Goal: Information Seeking & Learning: Learn about a topic

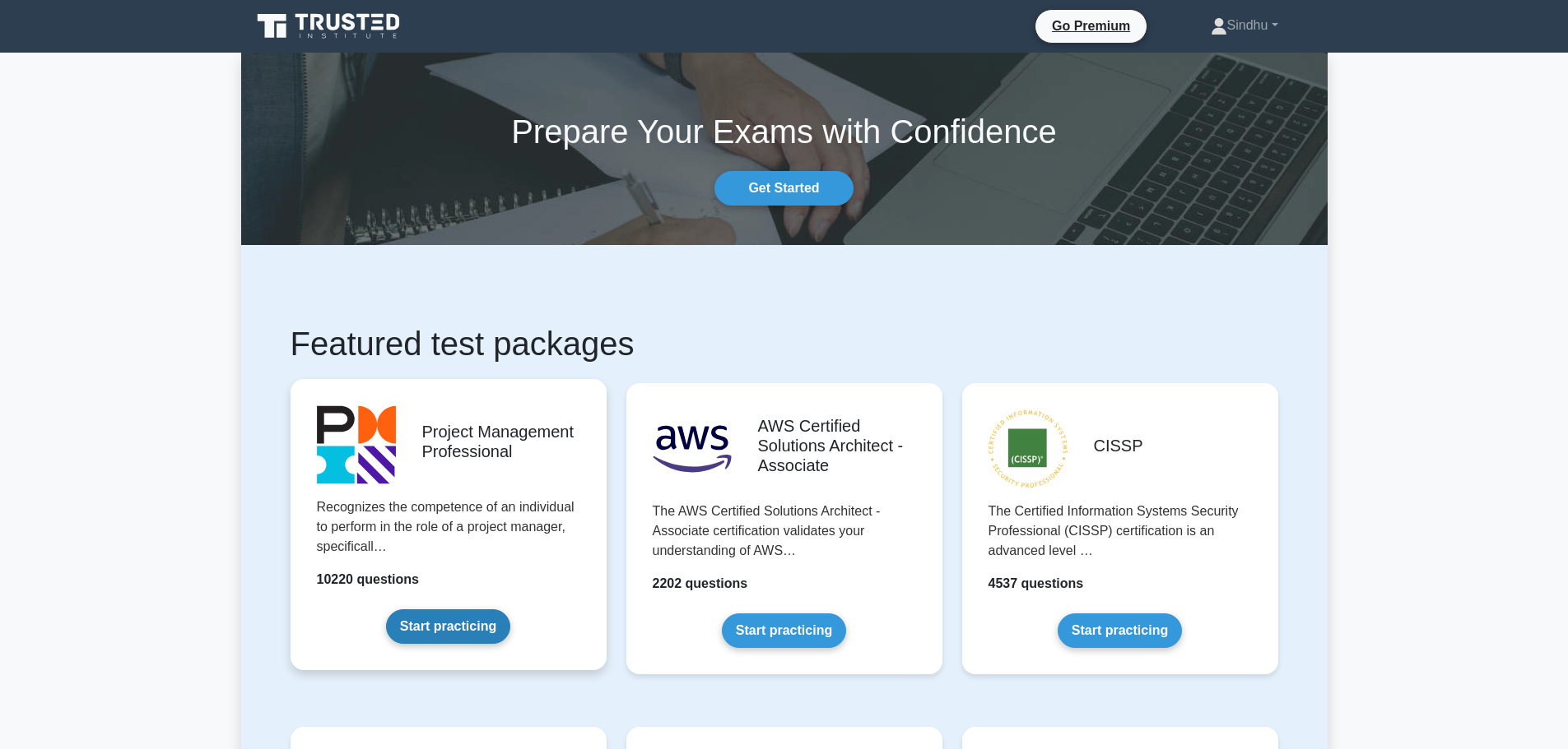
click at [474, 617] on link "Start practicing" at bounding box center [448, 627] width 124 height 34
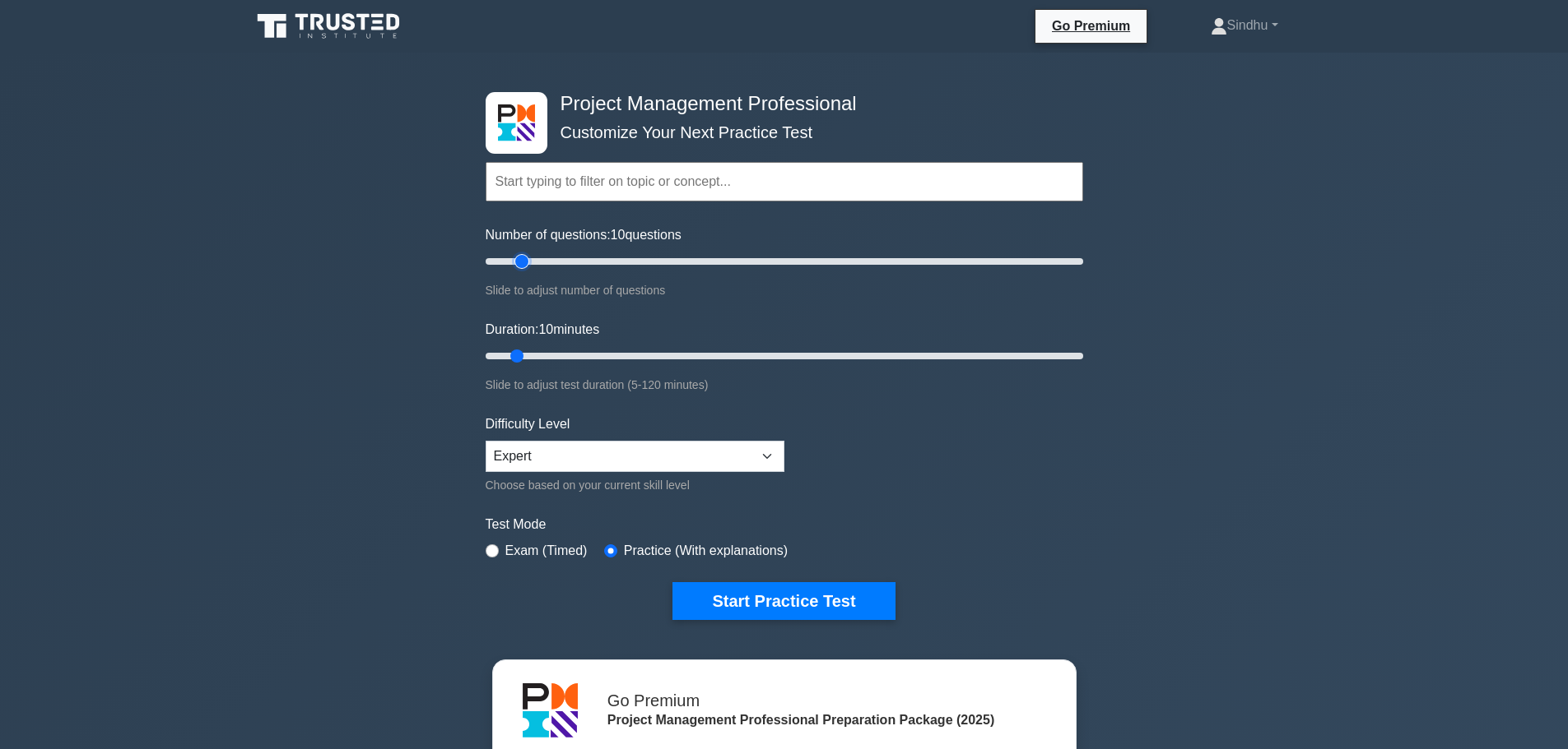
click at [517, 259] on input "Number of questions: 10 questions" at bounding box center [784, 261] width 598 height 20
type input "20"
click at [537, 262] on input "Number of questions: 20 questions" at bounding box center [784, 261] width 598 height 20
click at [725, 467] on select "Beginner Intermediate Expert" at bounding box center [635, 456] width 299 height 32
click at [486, 441] on select "Beginner Intermediate Expert" at bounding box center [635, 456] width 299 height 32
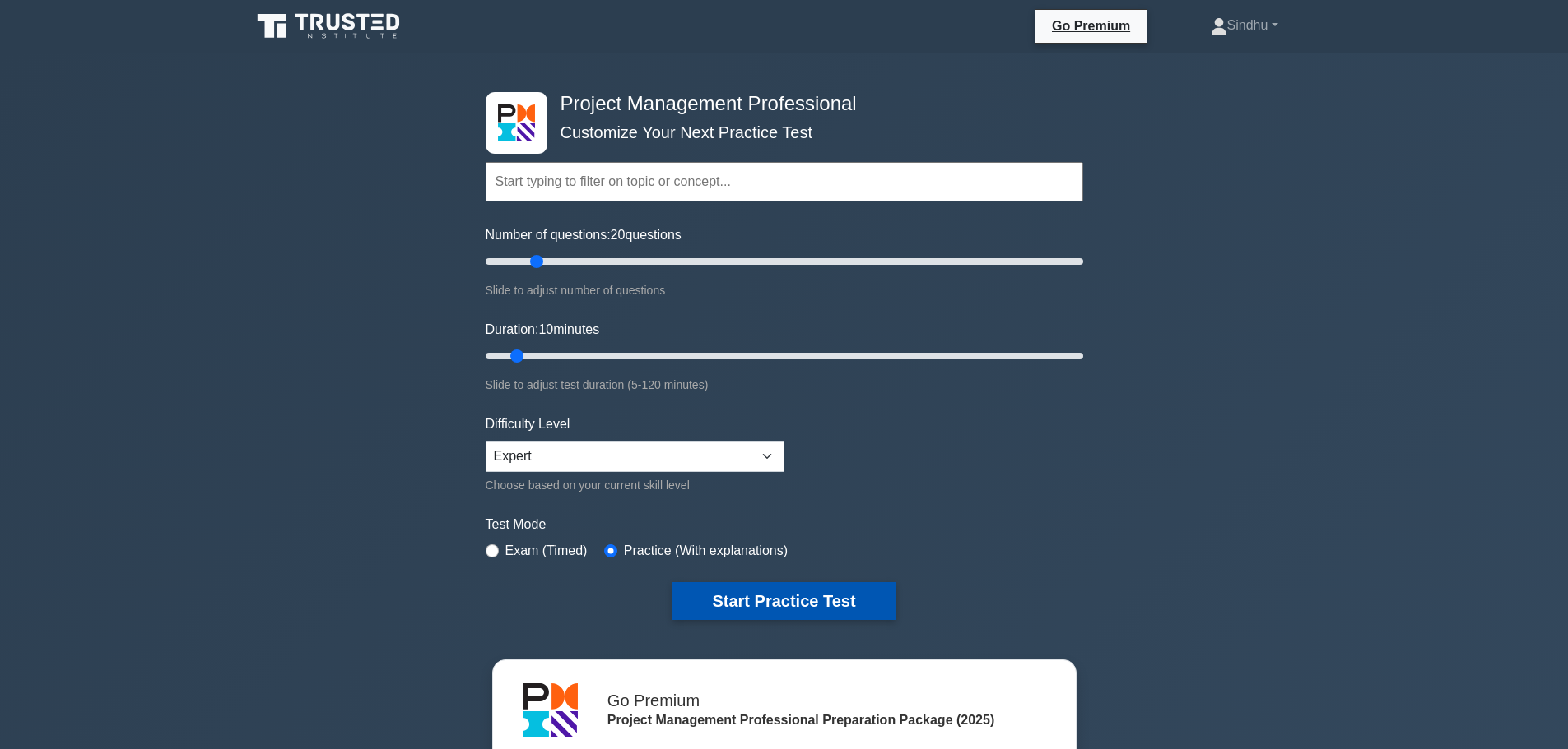
click at [716, 589] on button "Start Practice Test" at bounding box center [783, 601] width 222 height 38
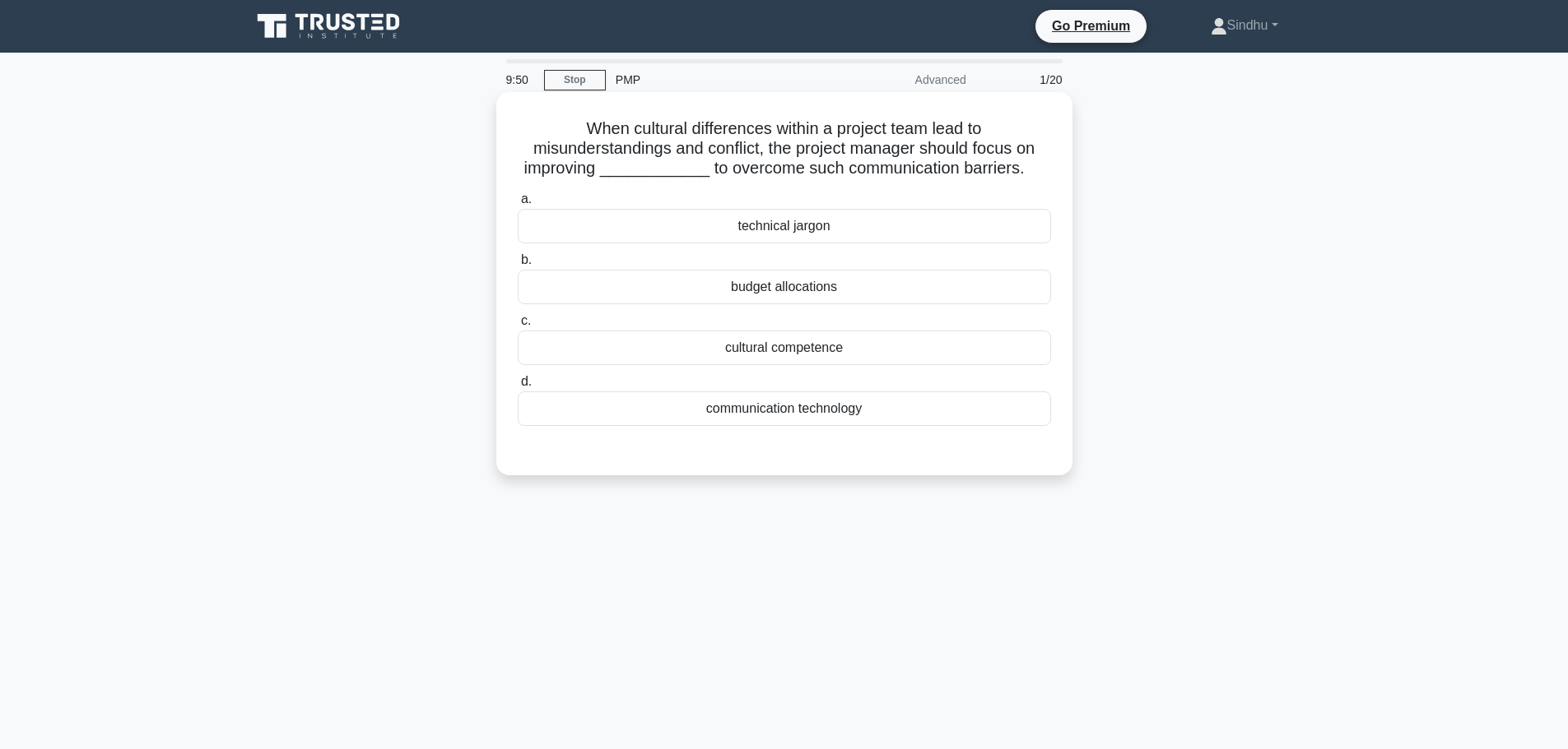
click at [795, 354] on div "cultural competence" at bounding box center [784, 348] width 534 height 34
click at [517, 326] on input "c. cultural competence" at bounding box center [517, 321] width 0 height 10
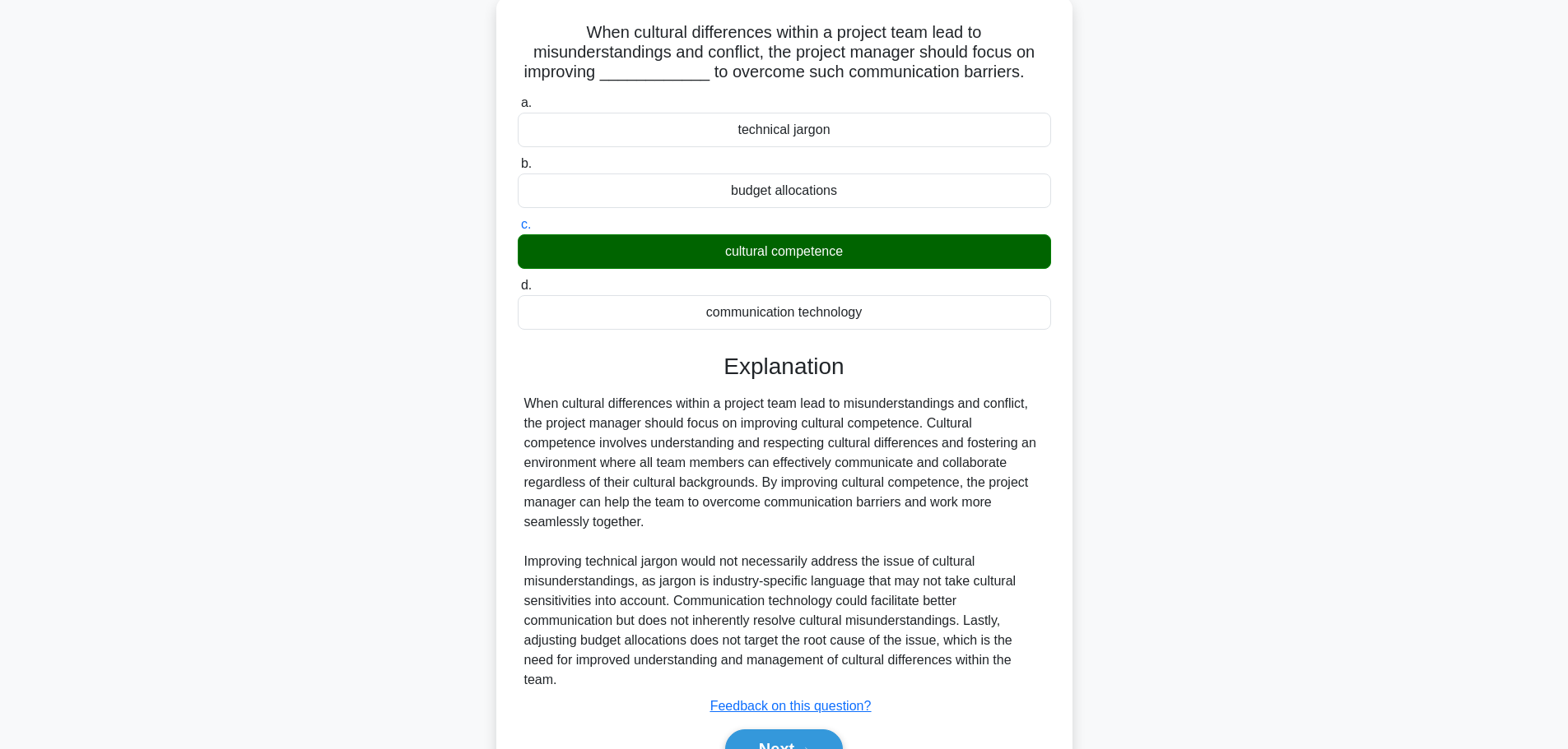
scroll to position [187, 0]
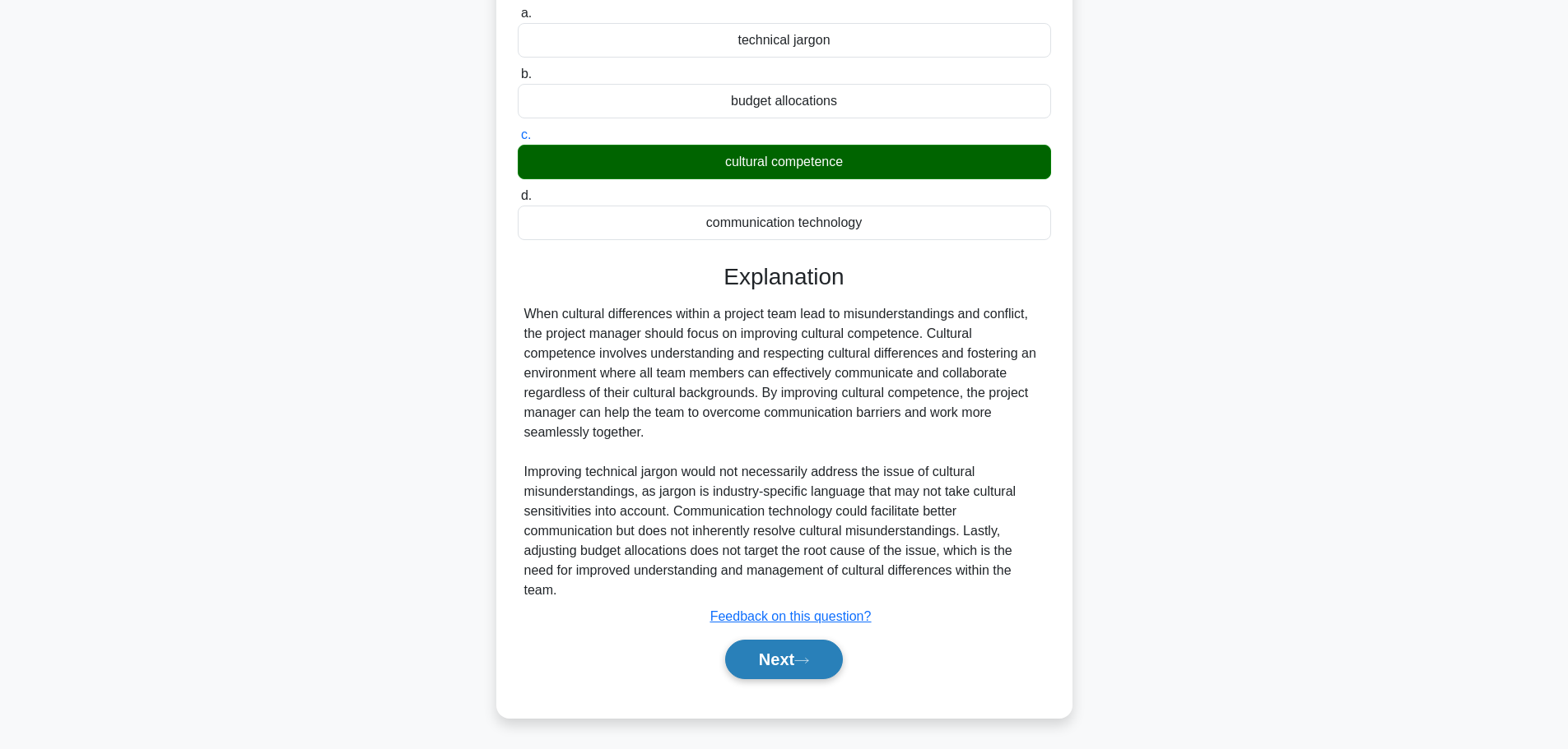
click at [748, 661] on button "Next" at bounding box center [784, 660] width 117 height 39
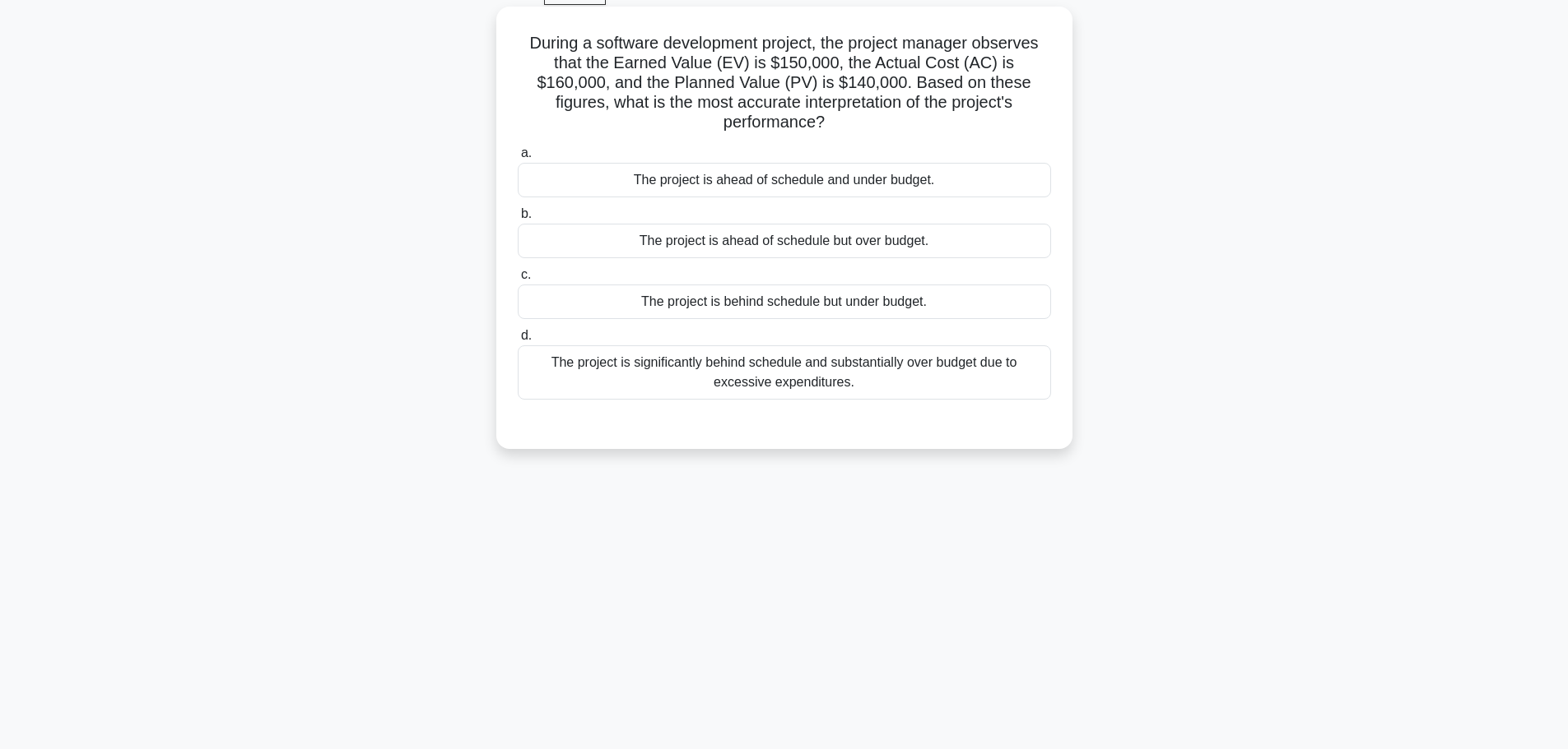
scroll to position [0, 0]
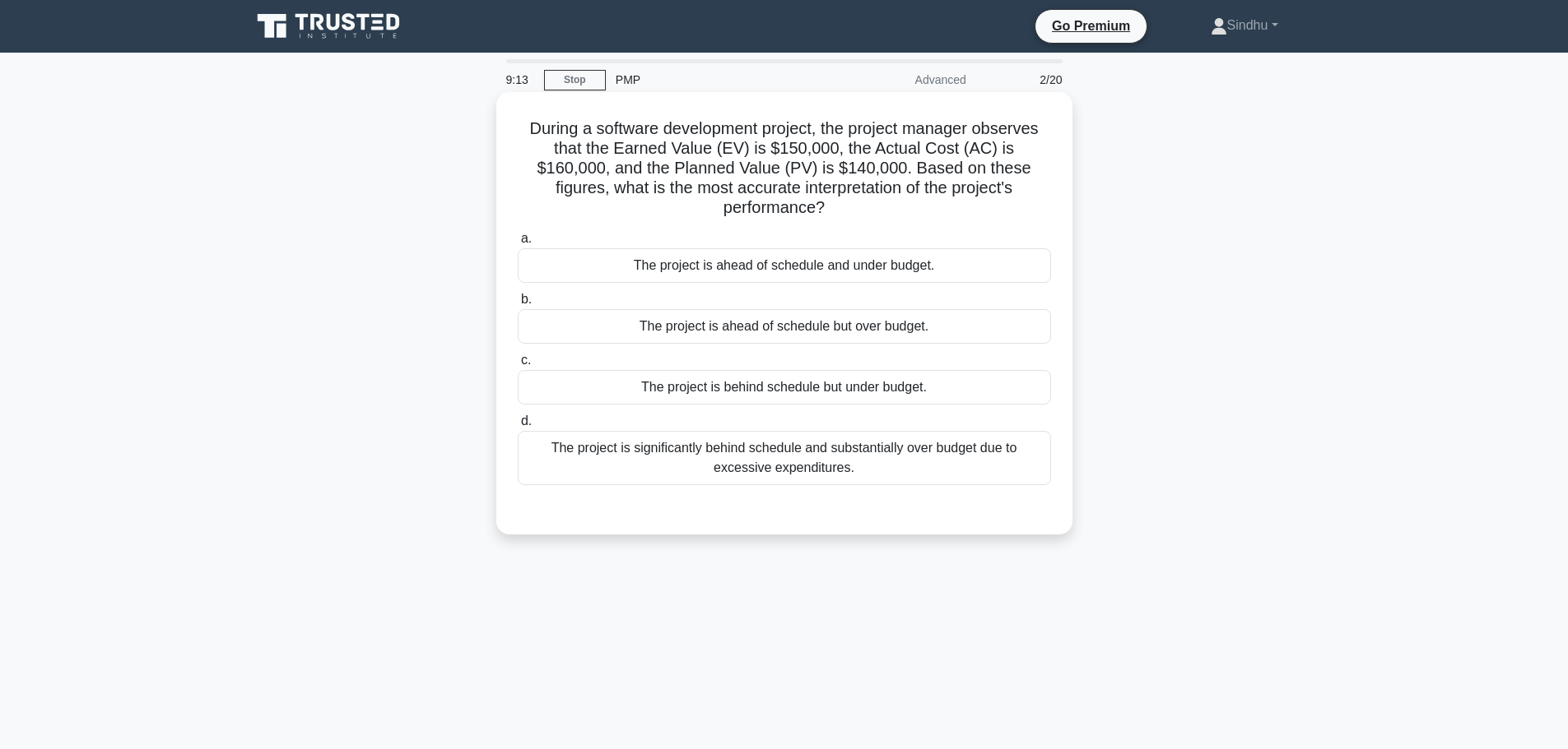
click at [853, 312] on div "The project is ahead of schedule but over budget." at bounding box center [784, 326] width 534 height 34
click at [517, 306] on input "b. The project is ahead of schedule but over budget." at bounding box center [517, 300] width 0 height 10
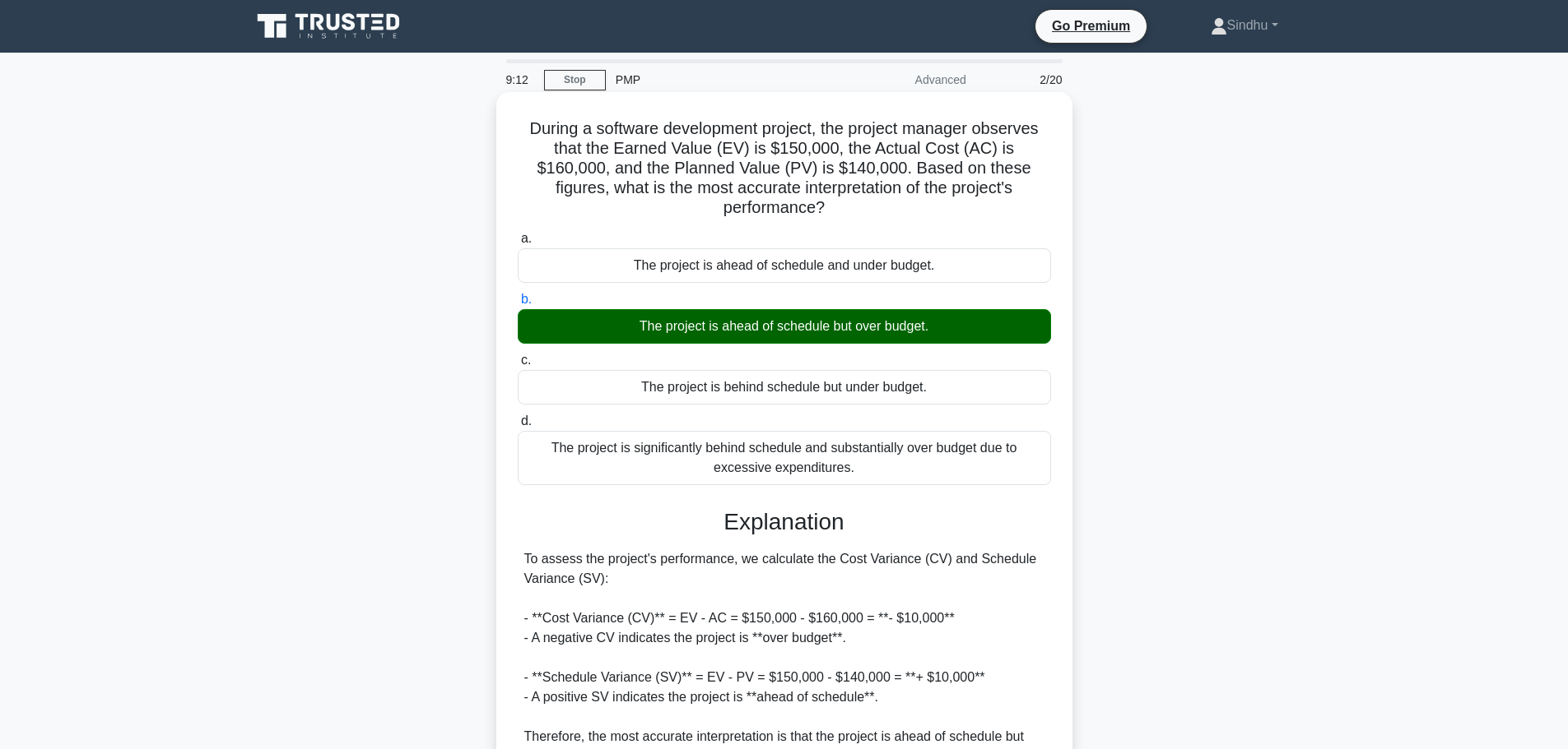
scroll to position [147, 0]
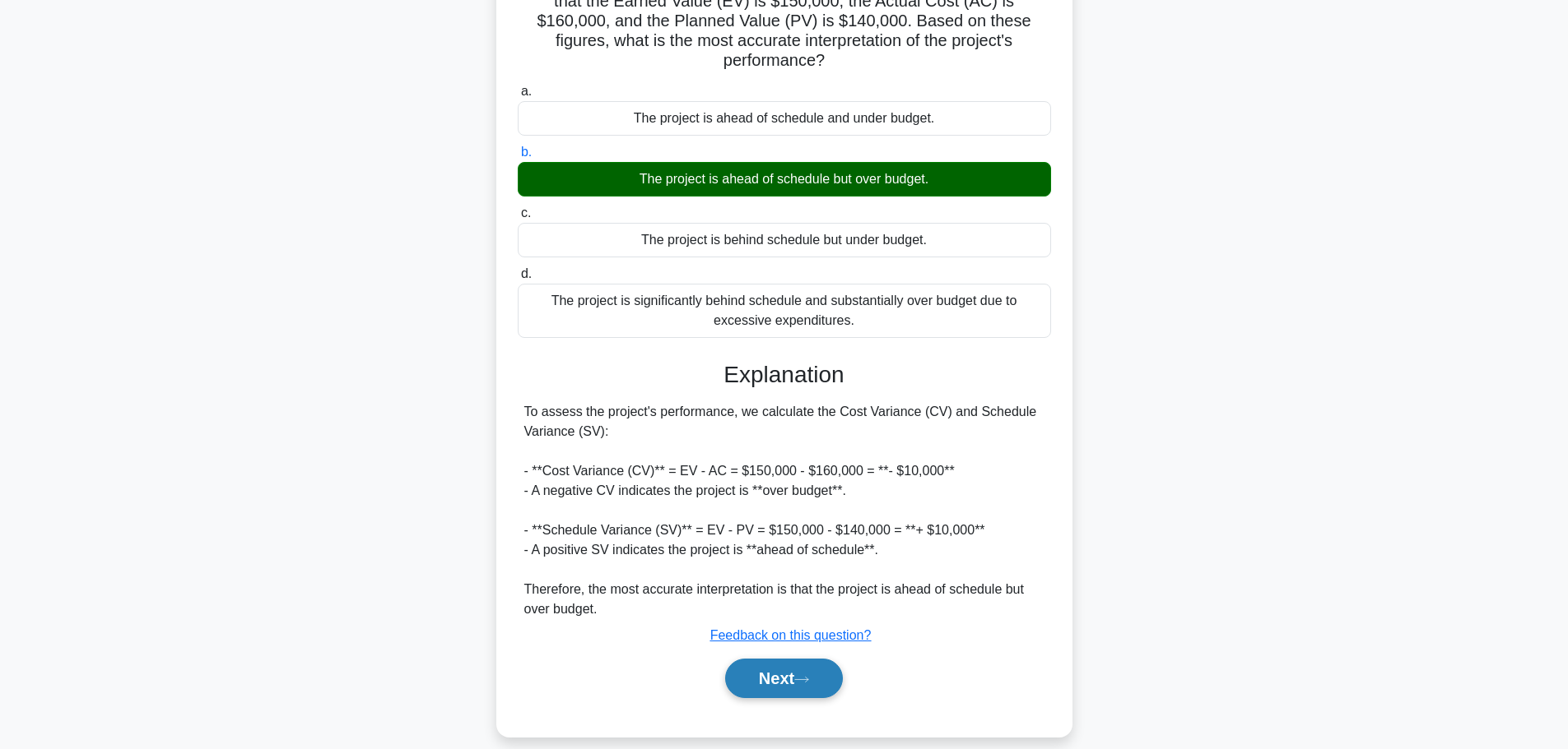
click at [748, 664] on button "Next" at bounding box center [784, 679] width 117 height 39
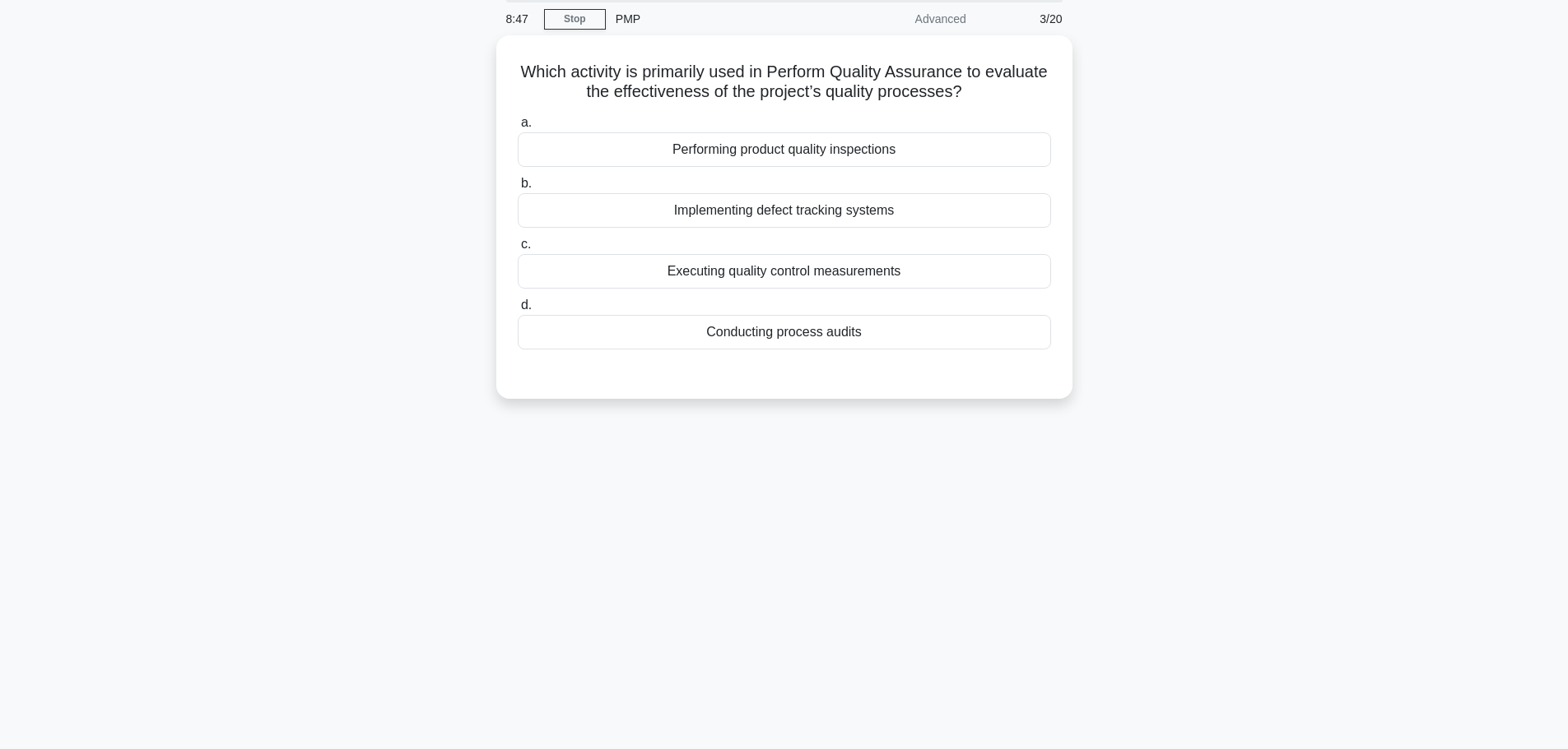
scroll to position [0, 0]
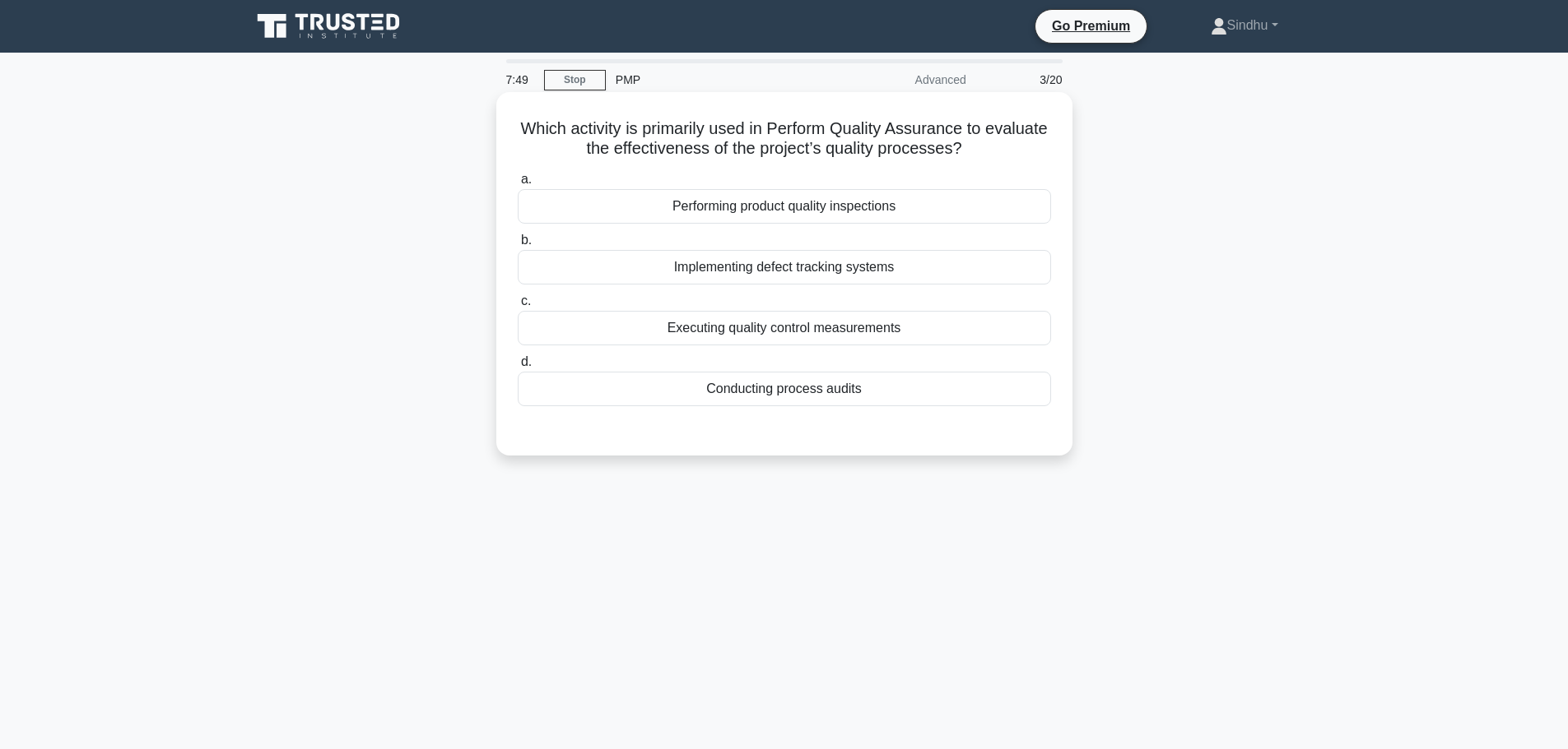
click at [713, 391] on div "Conducting process audits" at bounding box center [784, 389] width 534 height 34
click at [517, 368] on input "d. Conducting process audits" at bounding box center [517, 362] width 0 height 10
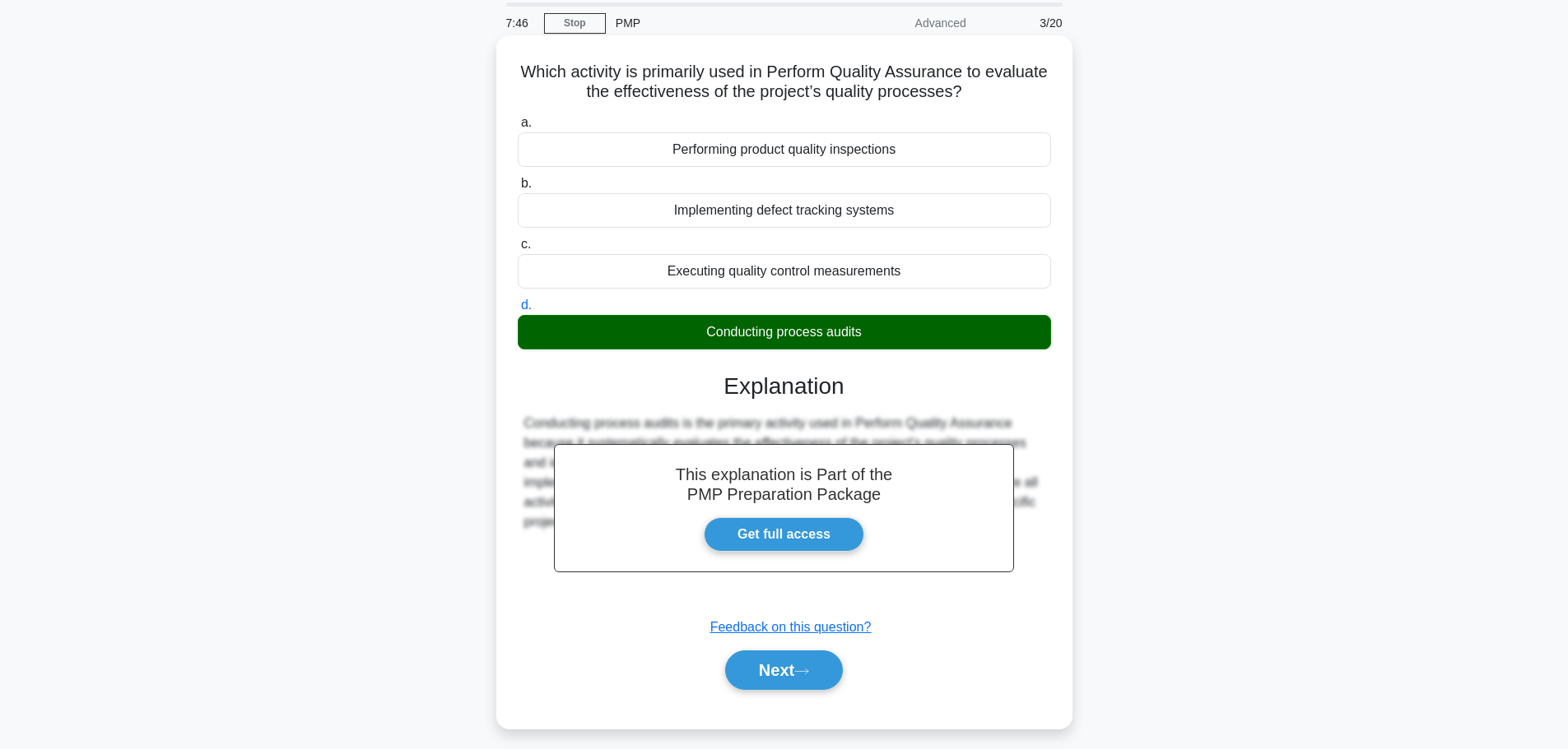
scroll to position [139, 0]
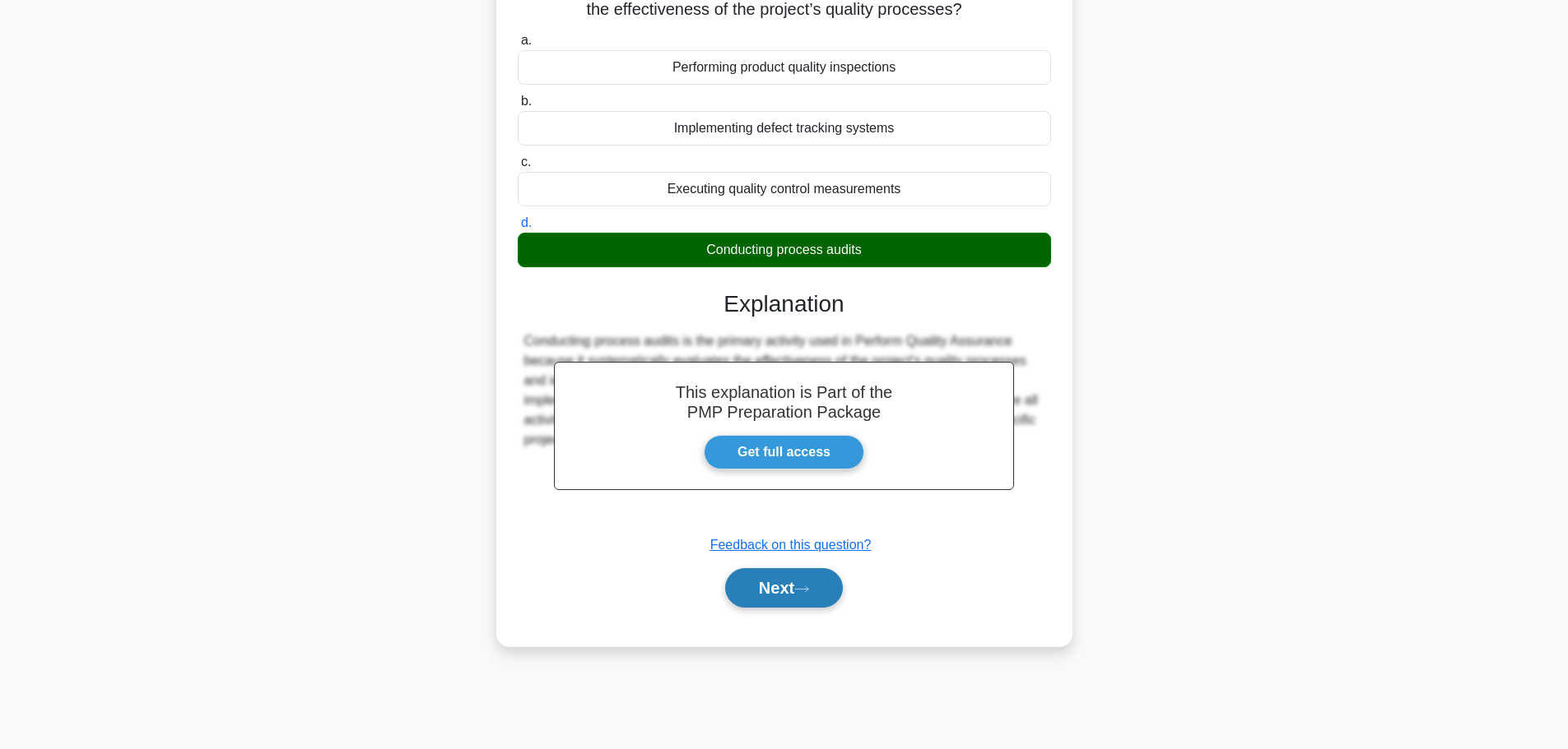
click at [758, 592] on button "Next" at bounding box center [784, 588] width 117 height 39
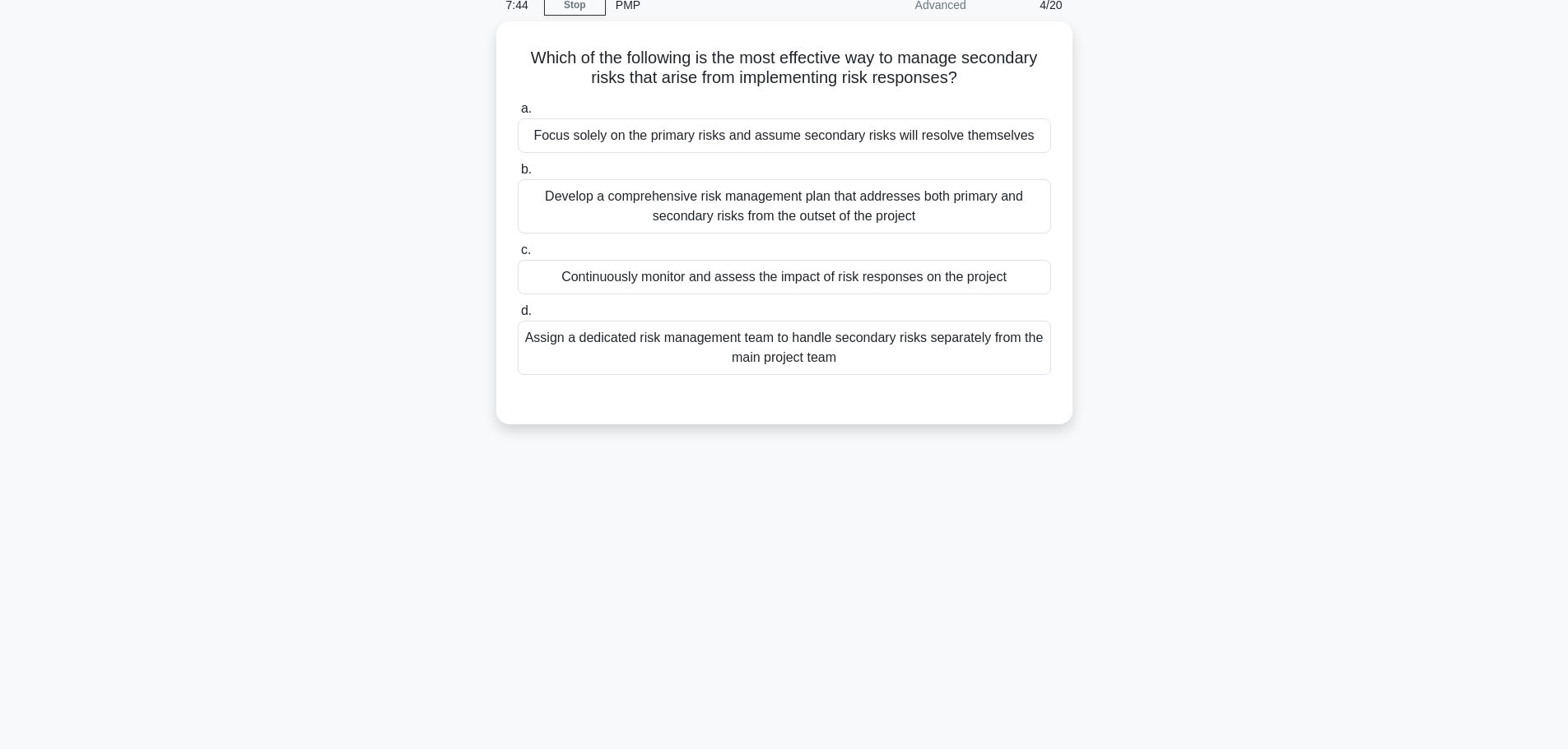
scroll to position [0, 0]
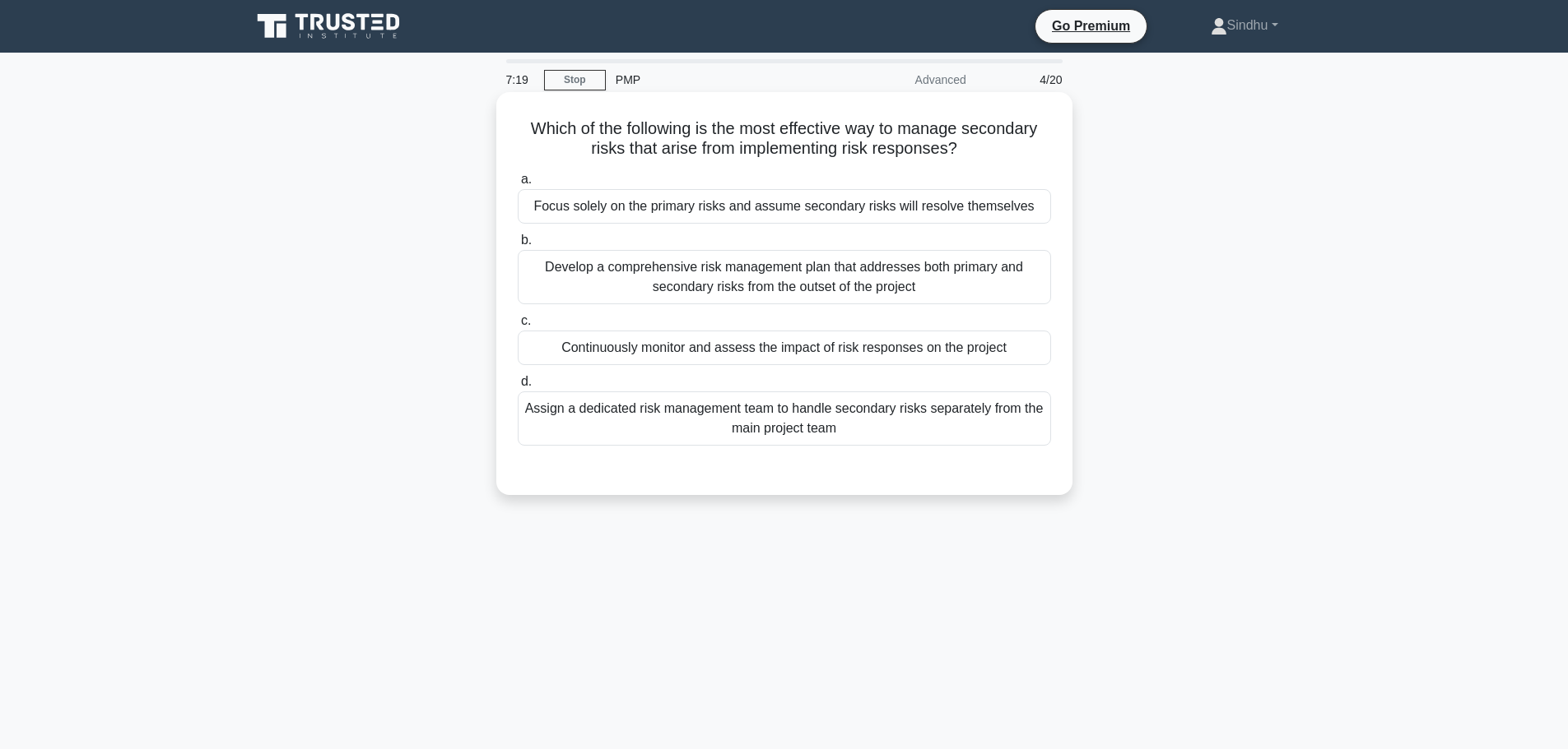
click at [799, 348] on div "Continuously monitor and assess the impact of risk responses on the project" at bounding box center [784, 348] width 534 height 34
click at [517, 326] on input "c. Continuously monitor and assess the impact of risk responses on the project" at bounding box center [517, 321] width 0 height 10
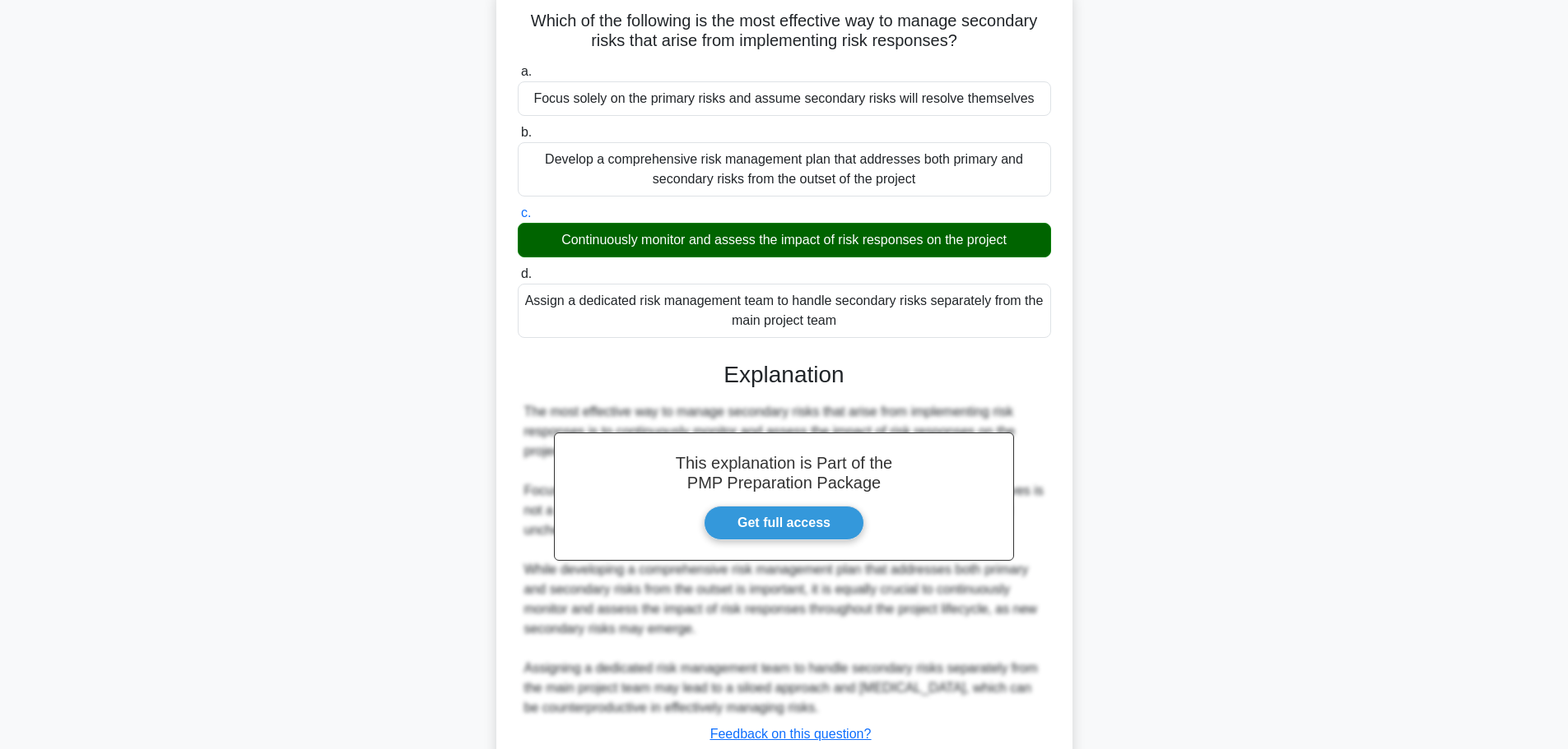
scroll to position [226, 0]
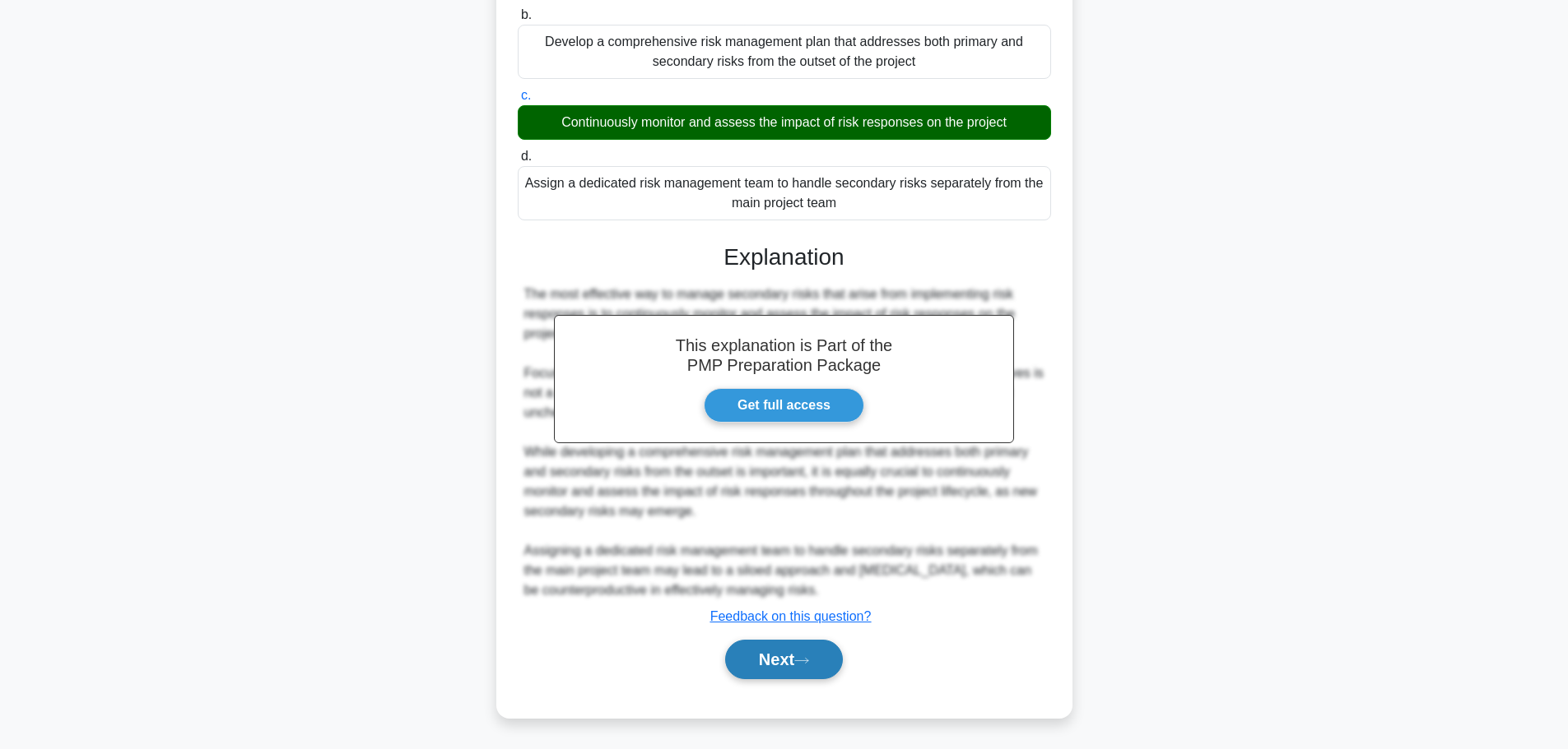
click at [754, 658] on button "Next" at bounding box center [784, 660] width 117 height 39
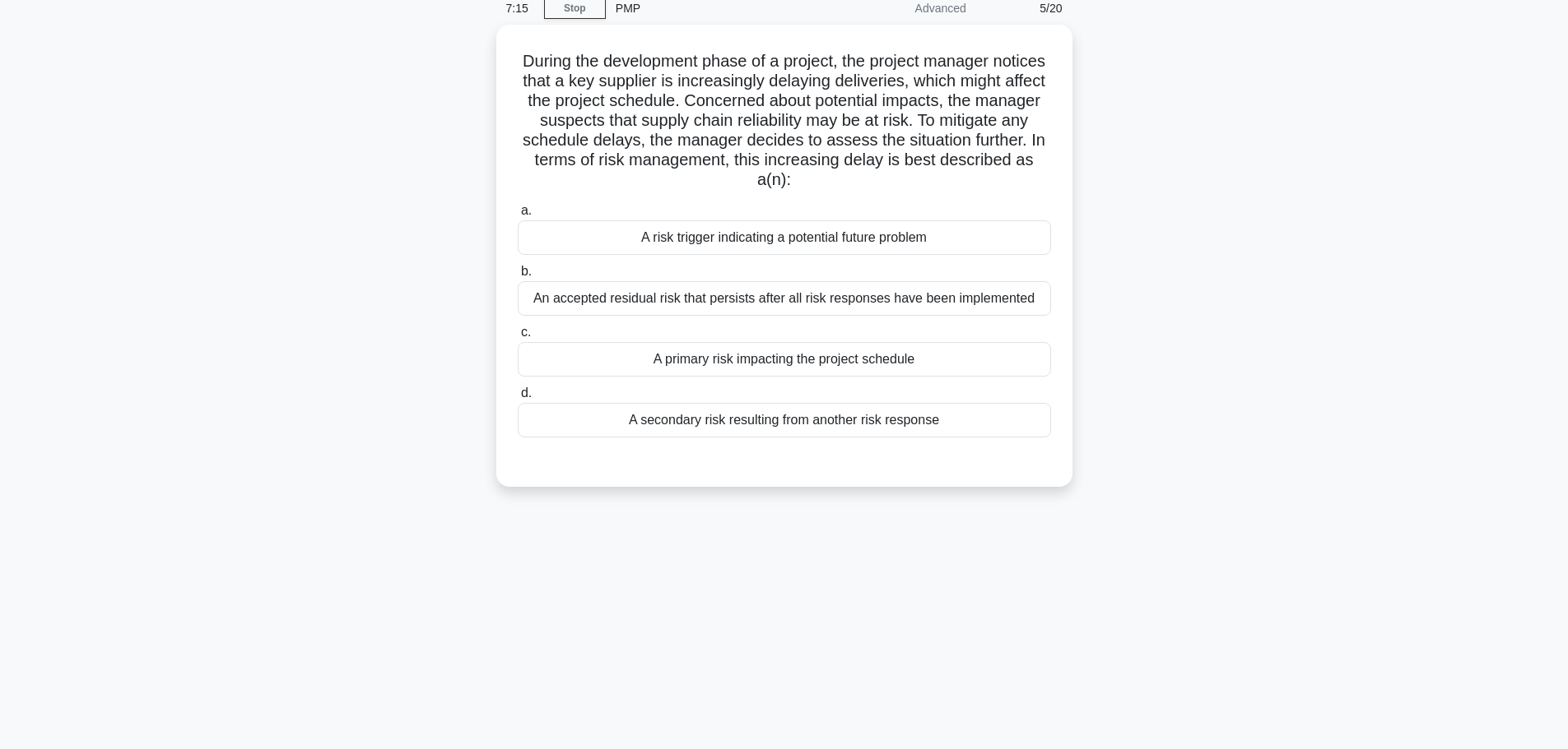
scroll to position [0, 0]
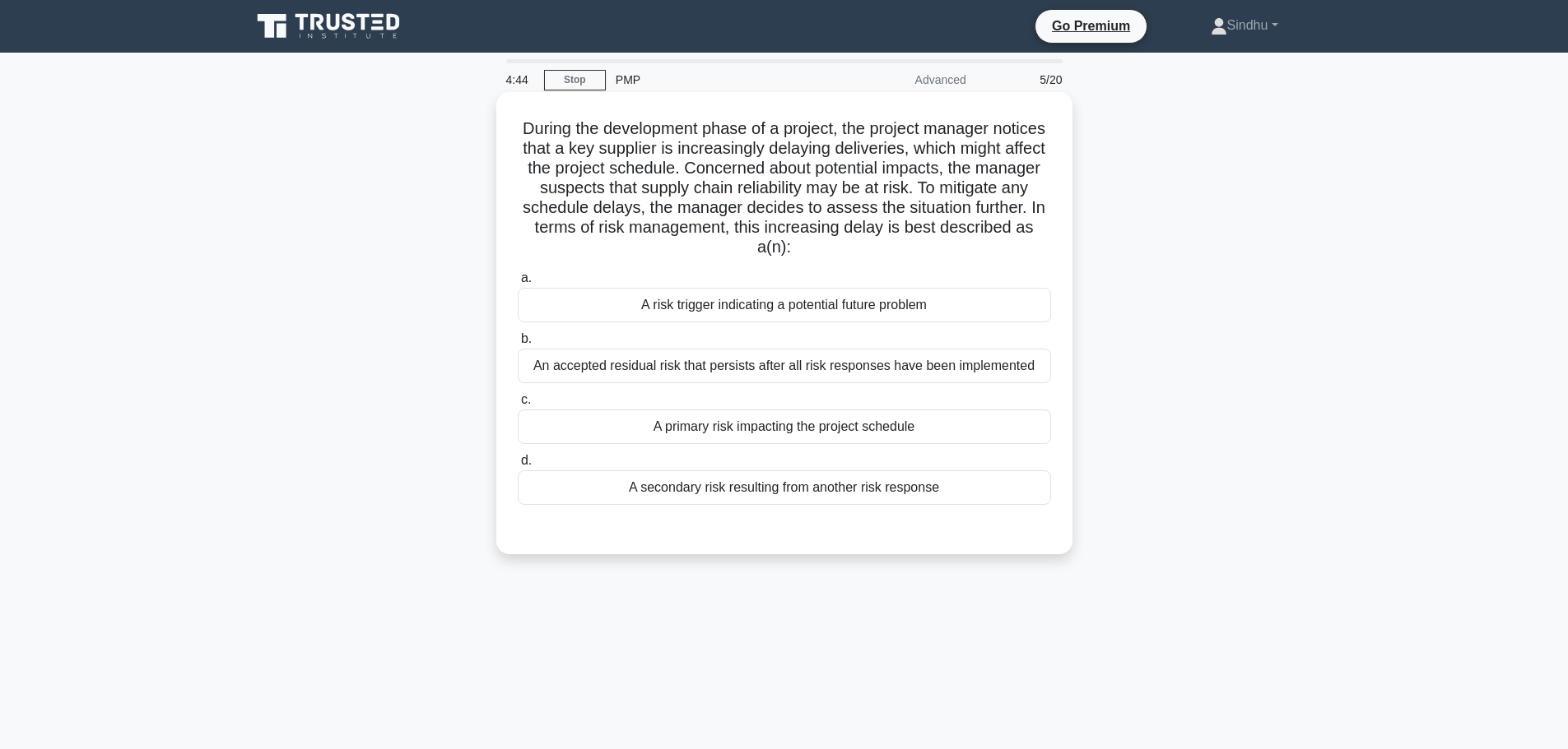
click at [844, 434] on div "A primary risk impacting the project schedule" at bounding box center [784, 427] width 534 height 34
click at [517, 406] on input "c. A primary risk impacting the project schedule" at bounding box center [517, 400] width 0 height 10
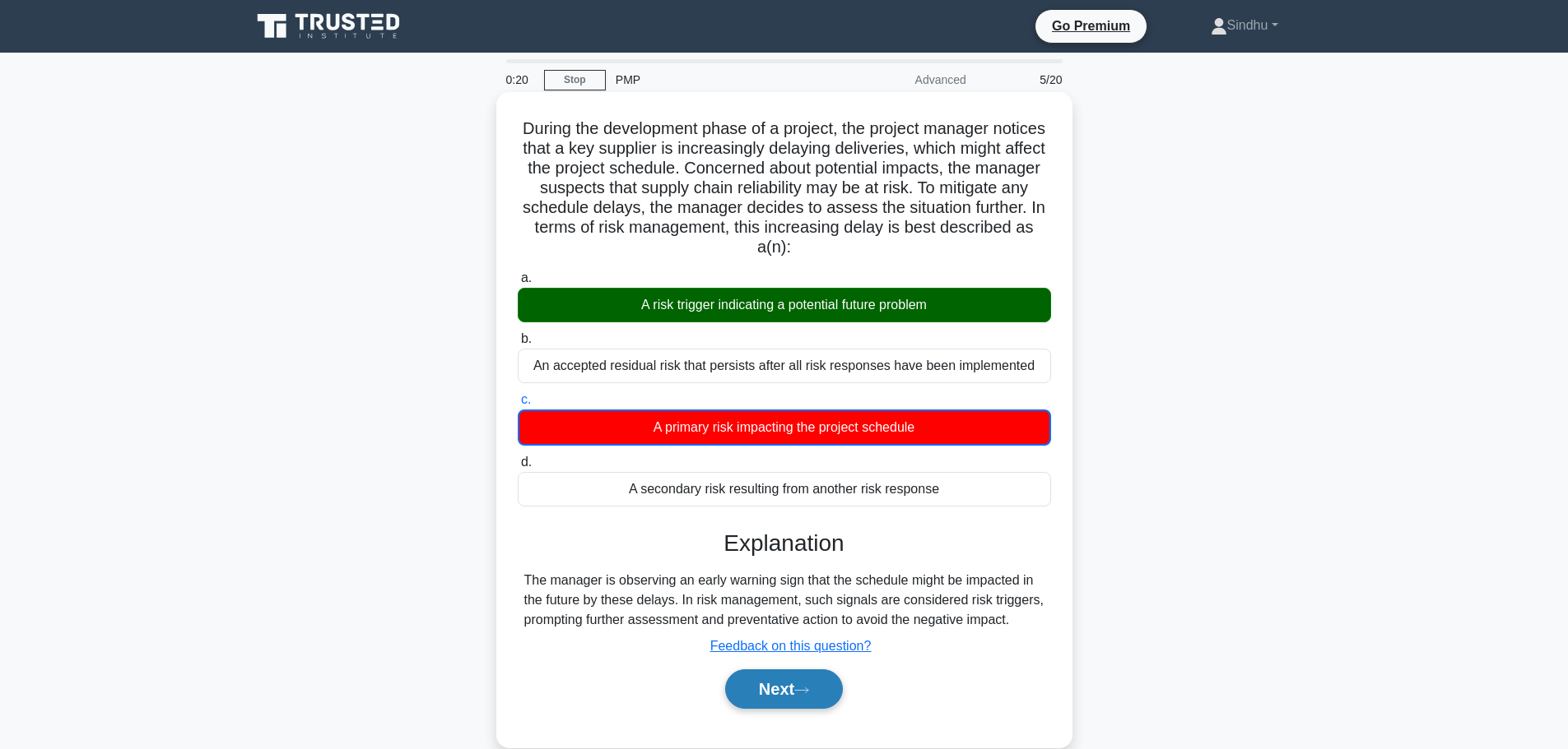
click at [780, 688] on button "Next" at bounding box center [784, 689] width 117 height 39
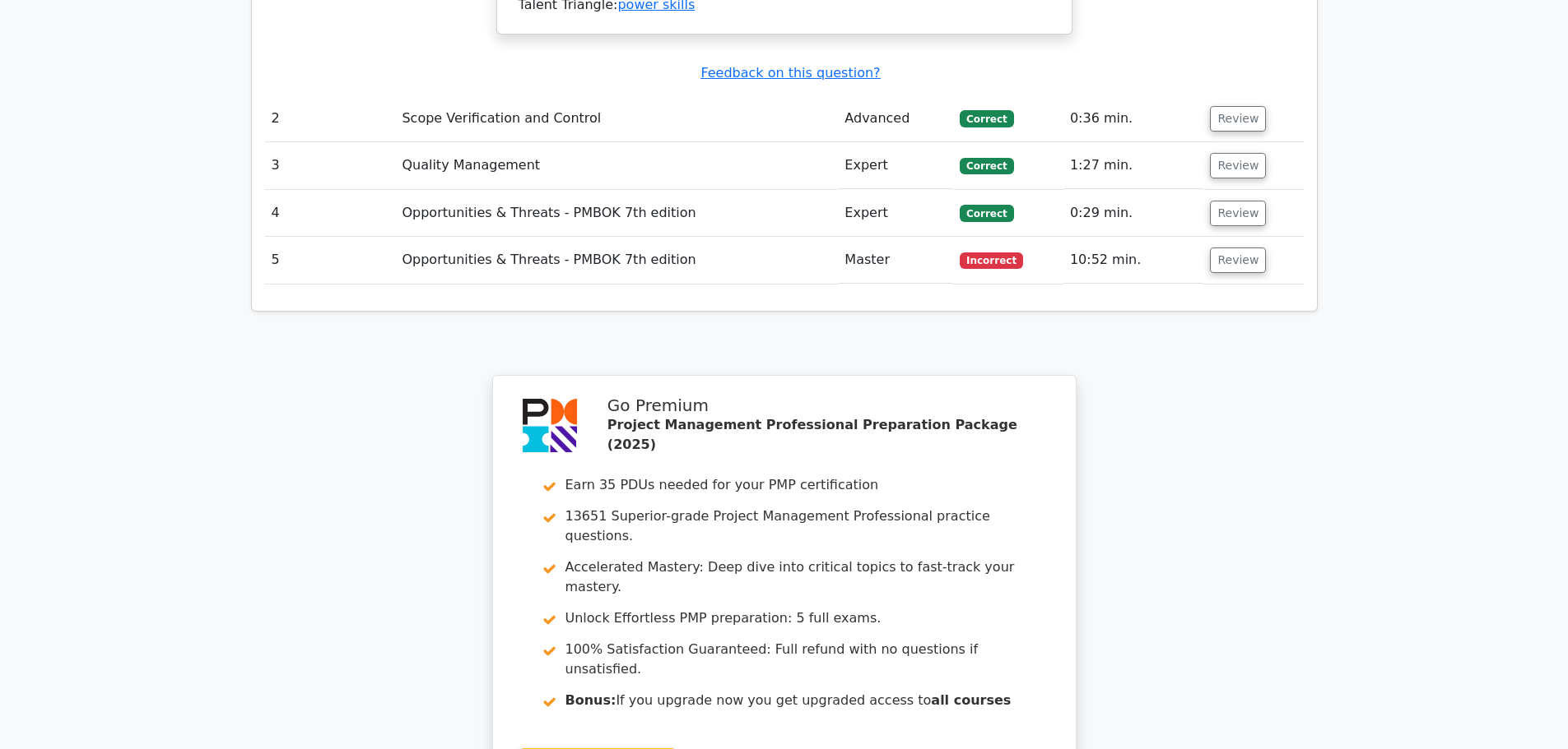
scroll to position [2296, 0]
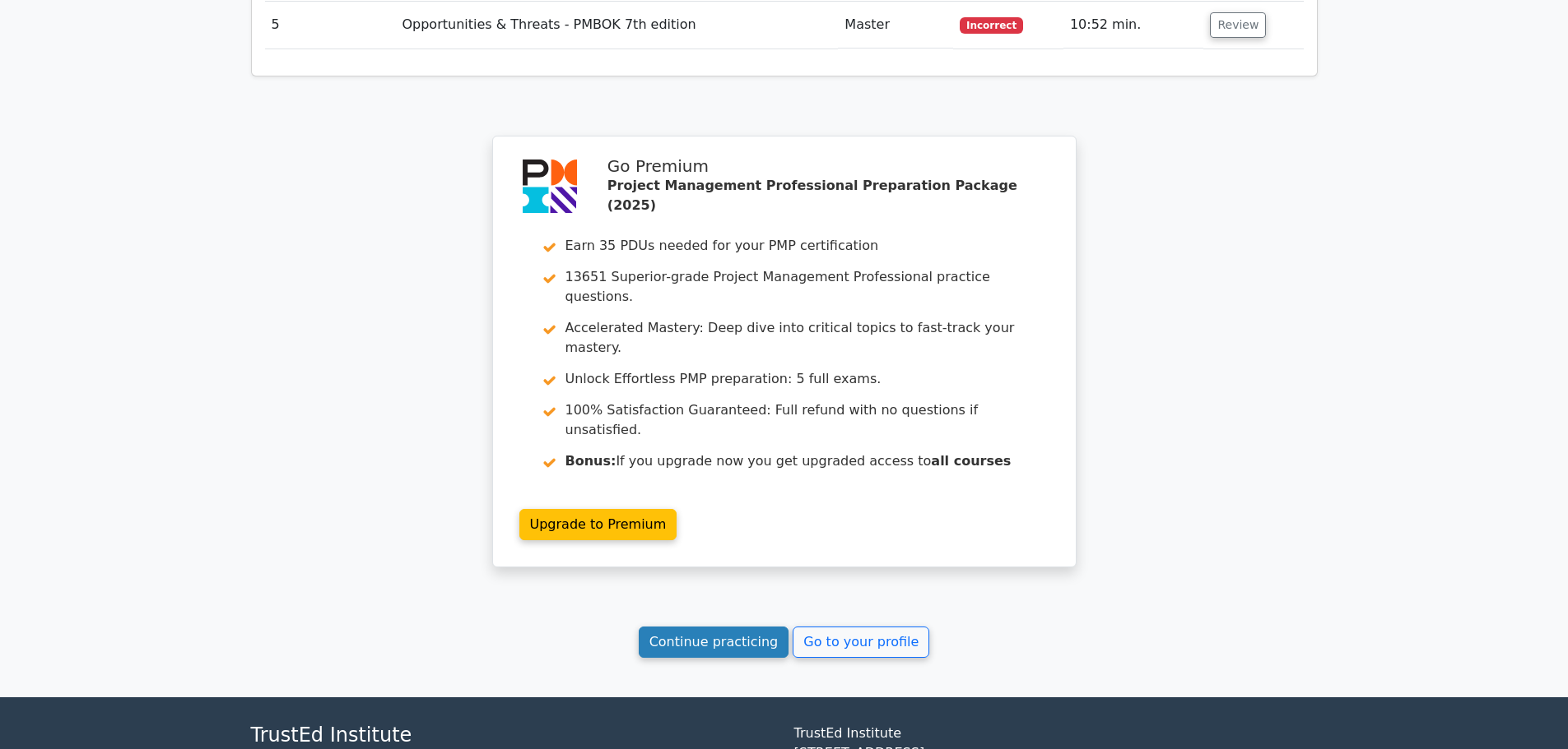
click at [701, 627] on link "Continue practicing" at bounding box center [714, 642] width 151 height 32
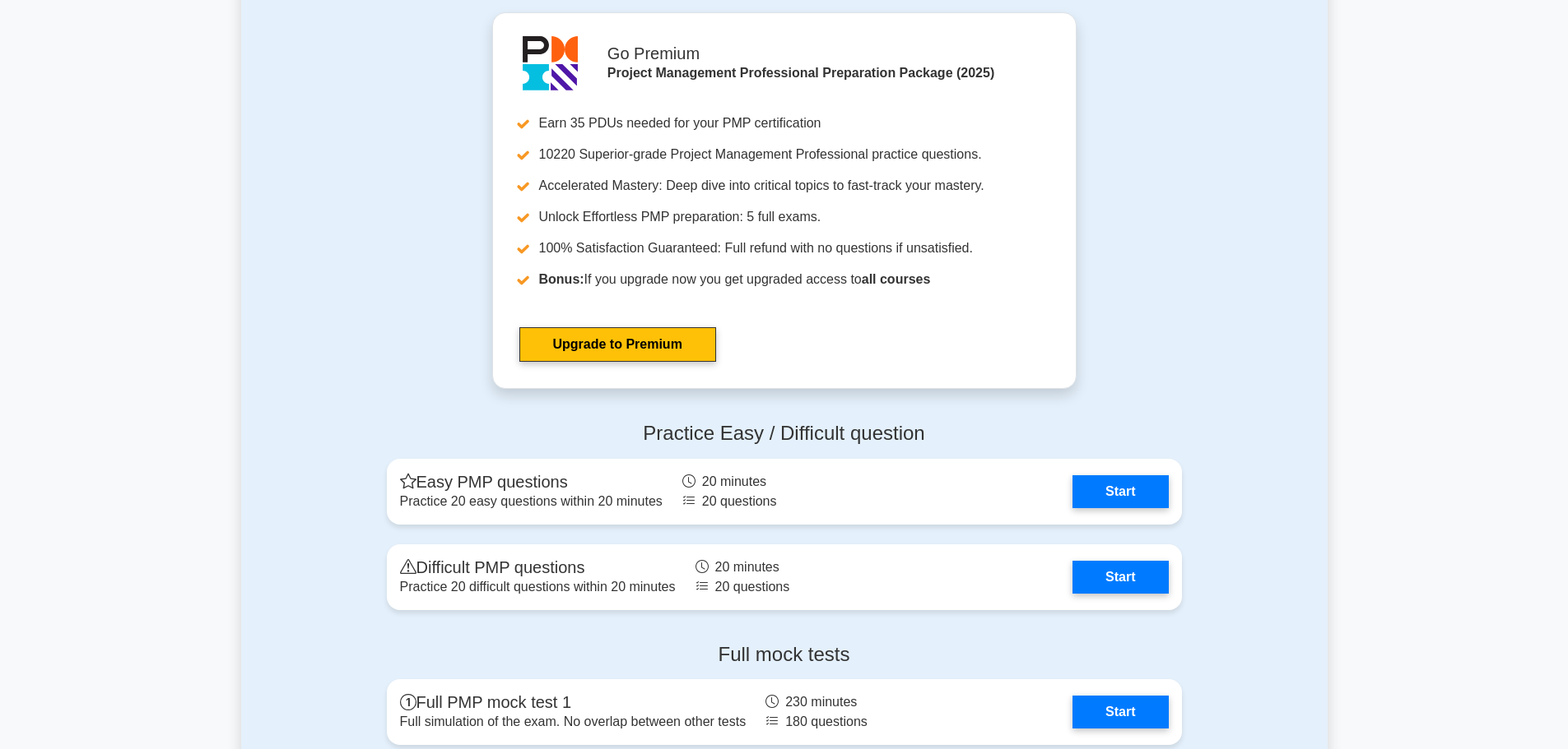
scroll to position [6059, 0]
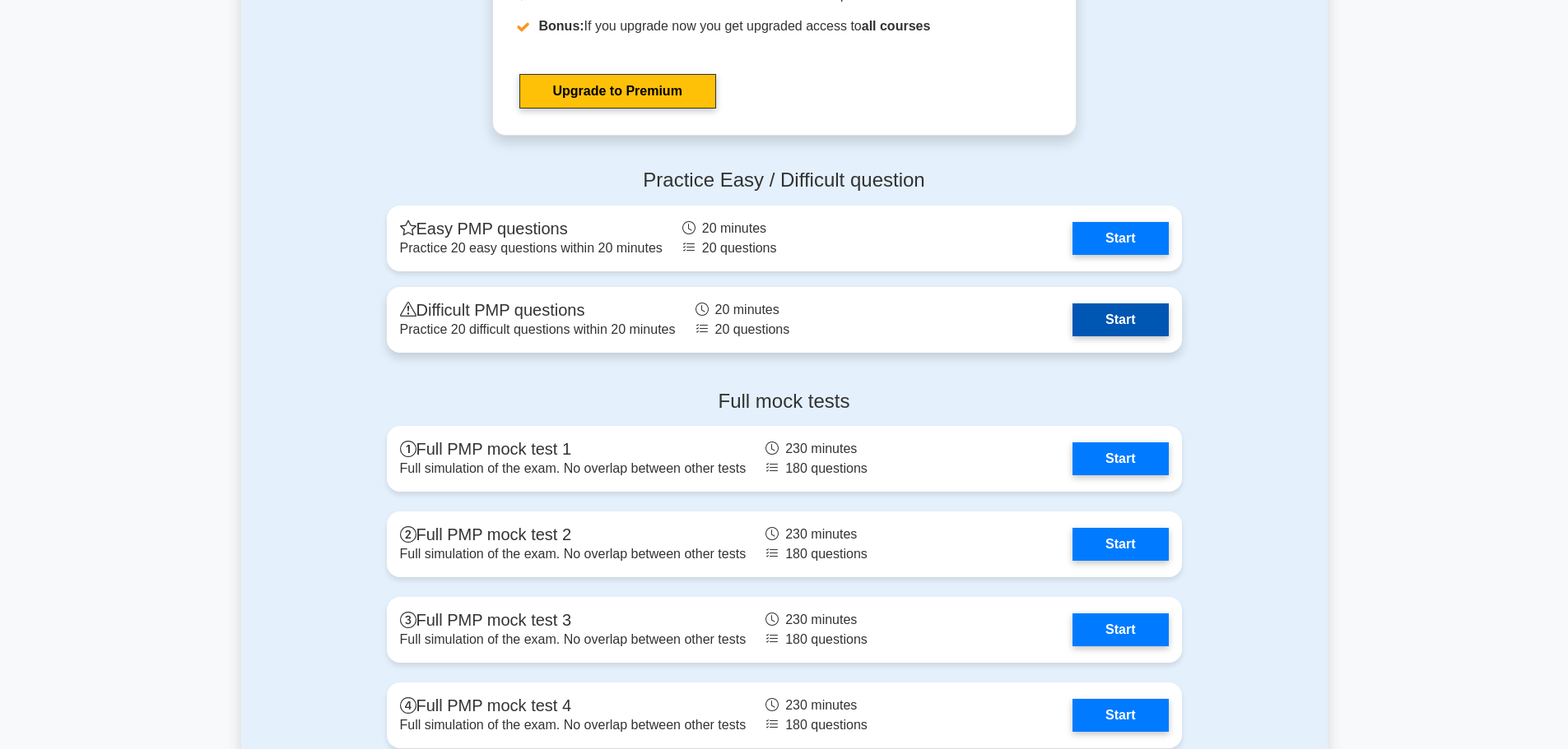
click at [1120, 329] on link "Start" at bounding box center [1119, 320] width 95 height 33
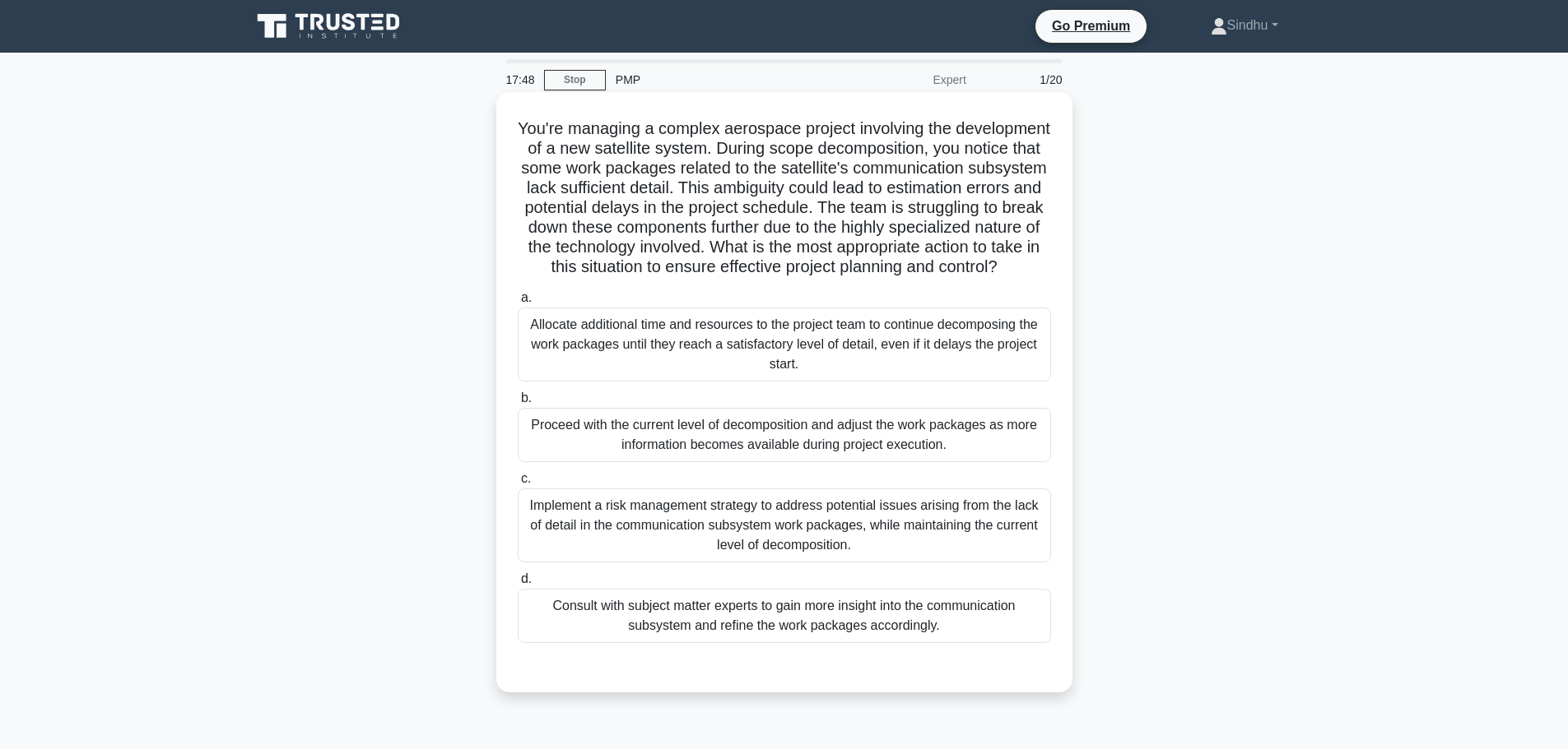
click at [744, 540] on div "Implement a risk management strategy to address potential issues arising from t…" at bounding box center [784, 526] width 534 height 74
click at [517, 484] on input "c. Implement a risk management strategy to address potential issues arising fro…" at bounding box center [517, 479] width 0 height 10
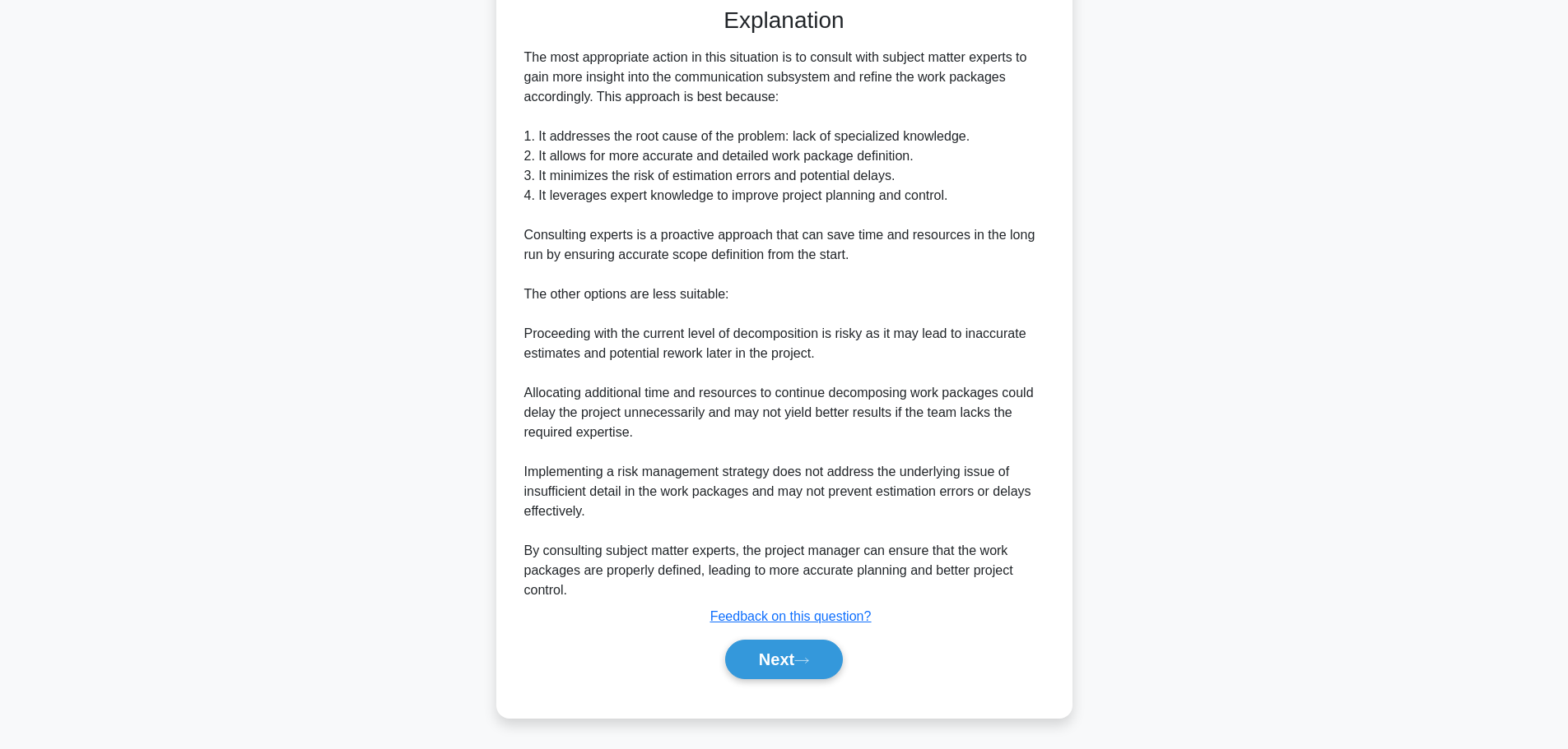
scroll to position [682, 0]
click at [749, 663] on button "Next" at bounding box center [784, 660] width 117 height 39
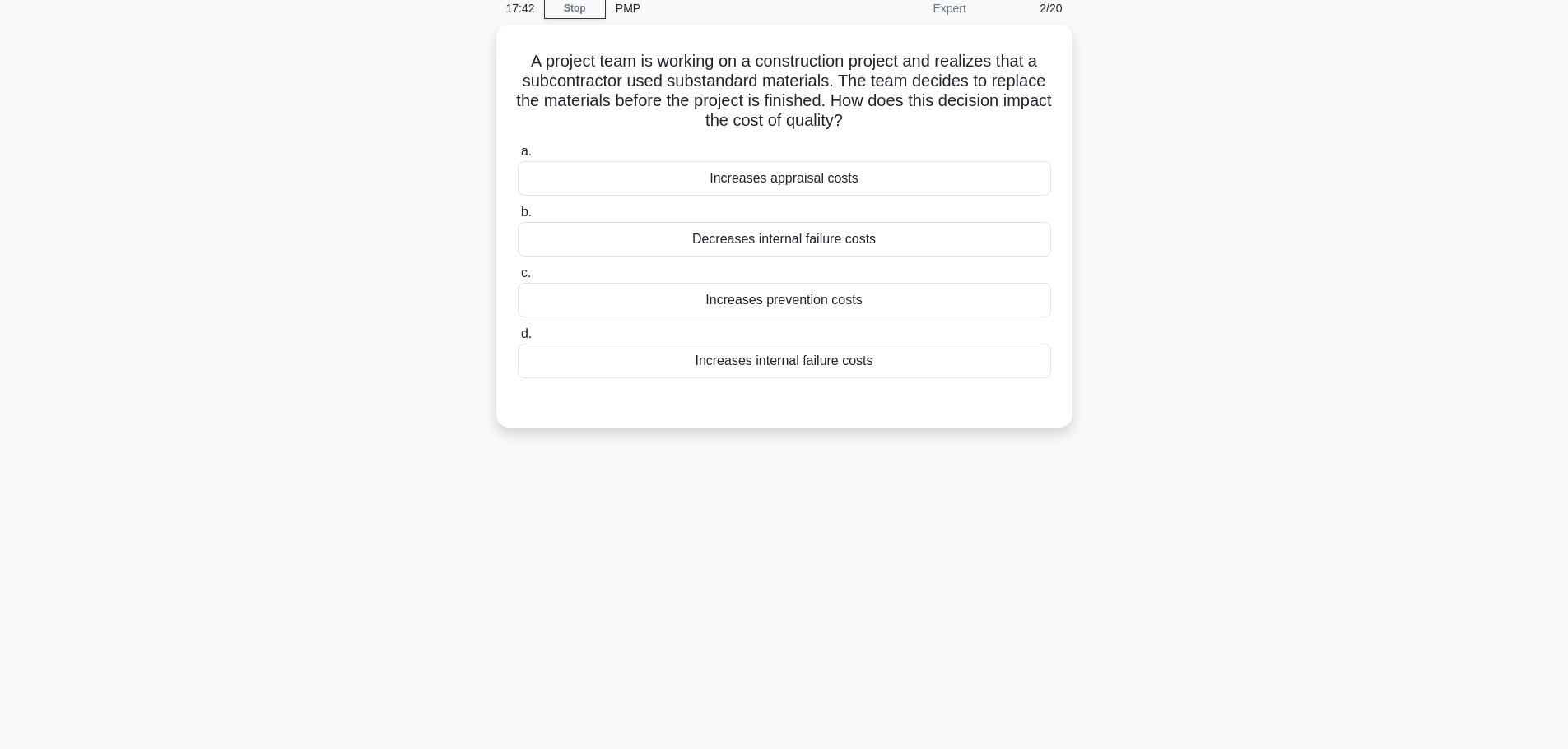
scroll to position [0, 0]
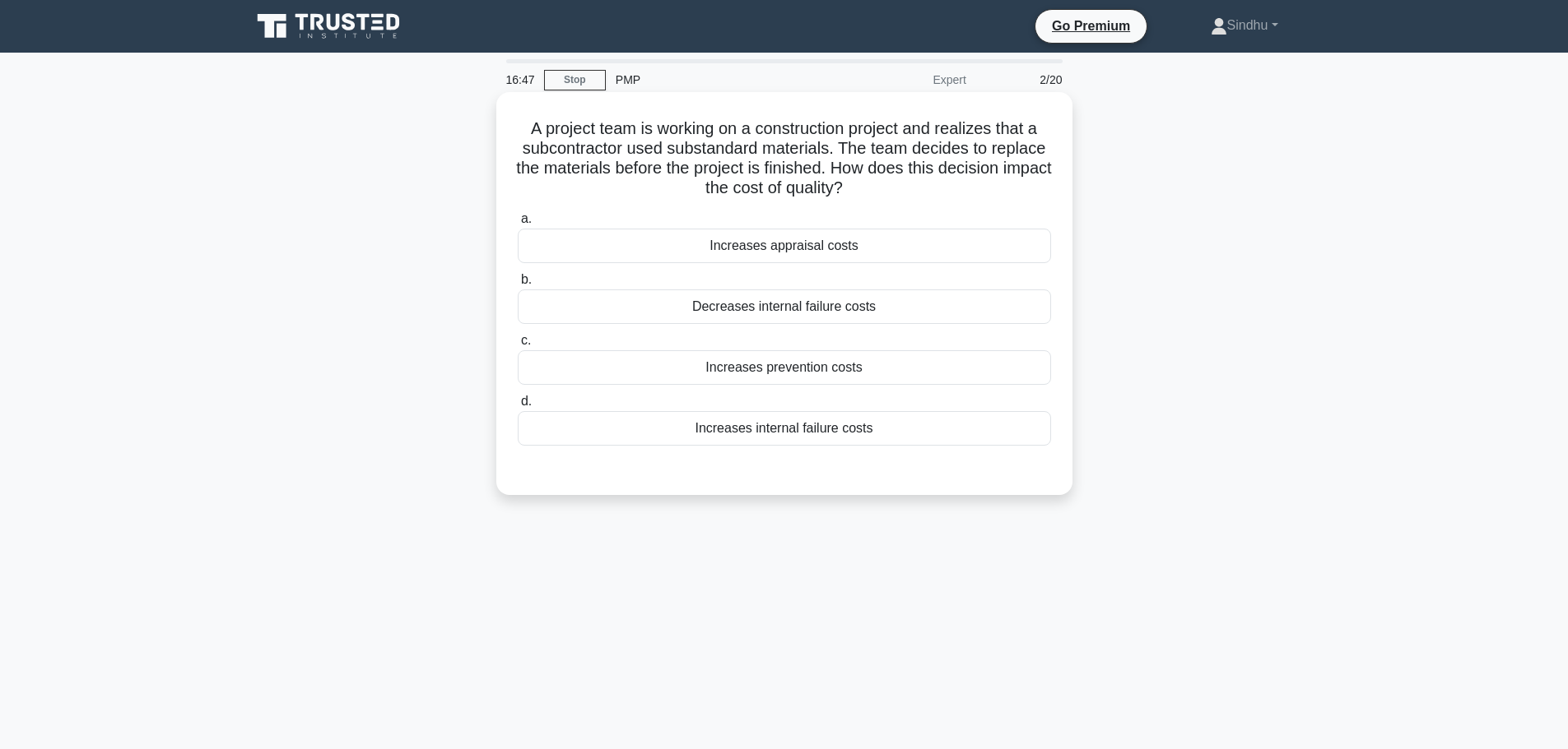
click at [823, 427] on div "Increases internal failure costs" at bounding box center [784, 428] width 534 height 34
click at [517, 407] on input "d. Increases internal failure costs" at bounding box center [517, 401] width 0 height 10
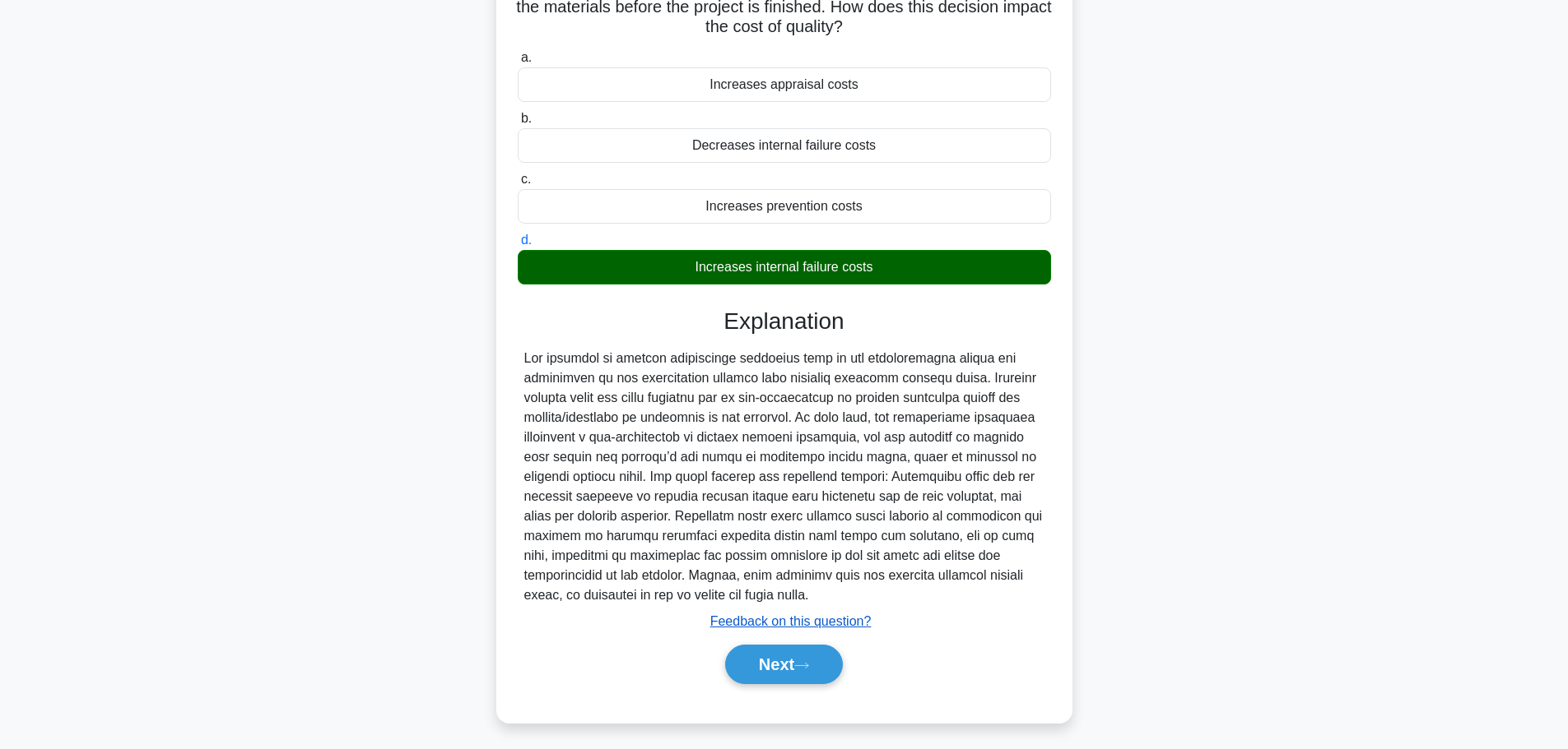
scroll to position [167, 0]
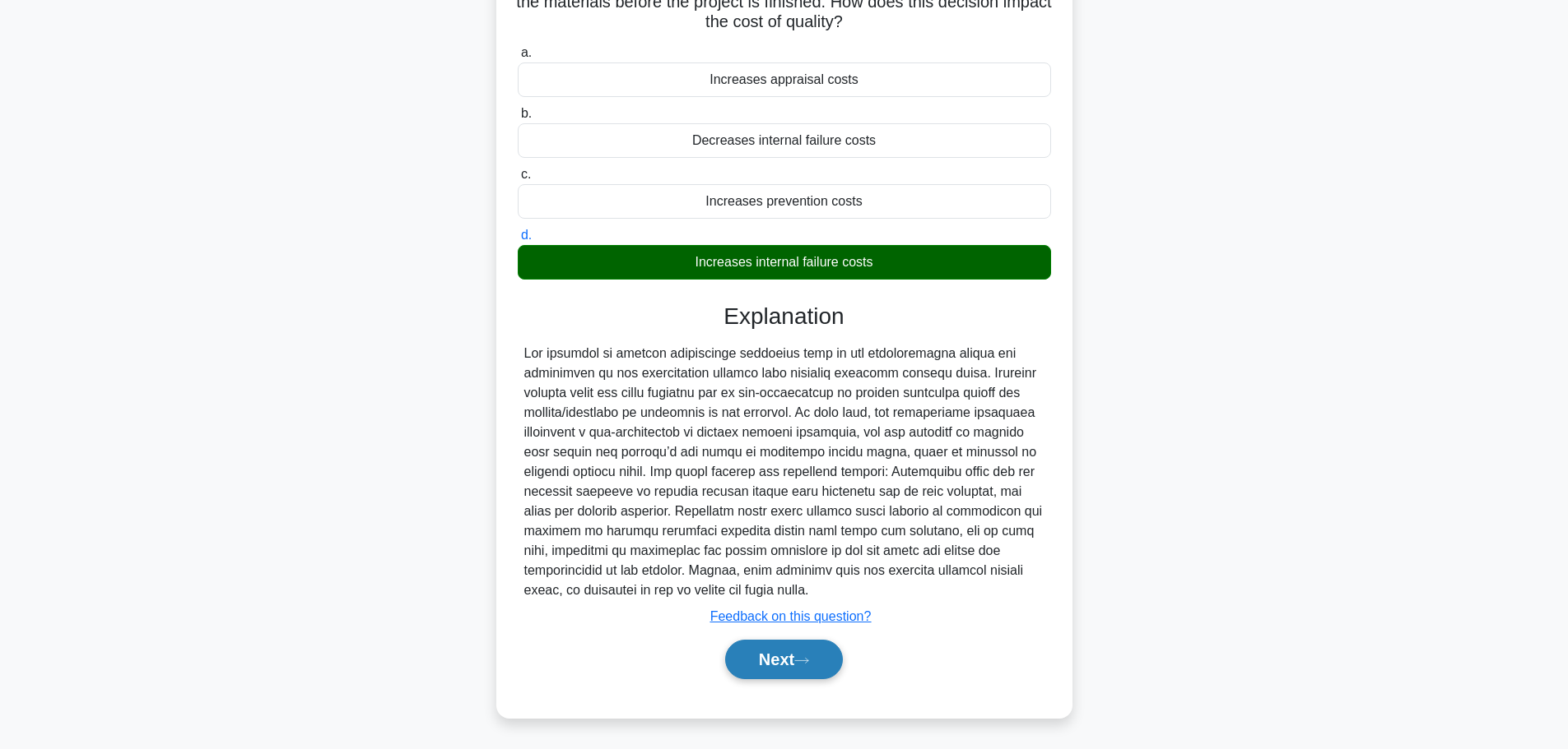
click at [776, 650] on button "Next" at bounding box center [784, 660] width 117 height 39
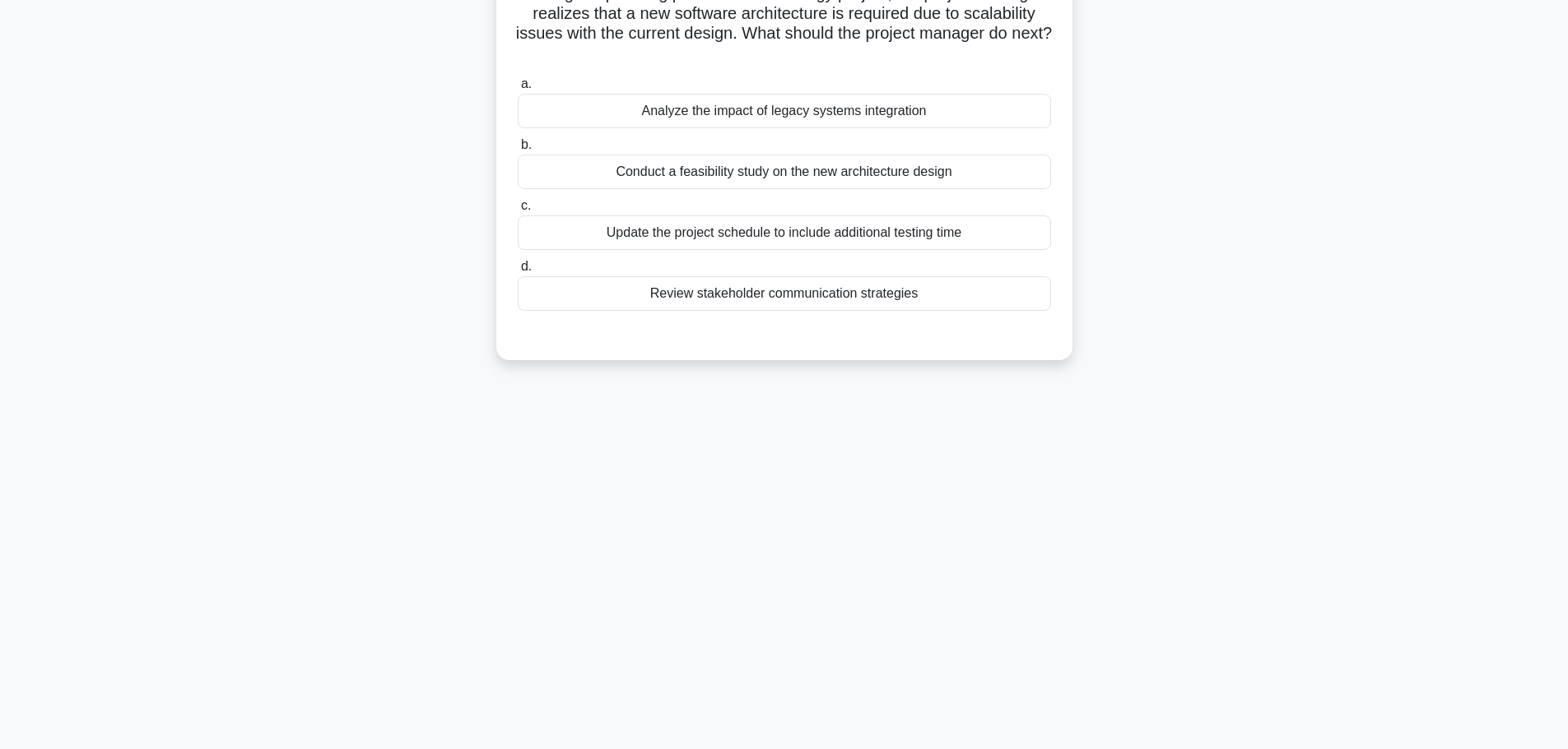
scroll to position [0, 0]
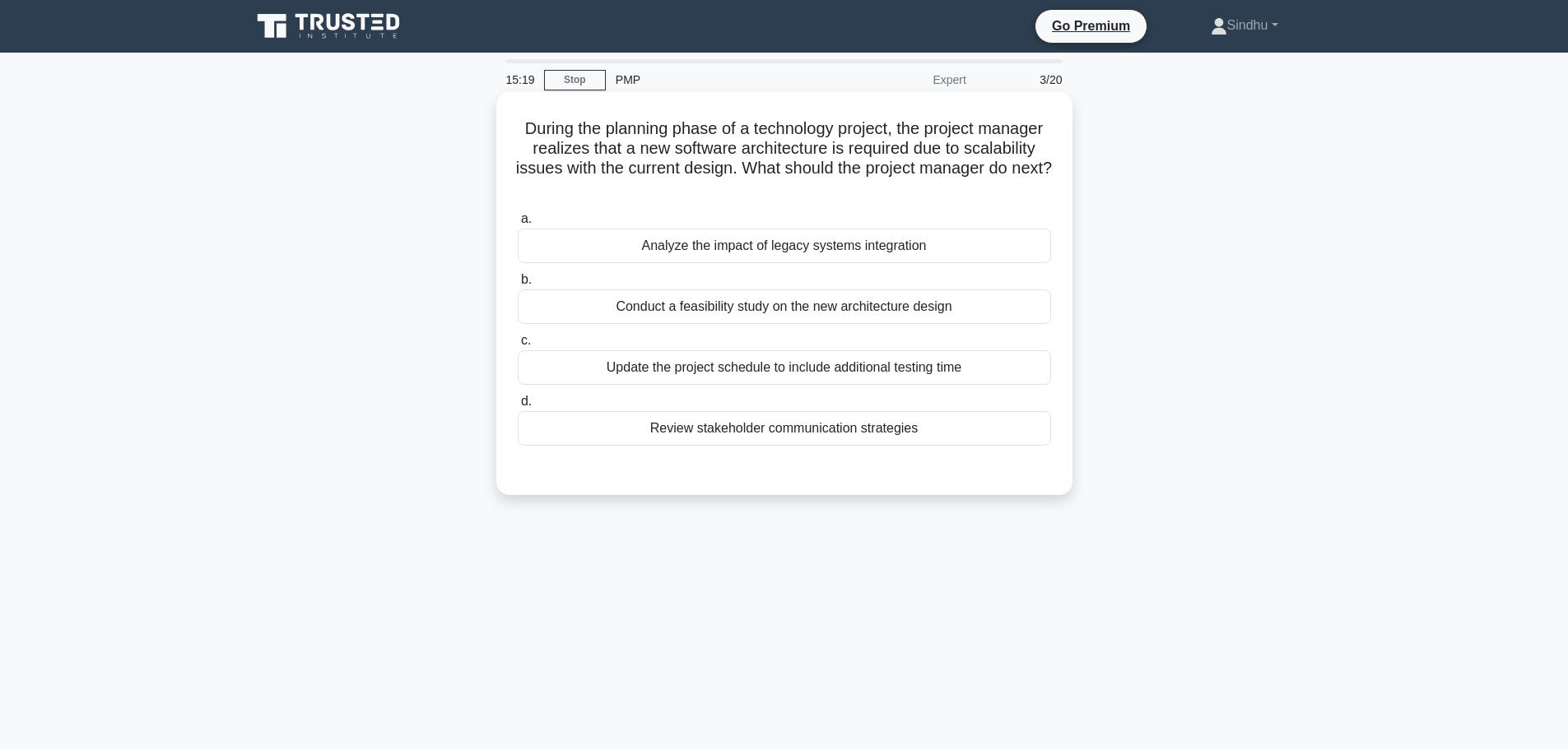
click at [868, 254] on div "Analyze the impact of legacy systems integration" at bounding box center [784, 246] width 534 height 34
click at [517, 224] on input "a. Analyze the impact of legacy systems integration" at bounding box center [517, 219] width 0 height 10
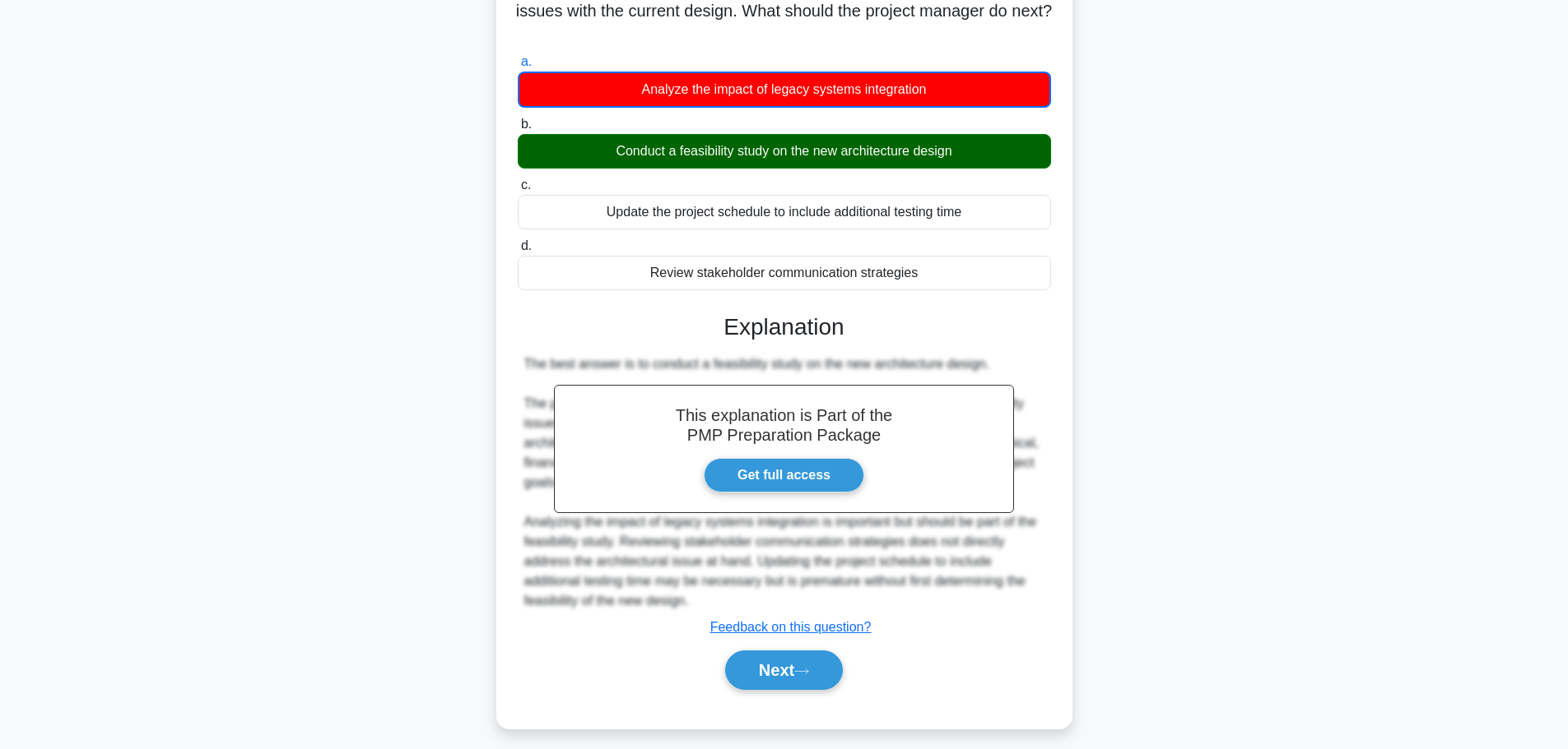
scroll to position [169, 0]
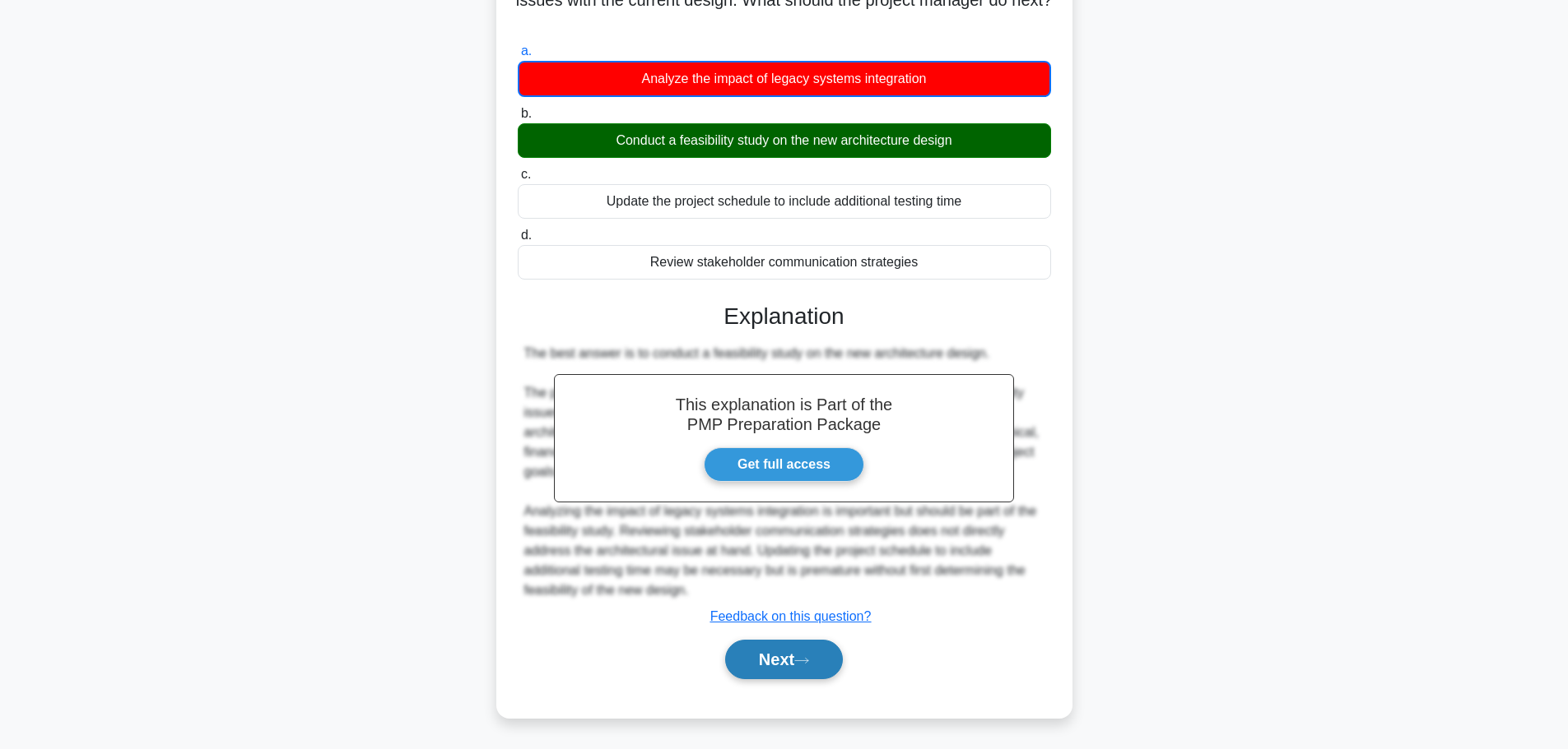
click at [784, 670] on button "Next" at bounding box center [784, 660] width 117 height 39
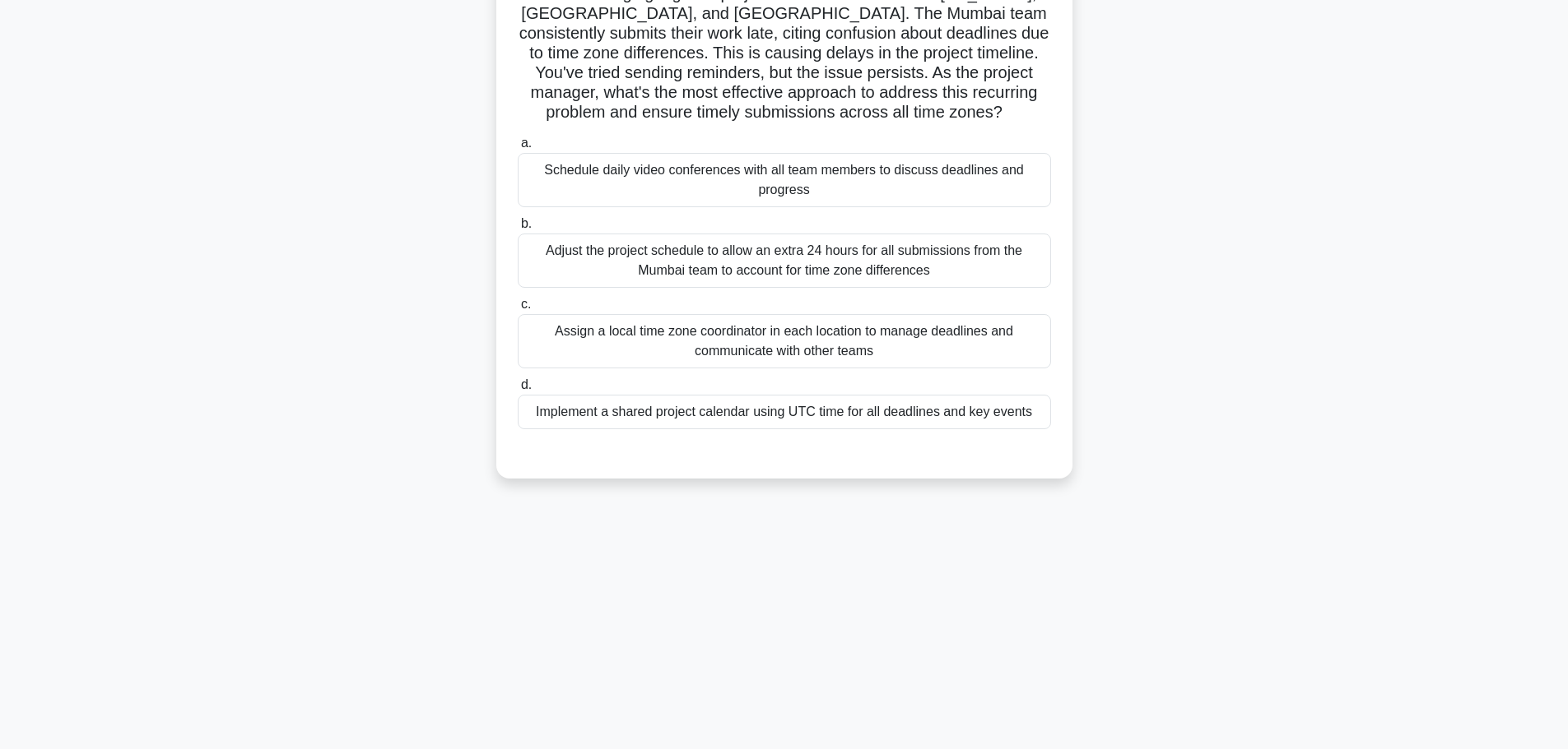
scroll to position [0, 0]
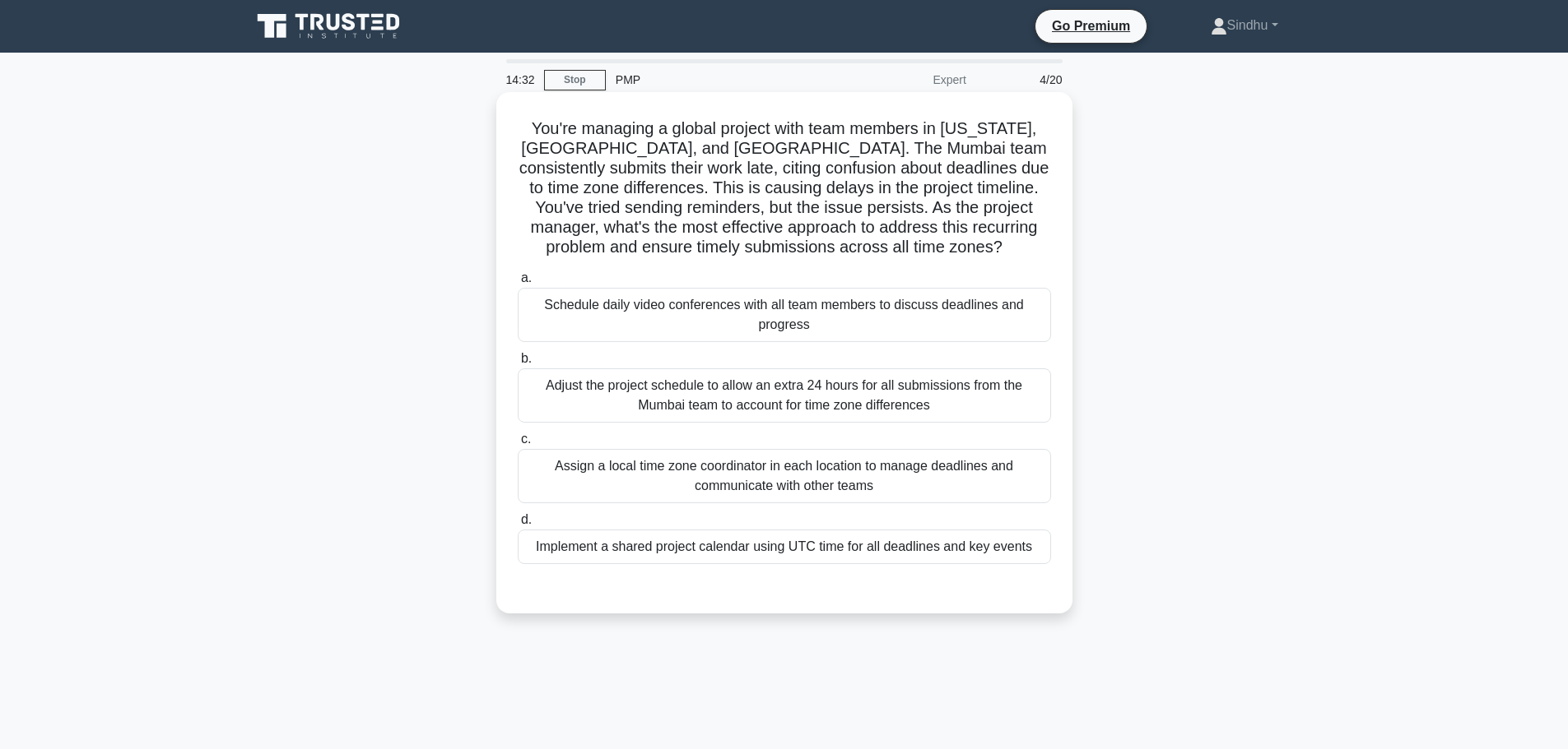
click at [699, 537] on div "Implement a shared project calendar using UTC time for all deadlines and key ev…" at bounding box center [784, 547] width 534 height 34
click at [517, 526] on input "d. Implement a shared project calendar using UTC time for all deadlines and key…" at bounding box center [517, 520] width 0 height 10
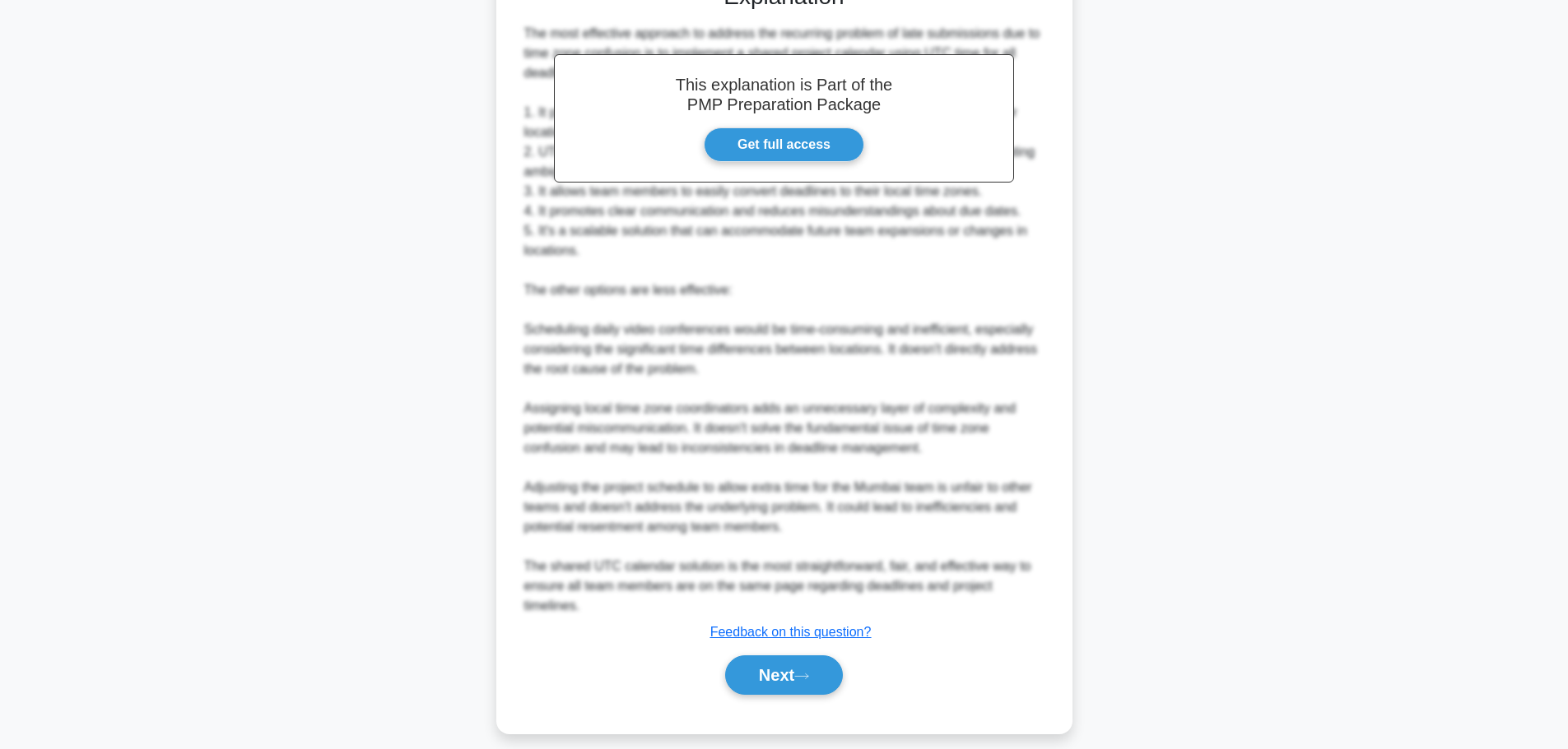
scroll to position [621, 0]
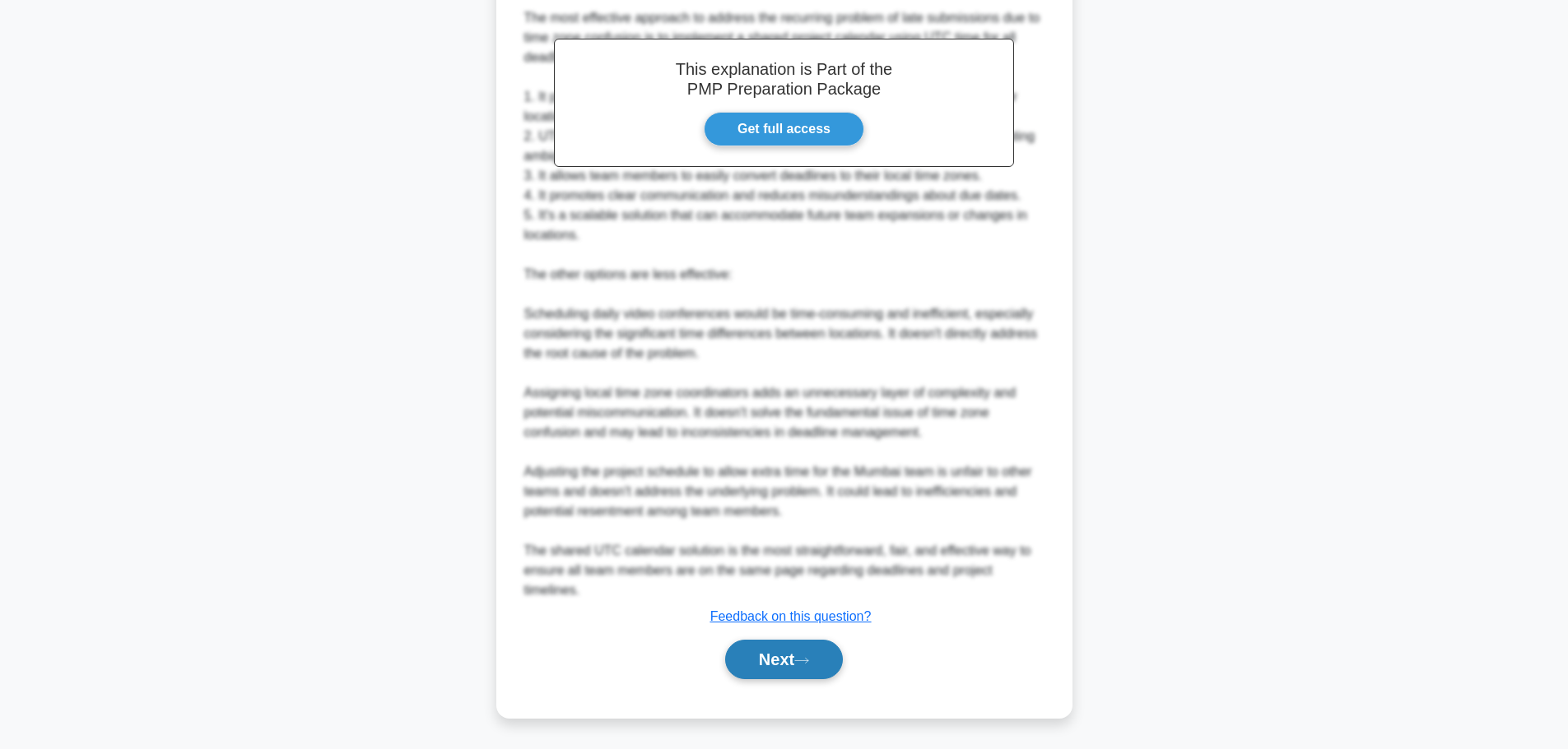
click at [742, 647] on button "Next" at bounding box center [784, 660] width 117 height 39
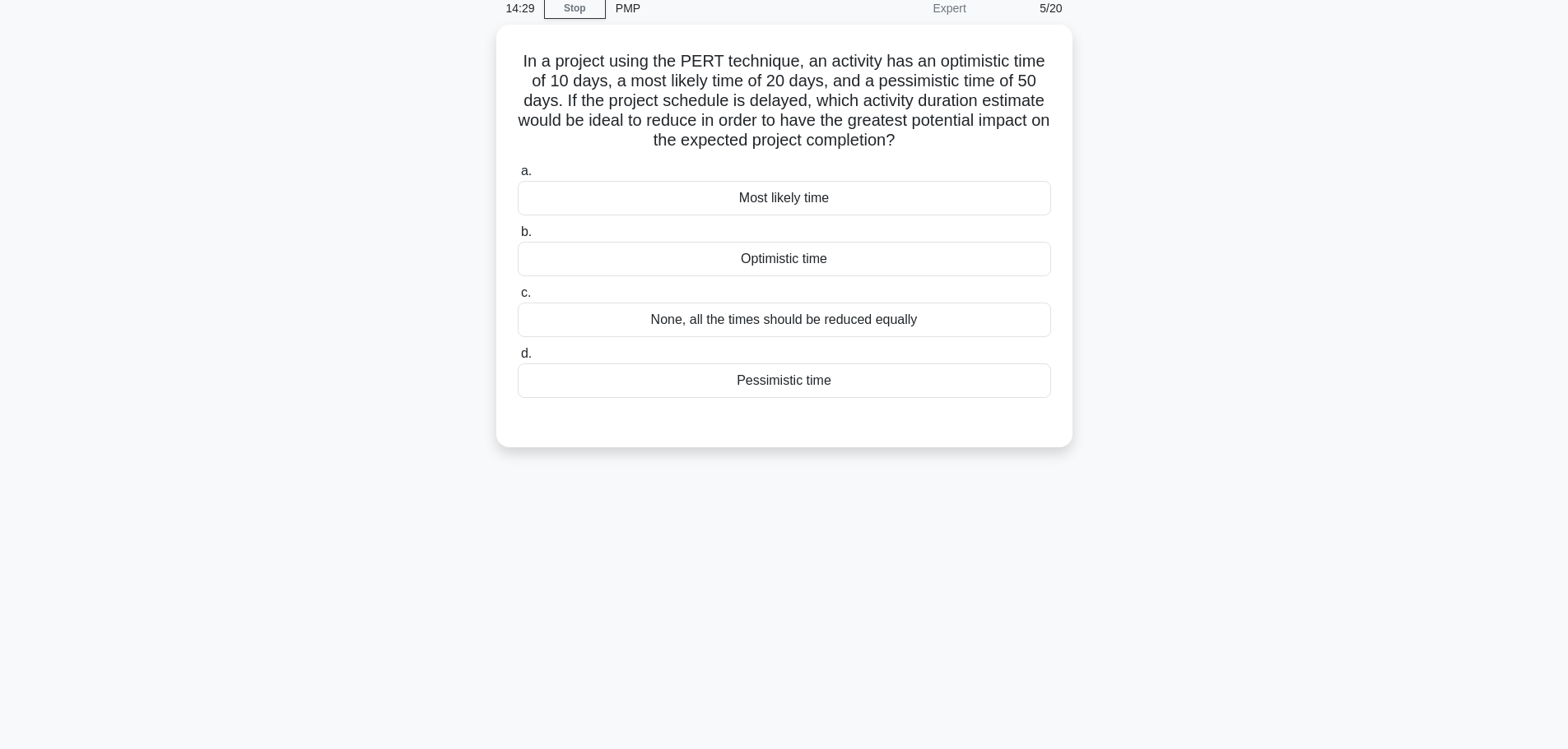
scroll to position [0, 0]
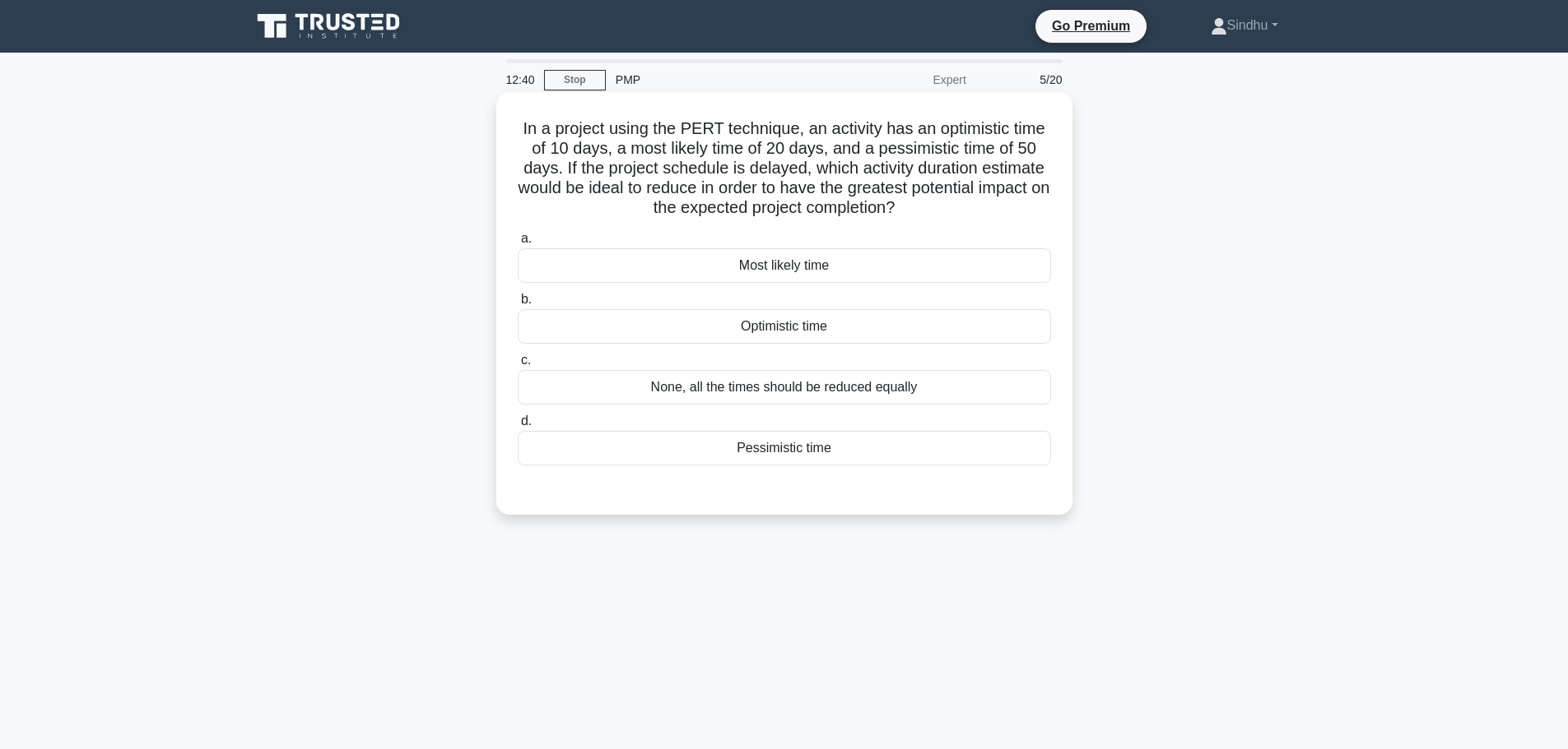
click at [717, 241] on label "a. Most likely time" at bounding box center [784, 255] width 534 height 54
click at [517, 241] on input "a. Most likely time" at bounding box center [517, 239] width 0 height 10
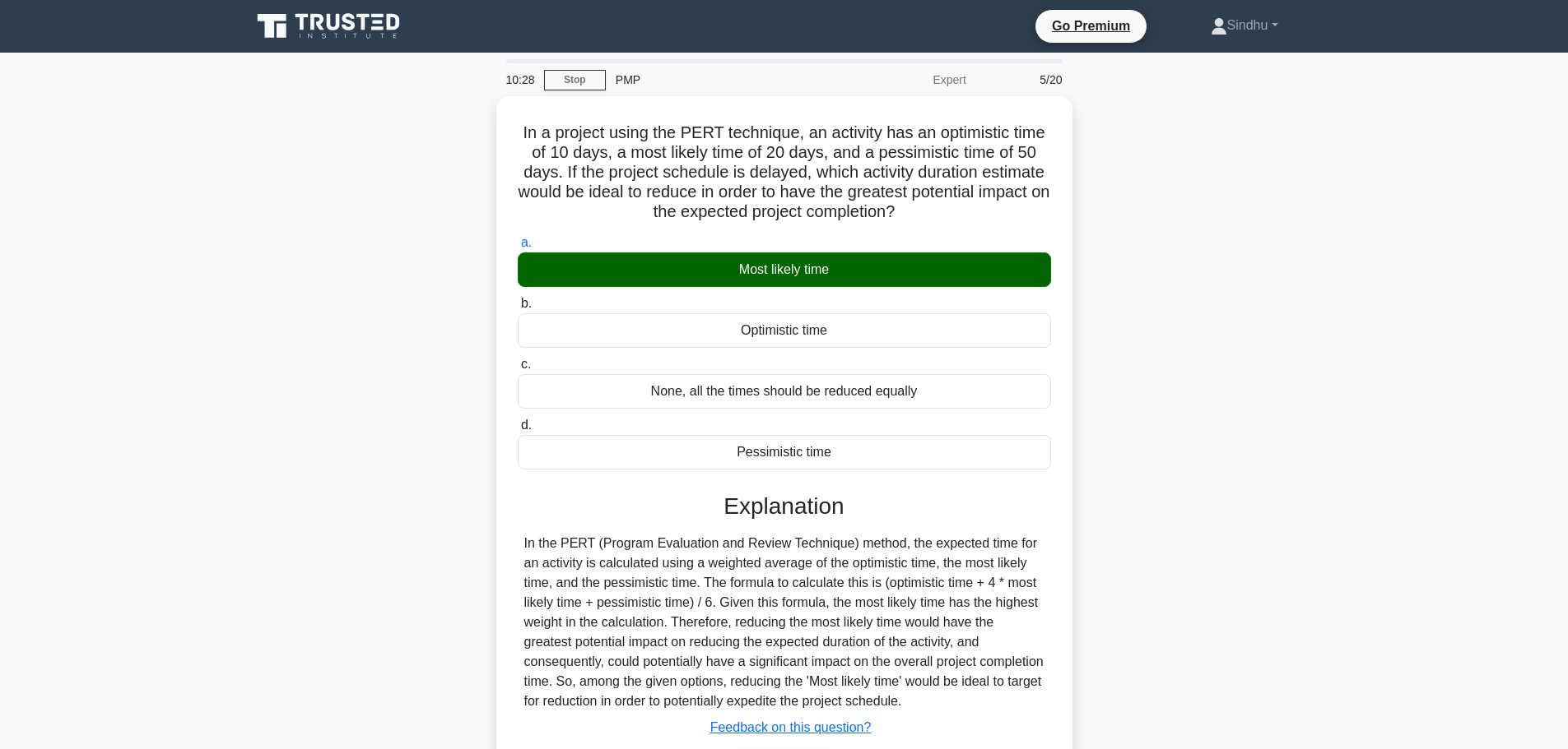
drag, startPoint x: 913, startPoint y: 209, endPoint x: 494, endPoint y: 139, distance: 424.8
click at [494, 139] on div "In a project using the PERT technique, an activity has an optimistic time of 10…" at bounding box center [784, 472] width 1086 height 752
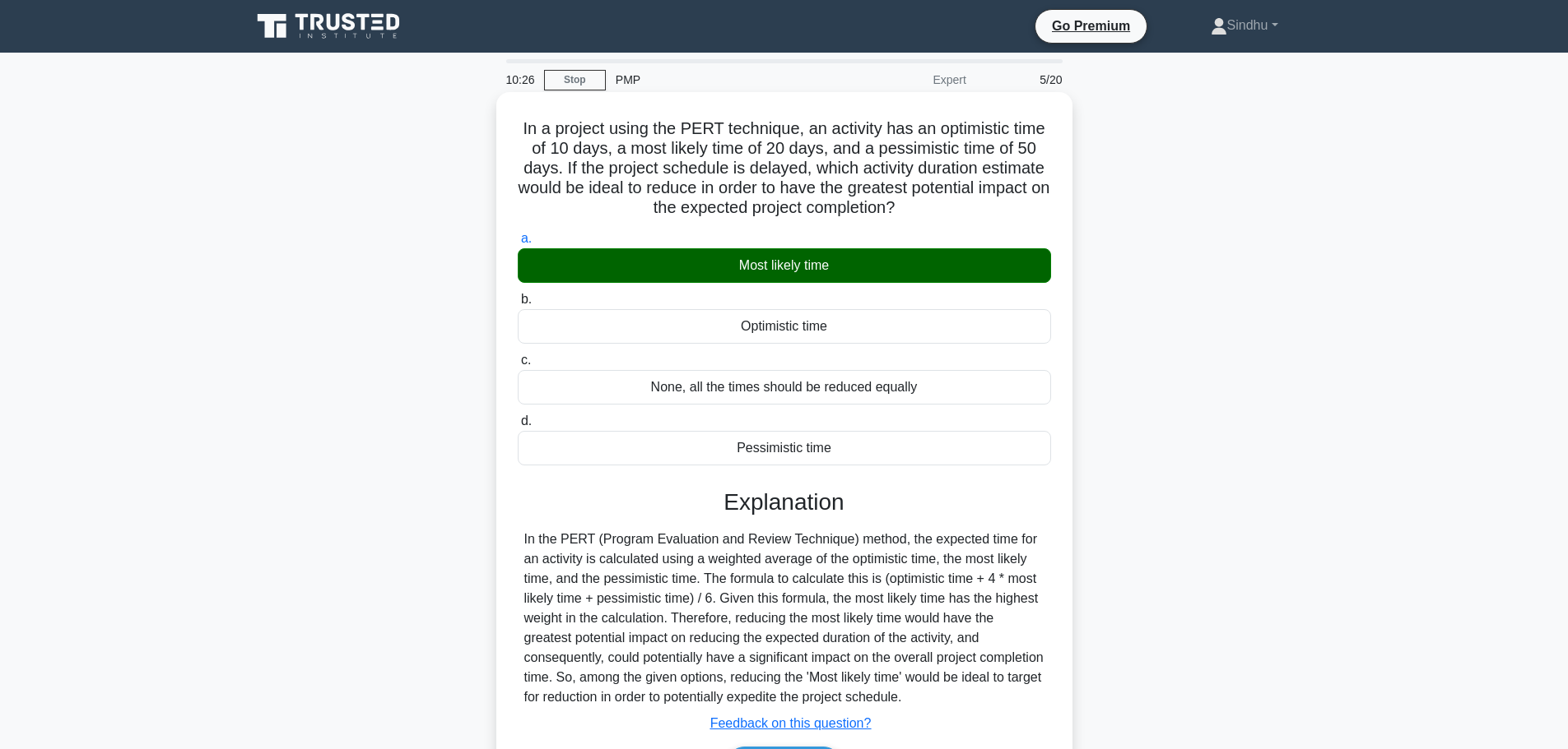
copy h5 "In a project using the PERT technique, an activity has an optimistic time of 10…"
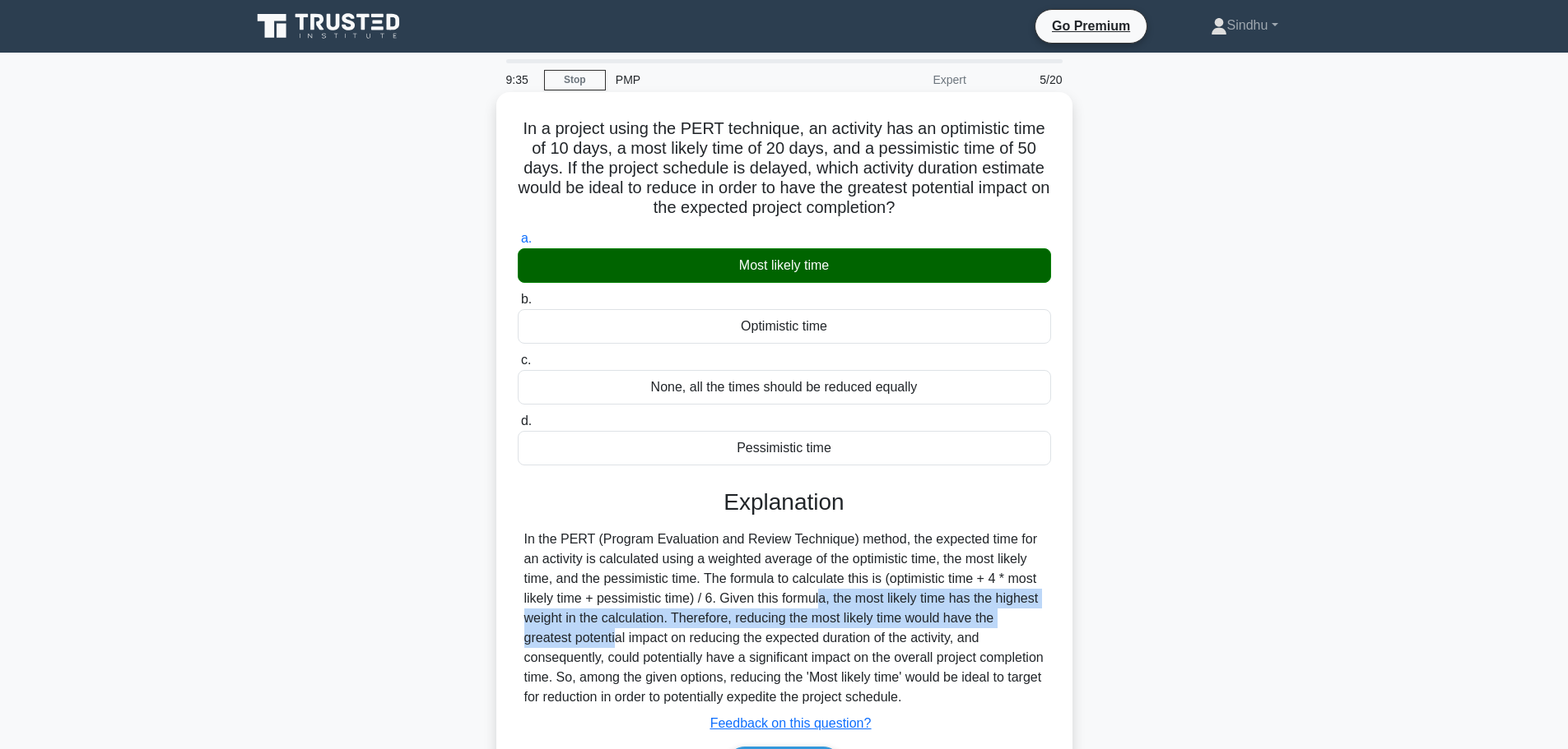
drag, startPoint x: 691, startPoint y: 599, endPoint x: 1009, endPoint y: 611, distance: 318.2
click at [1009, 611] on div "In the PERT (Program Evaluation and Review Technique) method, the expected time…" at bounding box center [784, 619] width 520 height 178
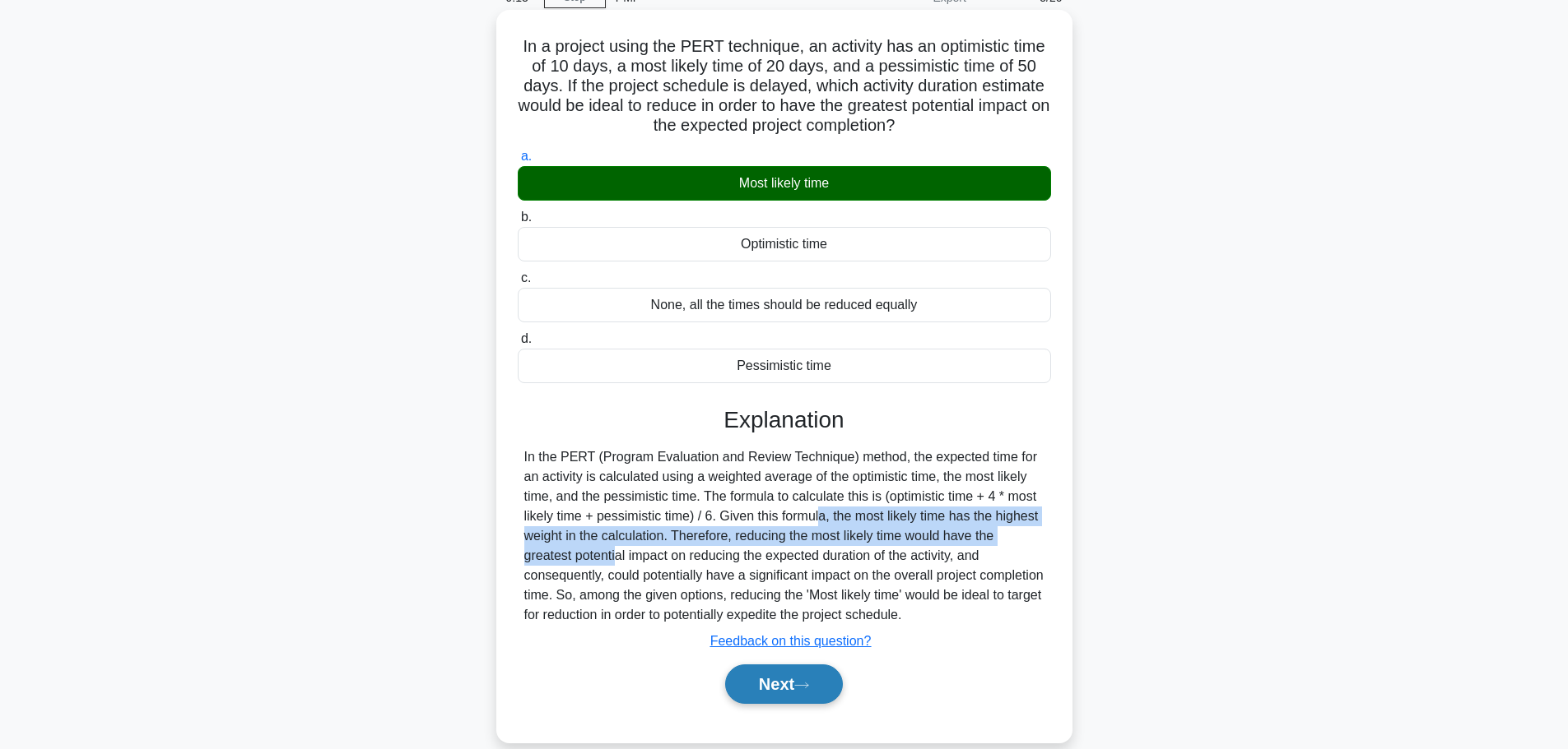
click at [758, 694] on button "Next" at bounding box center [784, 684] width 117 height 39
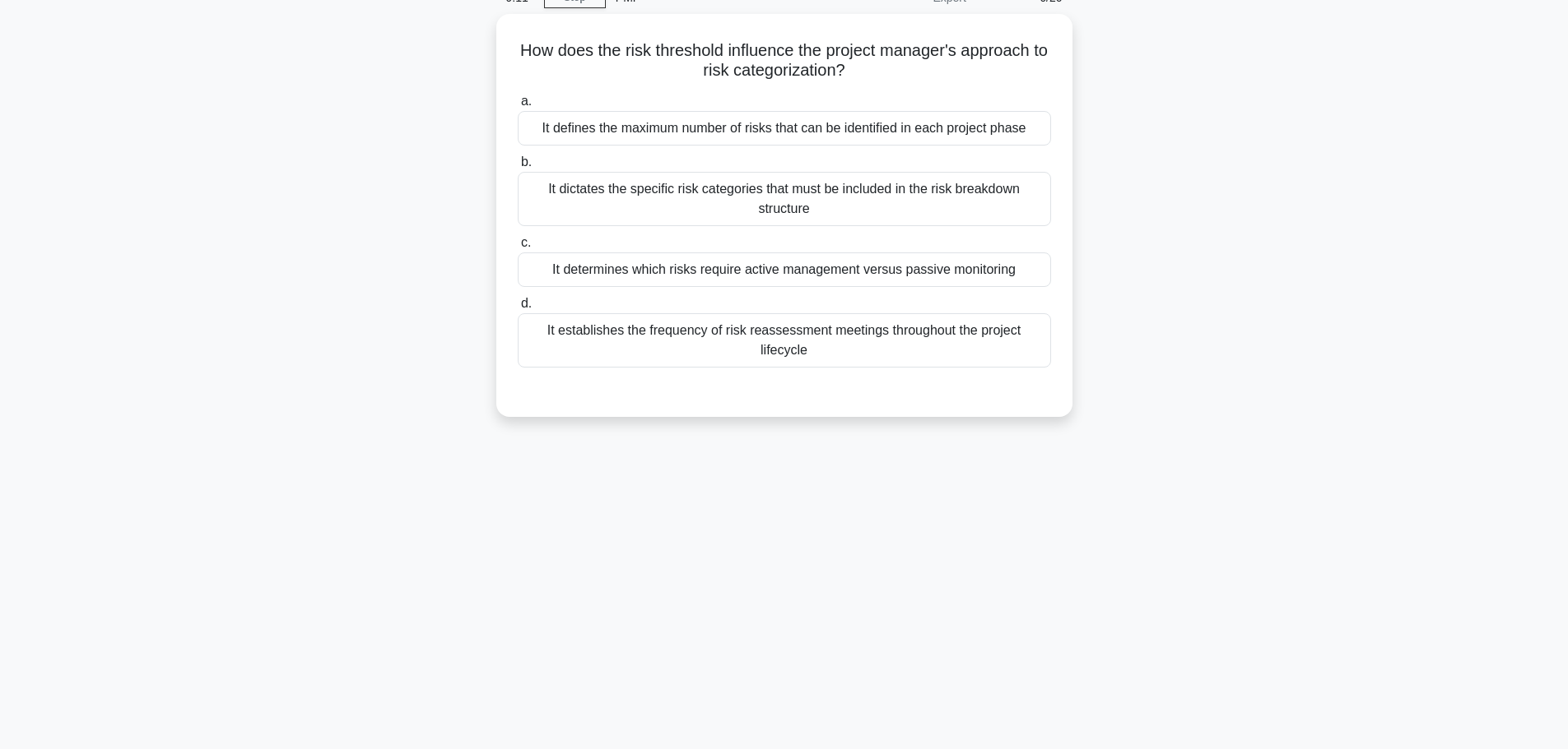
scroll to position [0, 0]
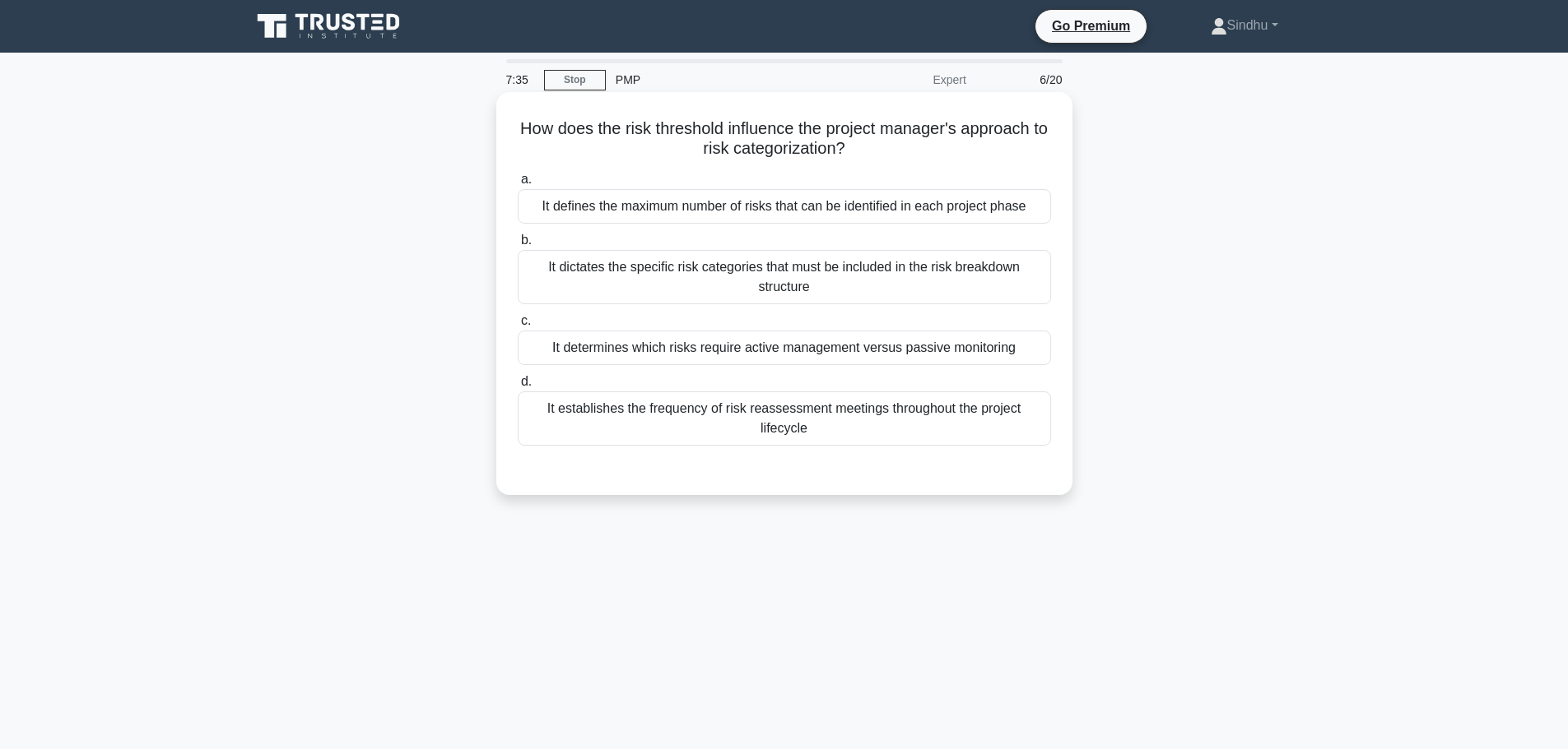
click at [786, 265] on div "It dictates the specific risk categories that must be included in the risk brea…" at bounding box center [784, 276] width 534 height 54
click at [517, 246] on input "b. It dictates the specific risk categories that must be included in the risk b…" at bounding box center [517, 241] width 0 height 10
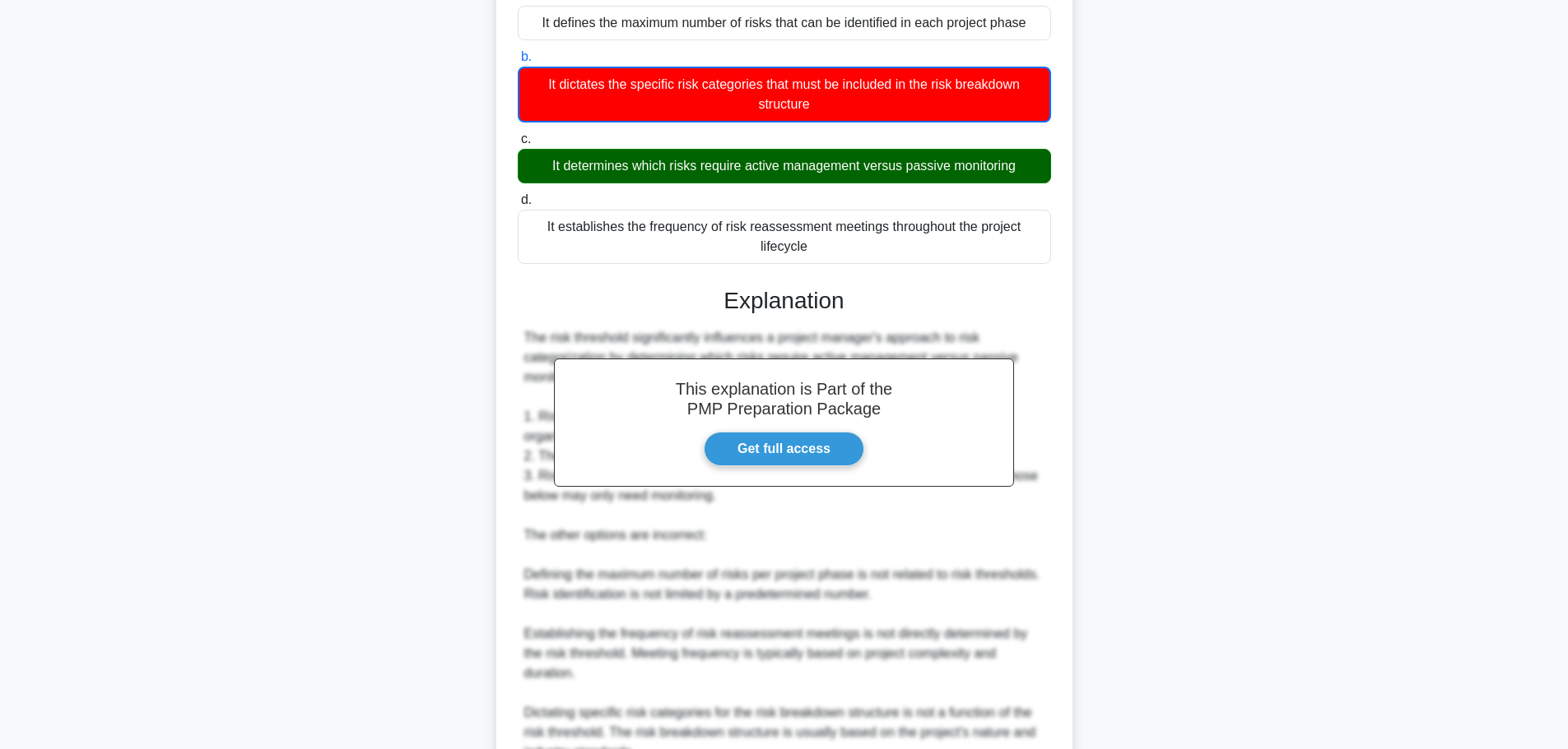
scroll to position [329, 0]
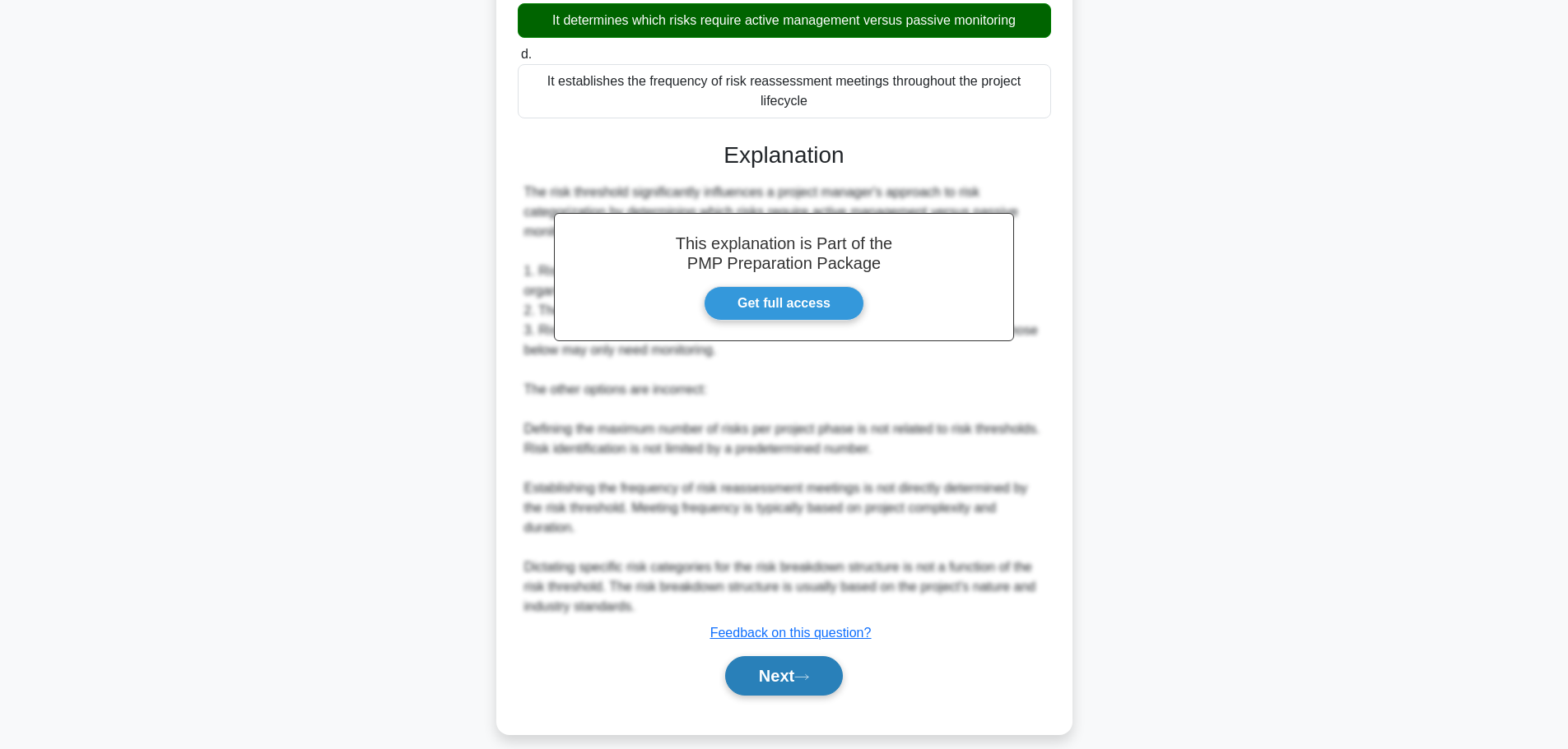
click at [765, 672] on button "Next" at bounding box center [784, 676] width 117 height 39
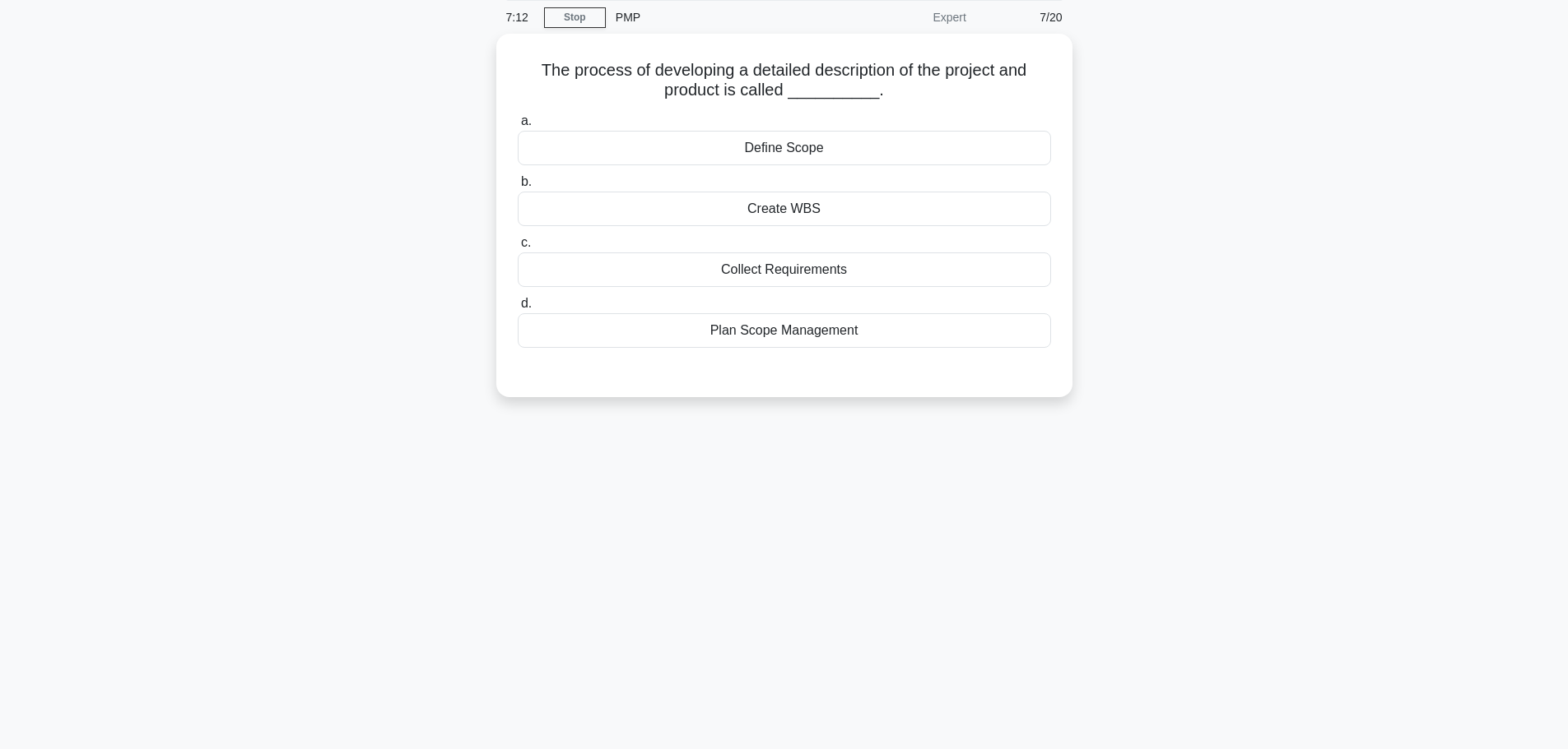
scroll to position [0, 0]
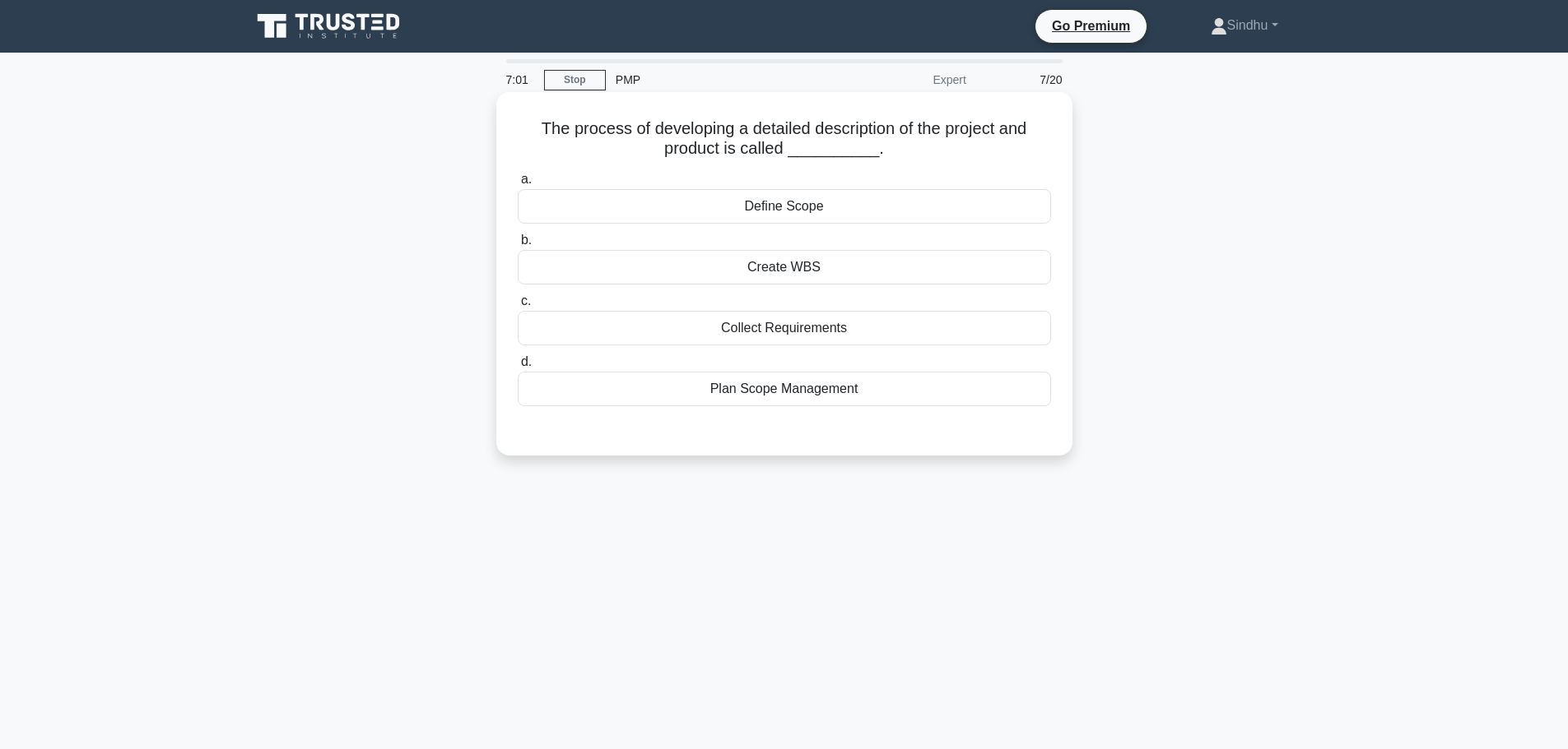
click at [825, 391] on div "Plan Scope Management" at bounding box center [784, 389] width 534 height 34
click at [517, 368] on input "d. Plan Scope Management" at bounding box center [517, 362] width 0 height 10
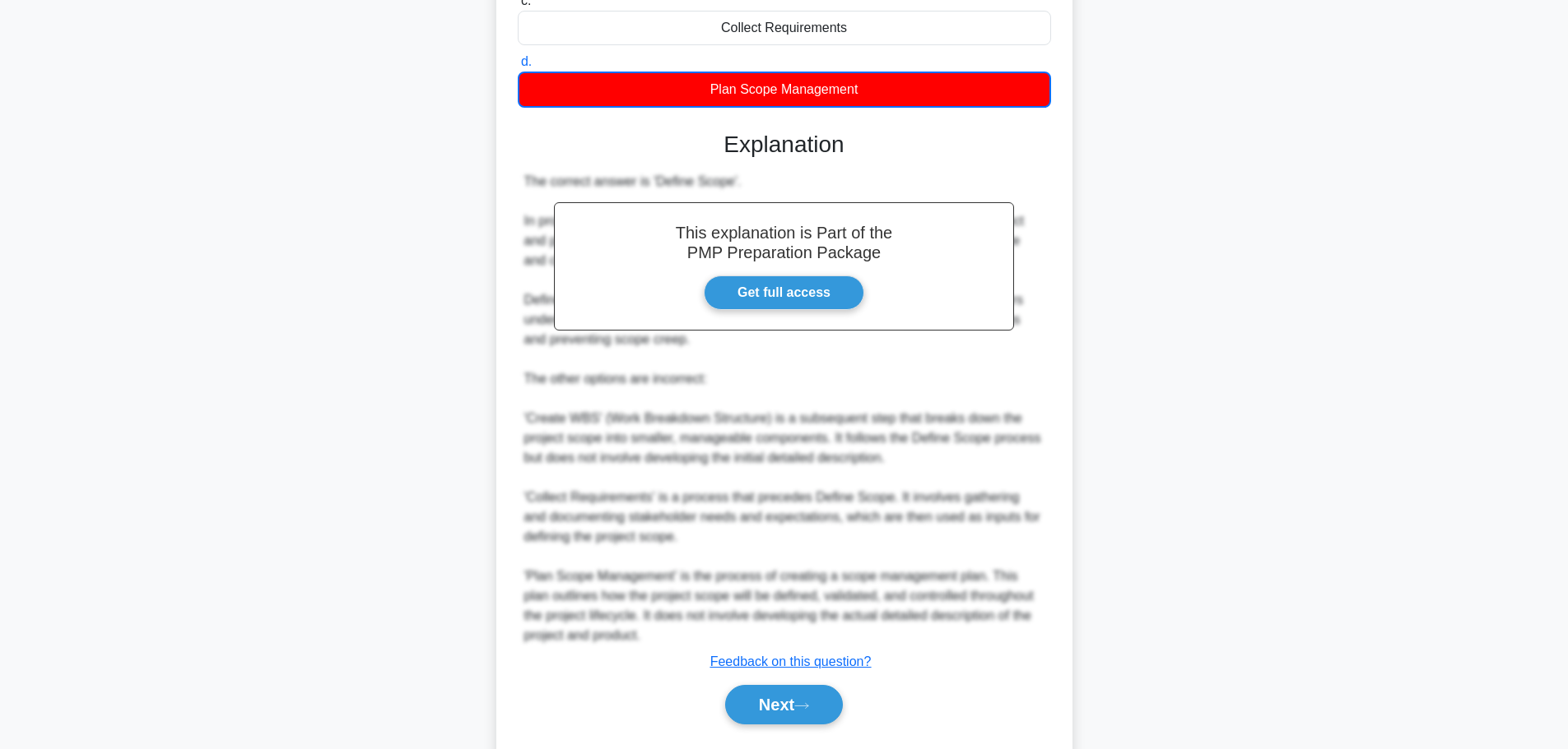
scroll to position [347, 0]
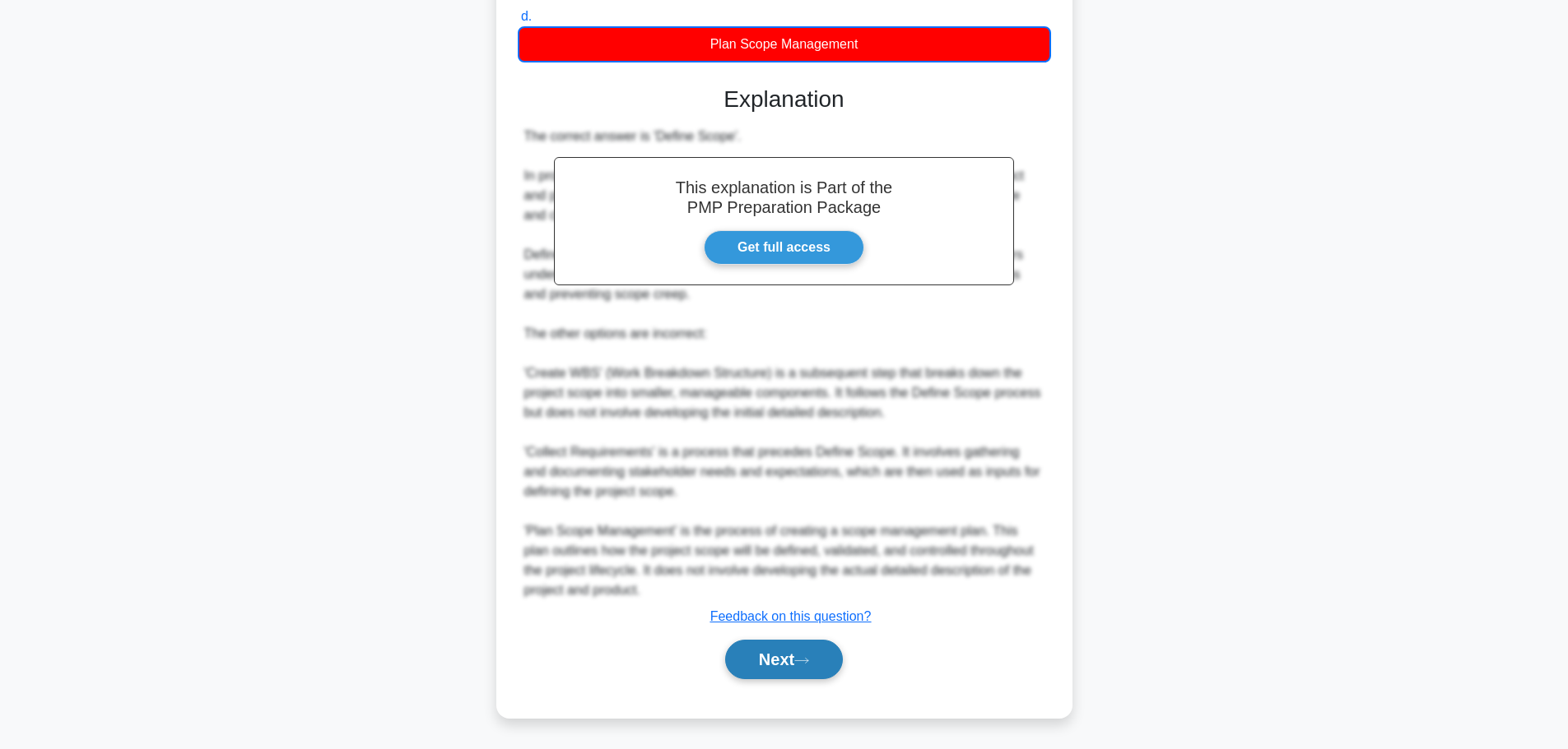
click at [773, 670] on button "Next" at bounding box center [784, 660] width 117 height 39
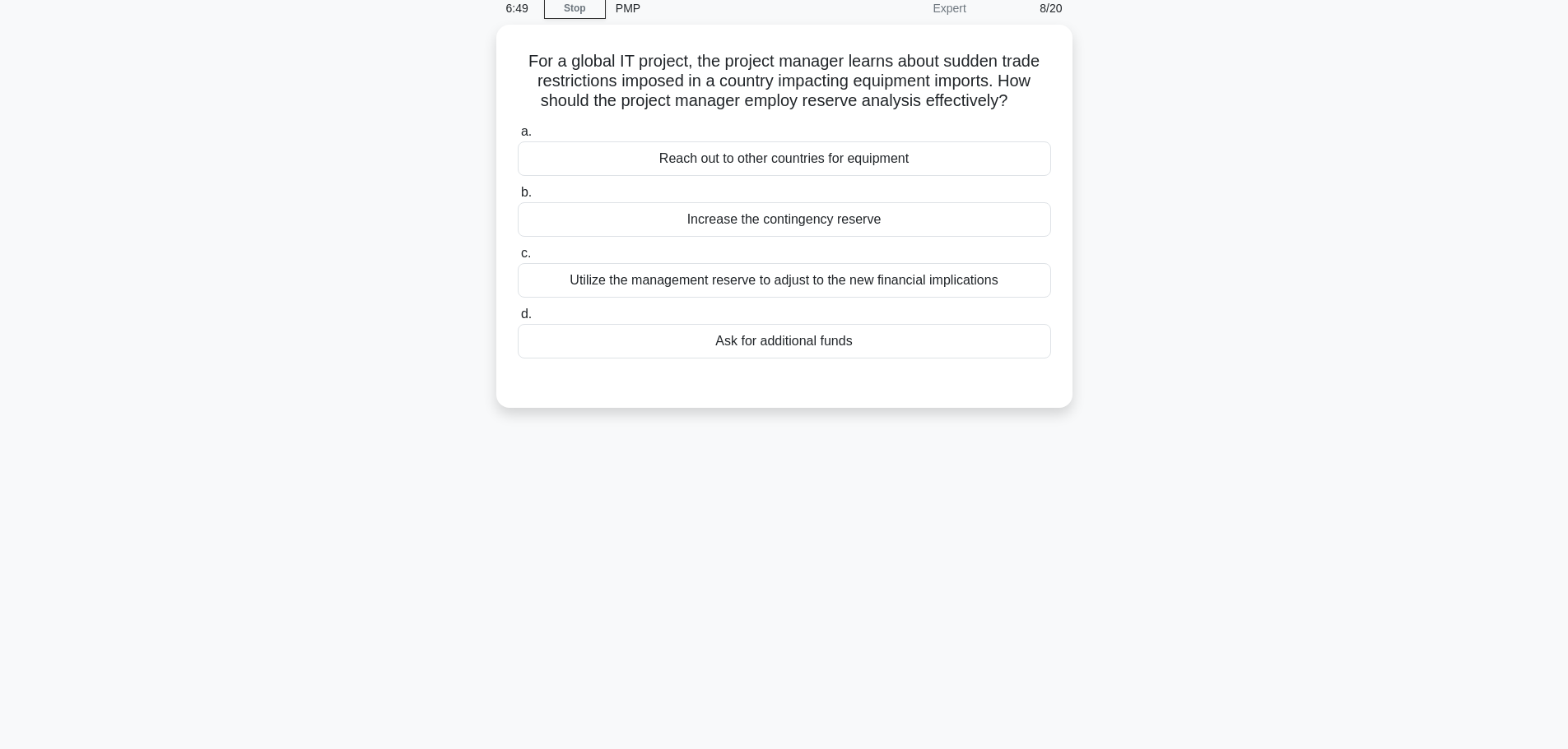
scroll to position [0, 0]
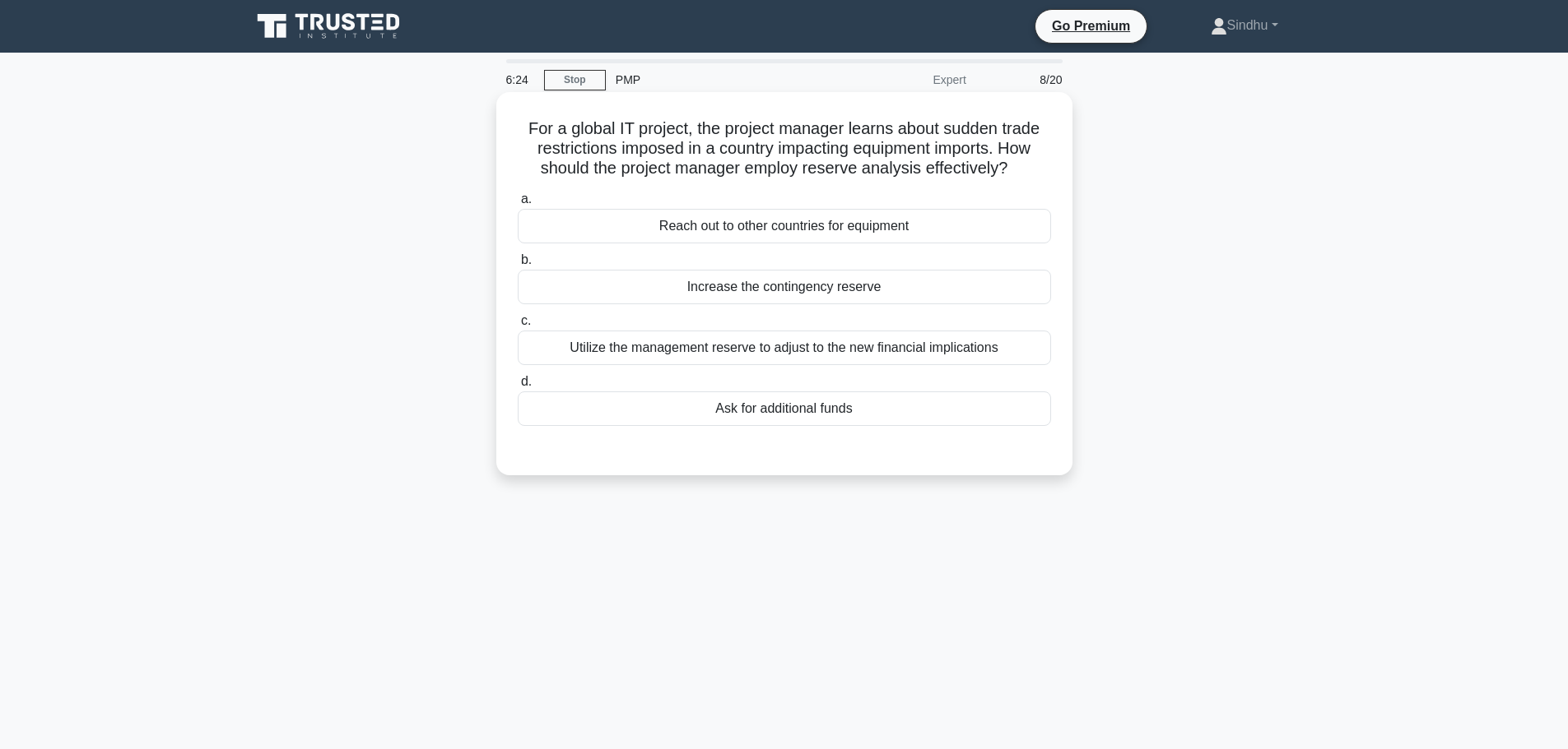
click at [843, 235] on div "Reach out to other countries for equipment" at bounding box center [784, 226] width 534 height 34
click at [517, 205] on input "a. Reach out to other countries for equipment" at bounding box center [517, 199] width 0 height 10
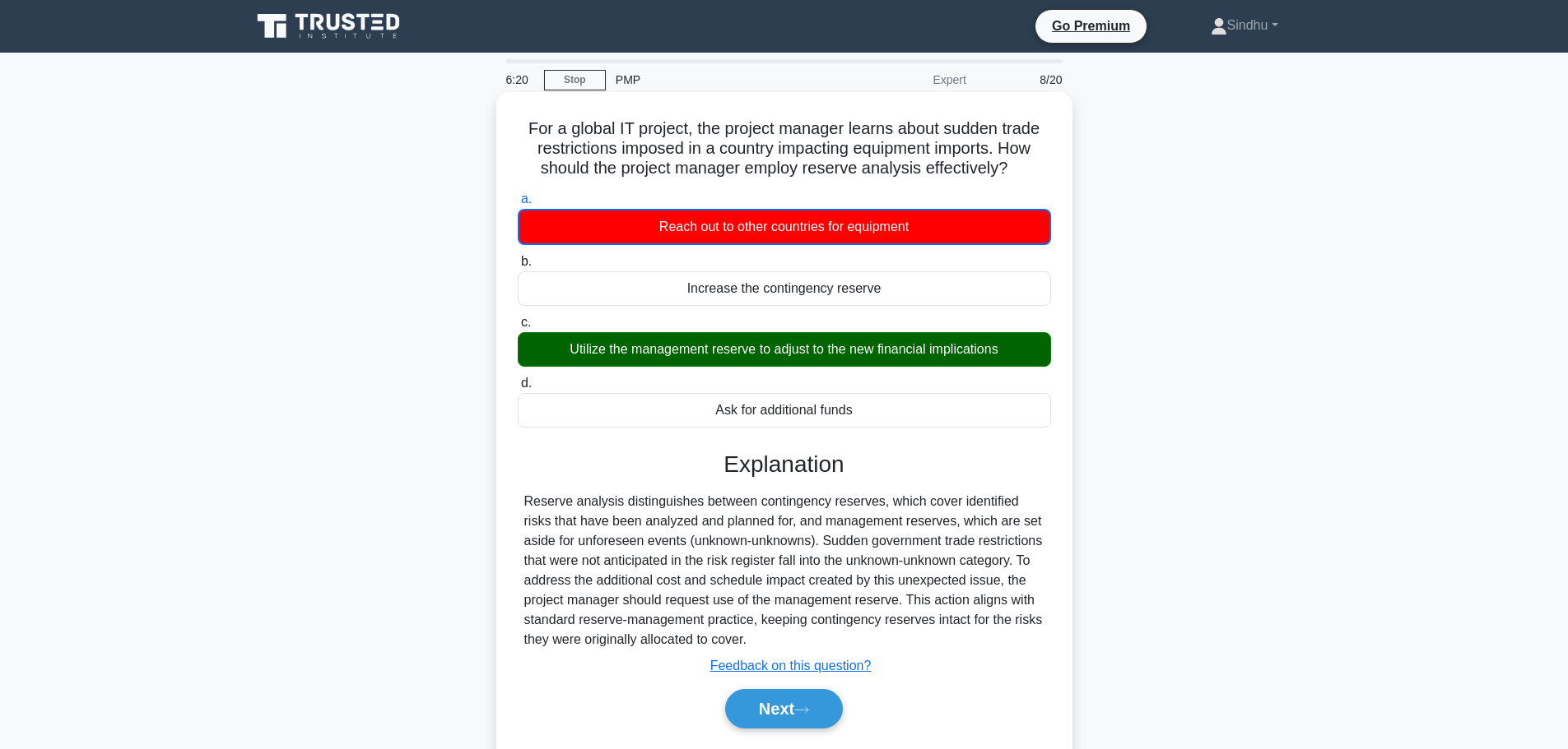
drag, startPoint x: 702, startPoint y: 361, endPoint x: 1050, endPoint y: 368, distance: 348.1
click at [1050, 367] on label "c. Utilize the management reserve to adjust to the new financial implications" at bounding box center [784, 339] width 534 height 54
click at [785, 710] on button "Next" at bounding box center [784, 709] width 117 height 39
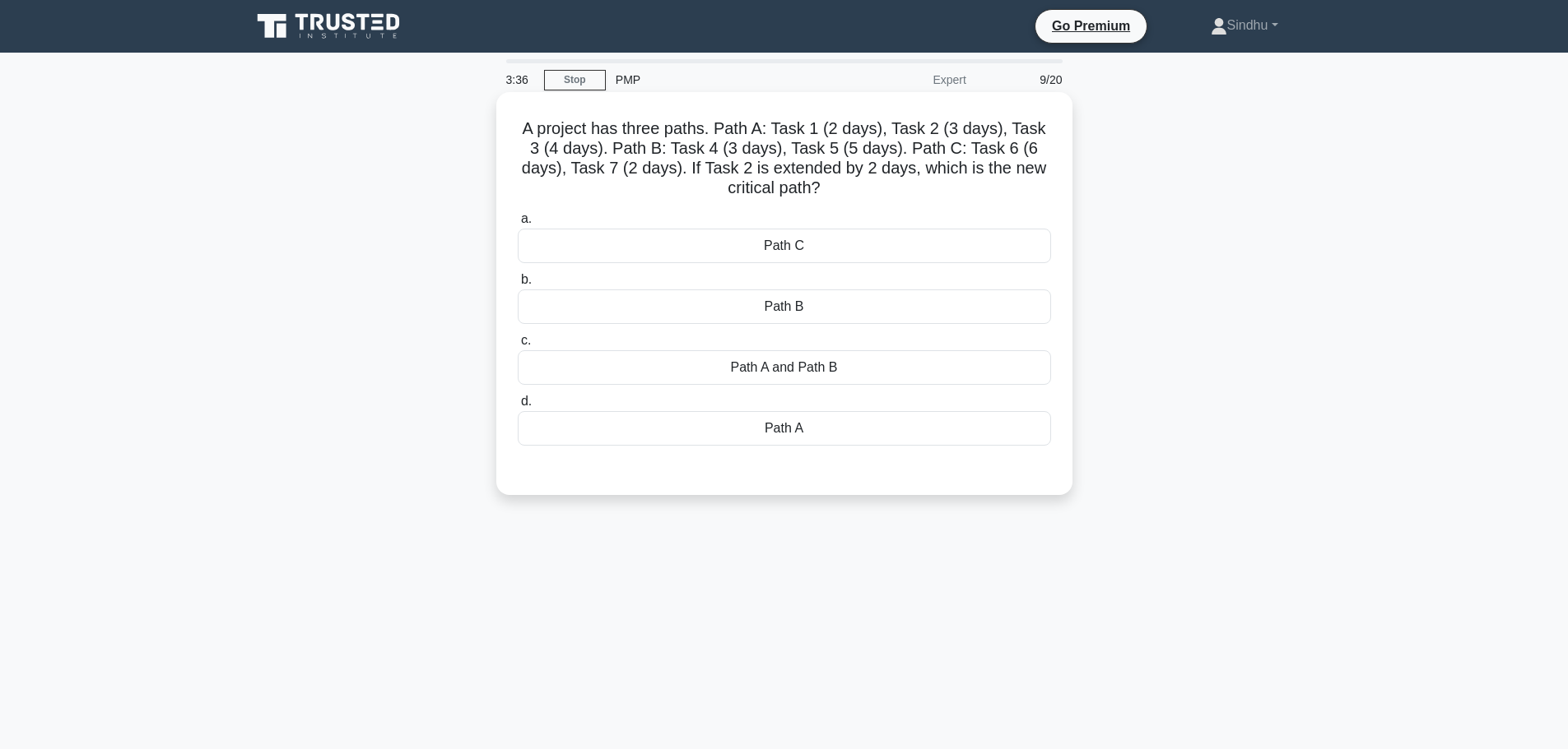
click at [839, 435] on div "Path A" at bounding box center [784, 428] width 534 height 34
click at [517, 407] on input "d. Path A" at bounding box center [517, 401] width 0 height 10
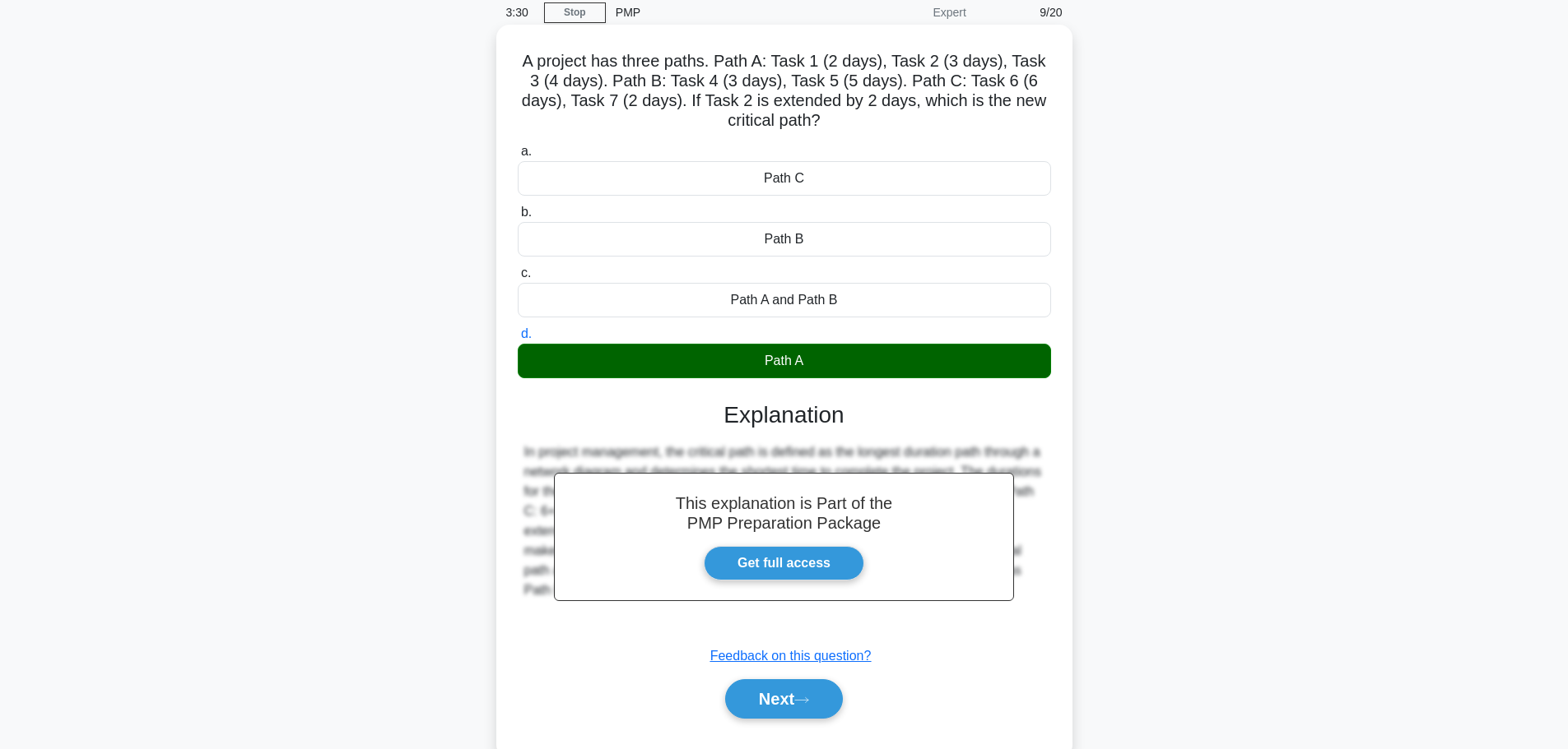
scroll to position [139, 0]
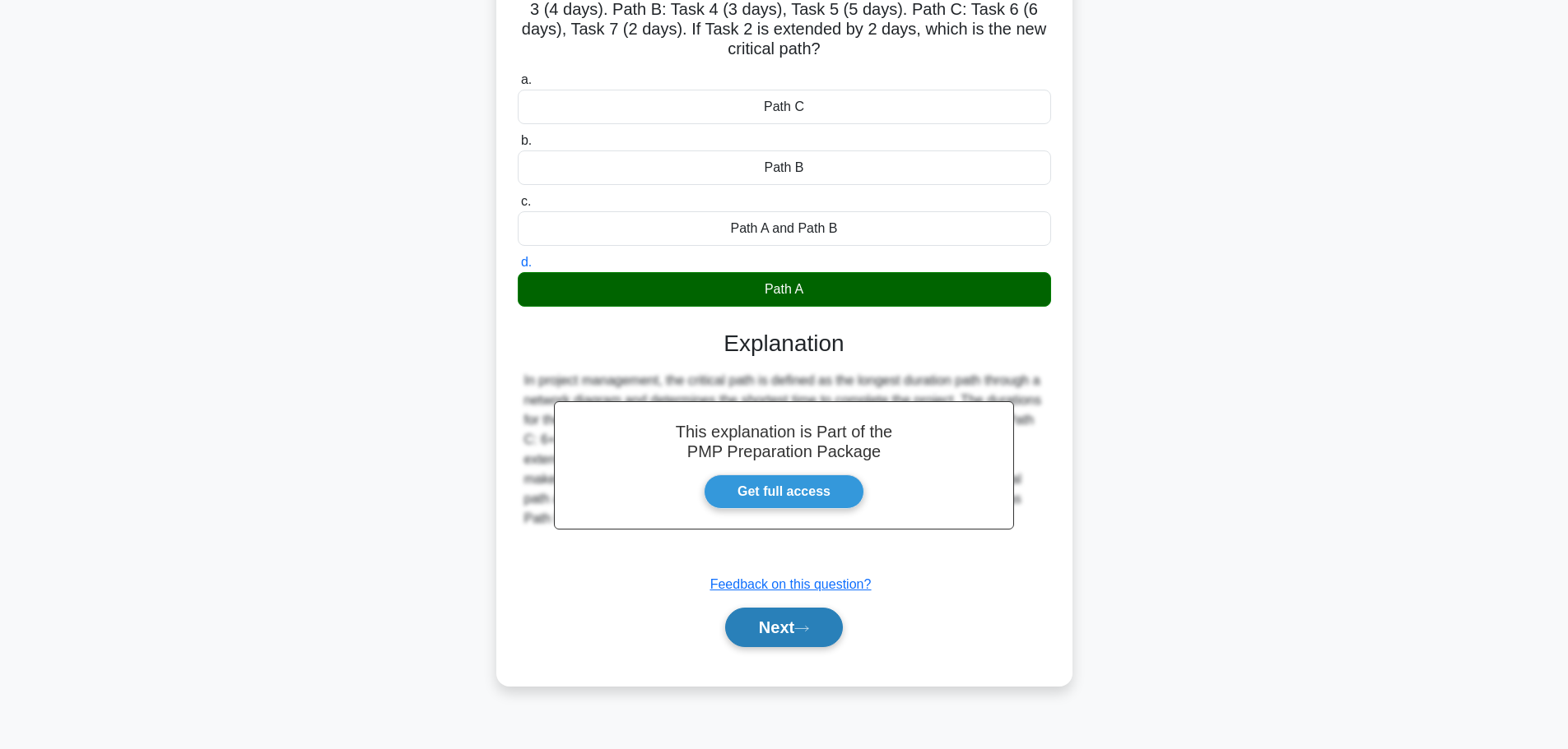
click at [769, 631] on button "Next" at bounding box center [784, 627] width 117 height 39
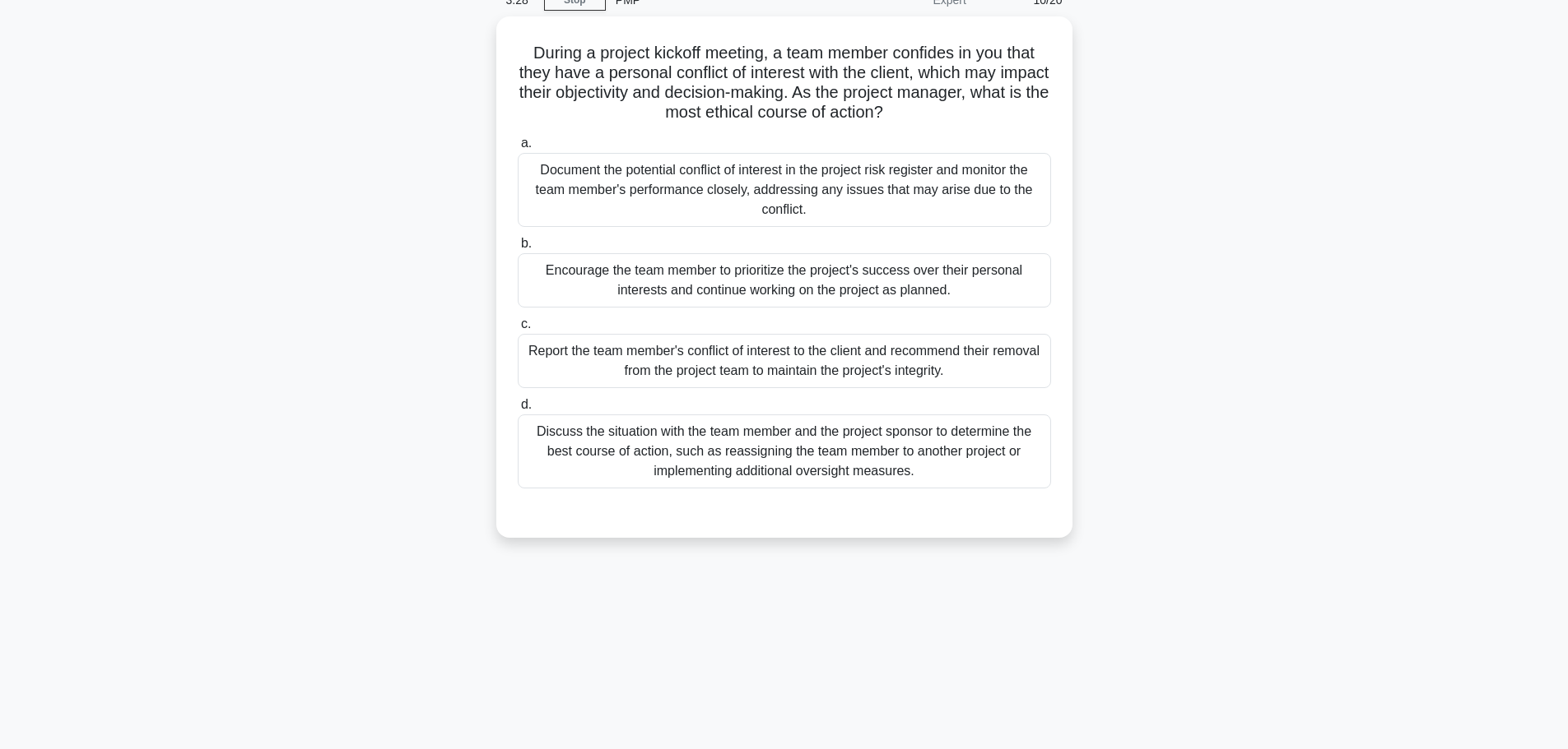
scroll to position [0, 0]
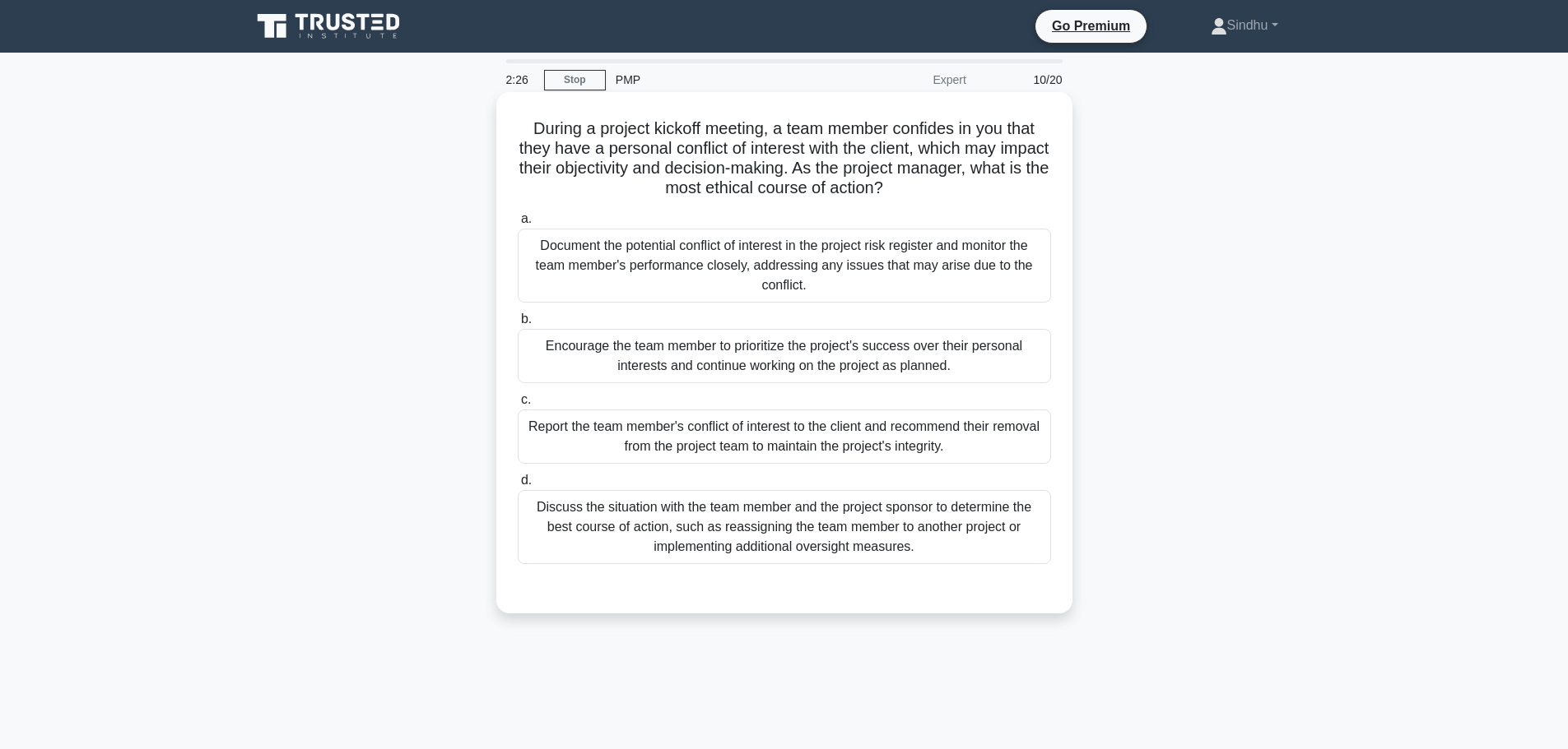
click at [689, 358] on div "Encourage the team member to prioritize the project's success over their person…" at bounding box center [784, 355] width 534 height 54
click at [517, 325] on input "b. Encourage the team member to prioritize the project's success over their per…" at bounding box center [517, 319] width 0 height 10
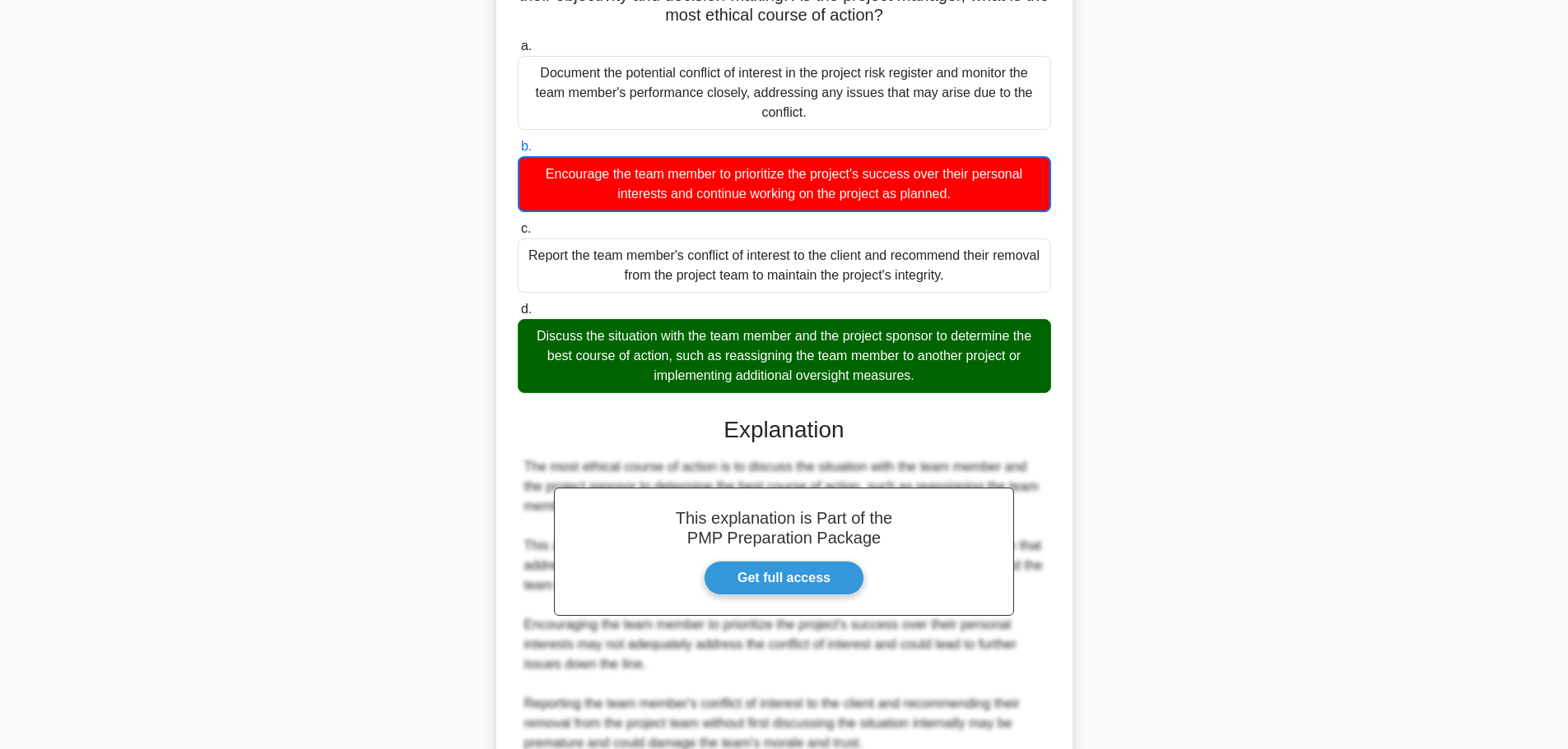
scroll to position [406, 0]
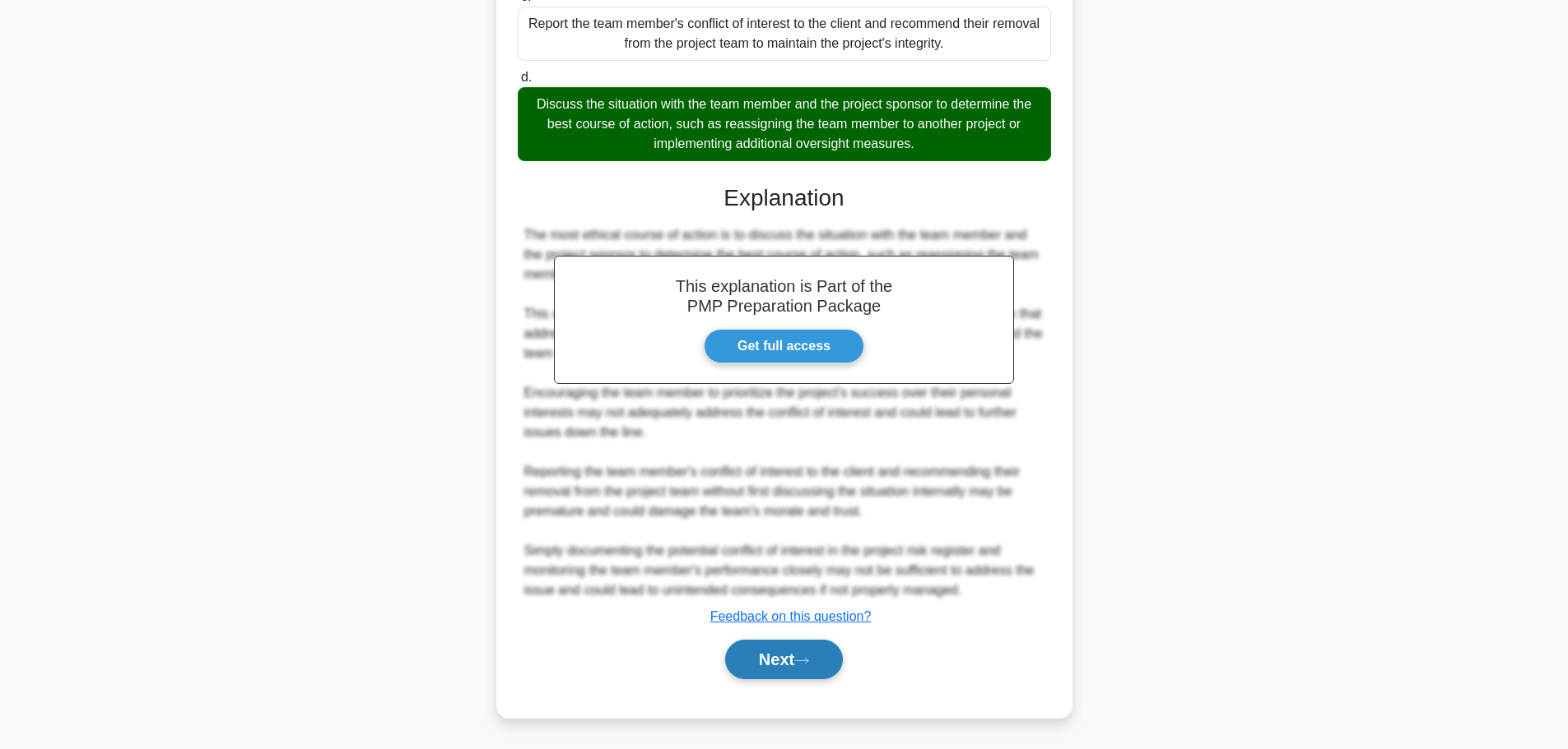
click at [725, 654] on button "Next" at bounding box center [784, 660] width 117 height 39
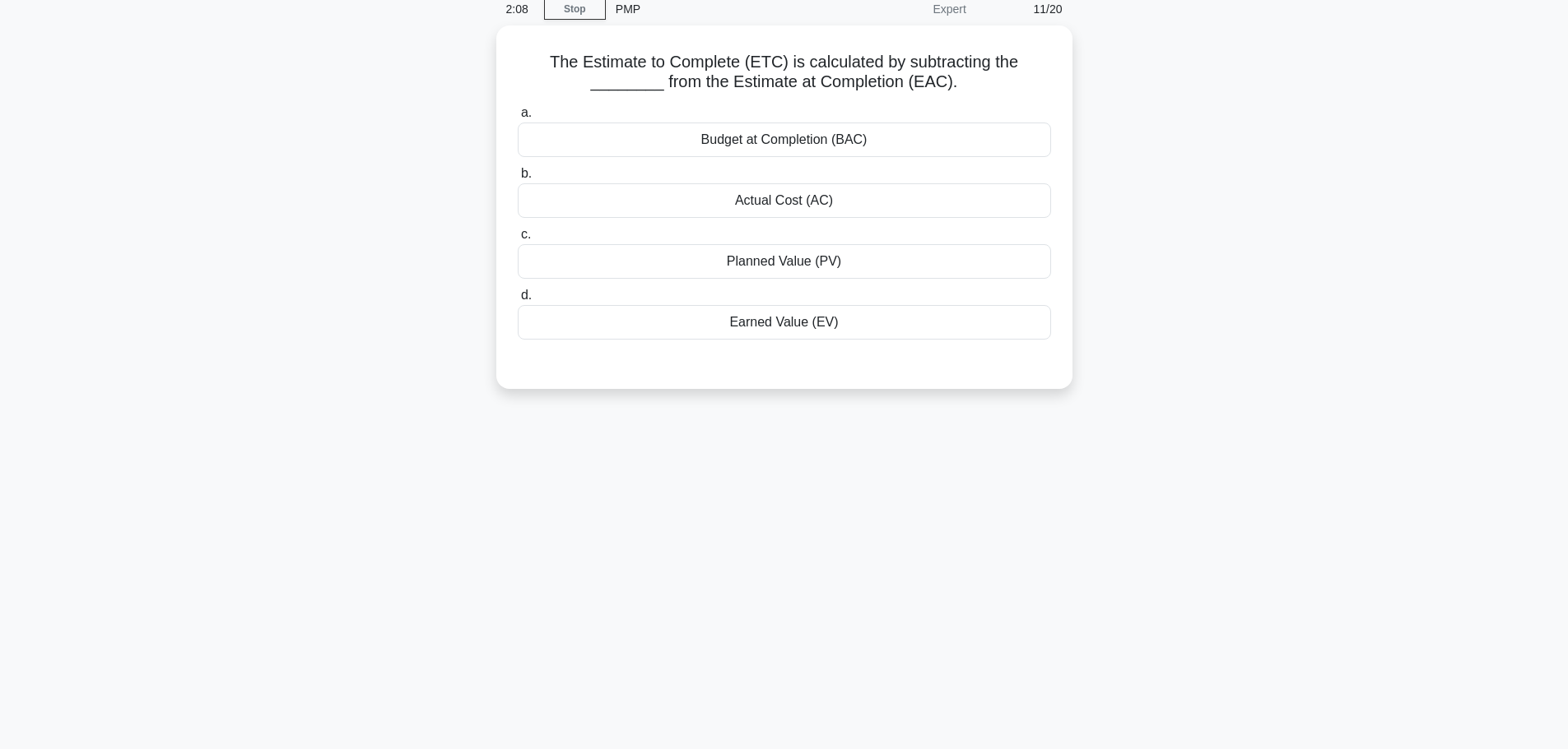
scroll to position [0, 0]
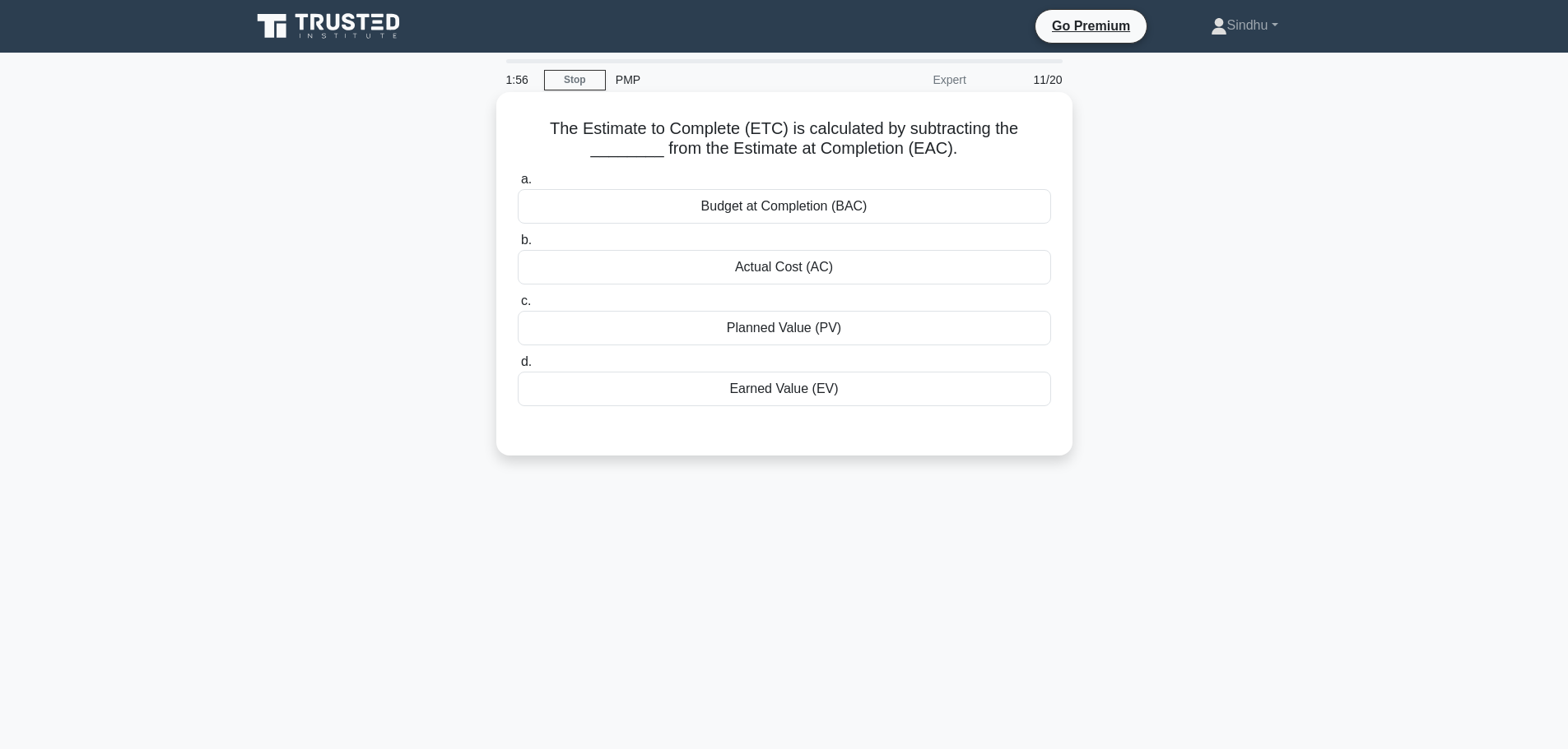
click at [791, 228] on div "a. Budget at Completion (BAC) b. Actual Cost (AC) c." at bounding box center [784, 288] width 553 height 243
click at [791, 223] on div "Budget at Completion (BAC)" at bounding box center [784, 206] width 534 height 34
click at [517, 185] on input "a. Budget at Completion (BAC)" at bounding box center [517, 180] width 0 height 10
